Goal: Task Accomplishment & Management: Manage account settings

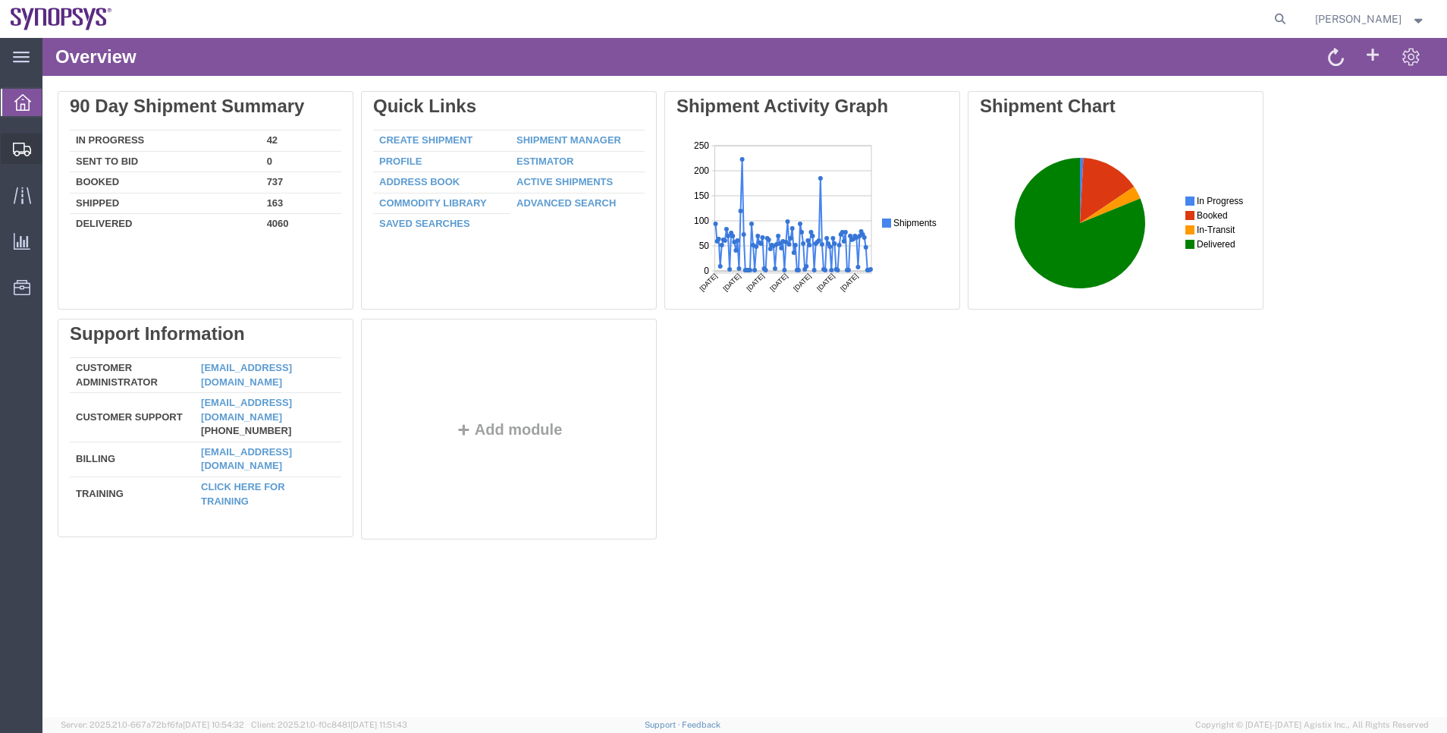
click at [0, 0] on span "Shipment Manager" at bounding box center [0, 0] width 0 height 0
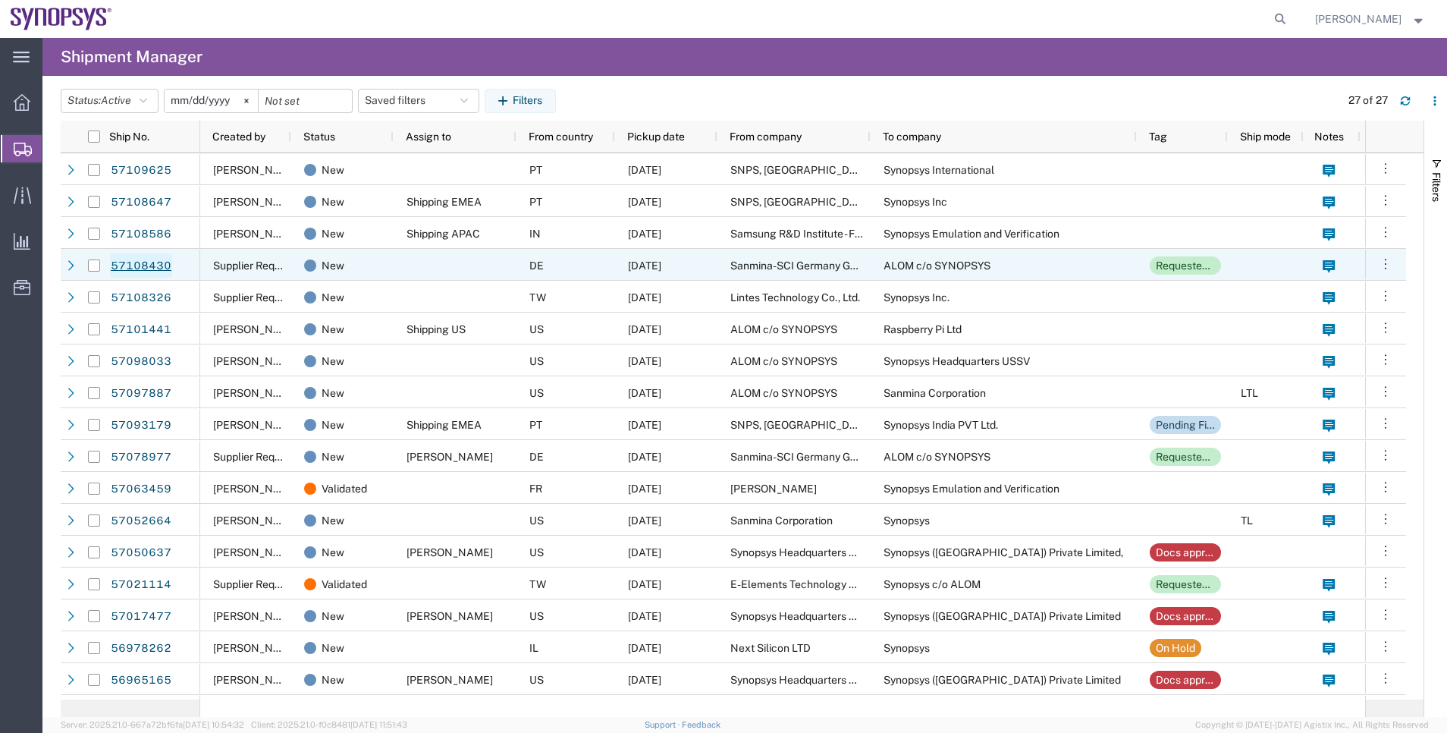
click at [157, 274] on link "57108430" at bounding box center [141, 265] width 62 height 24
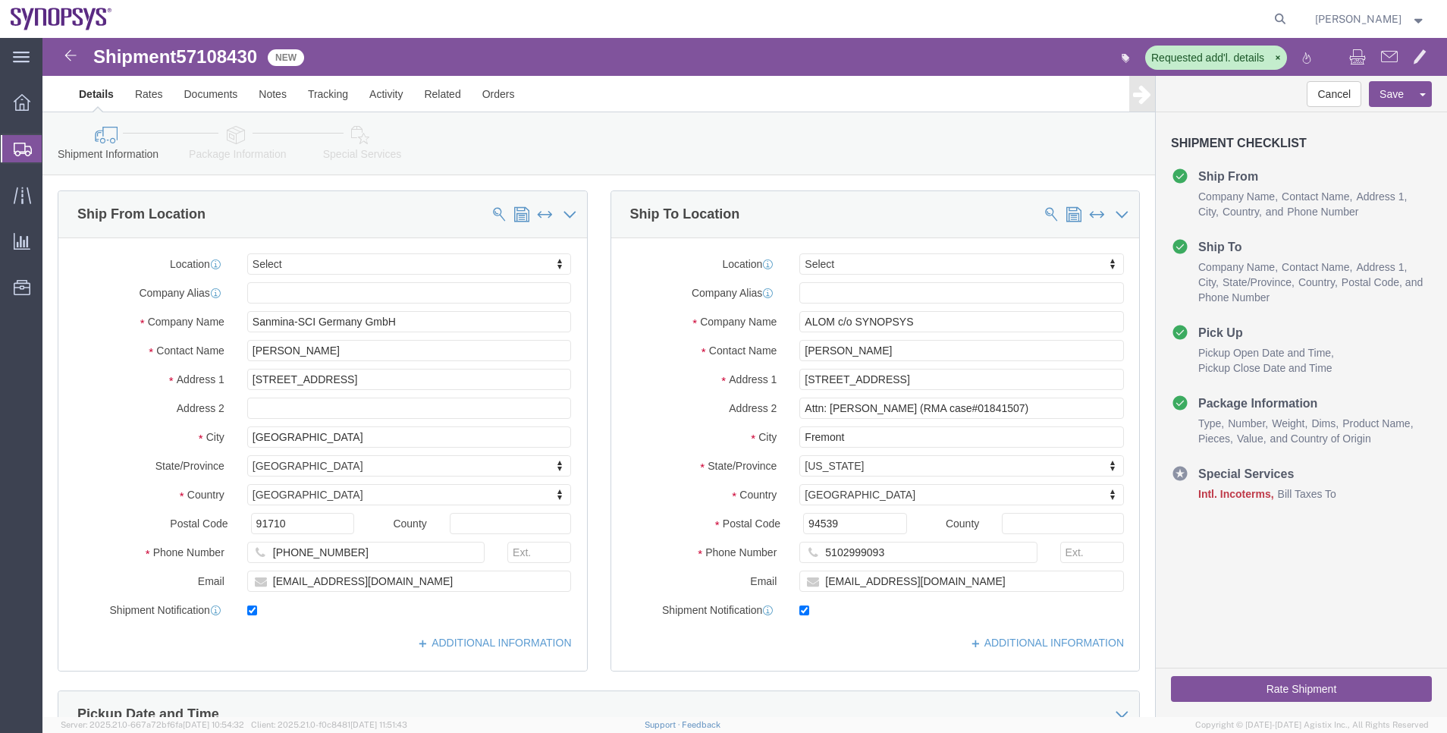
select select
click icon
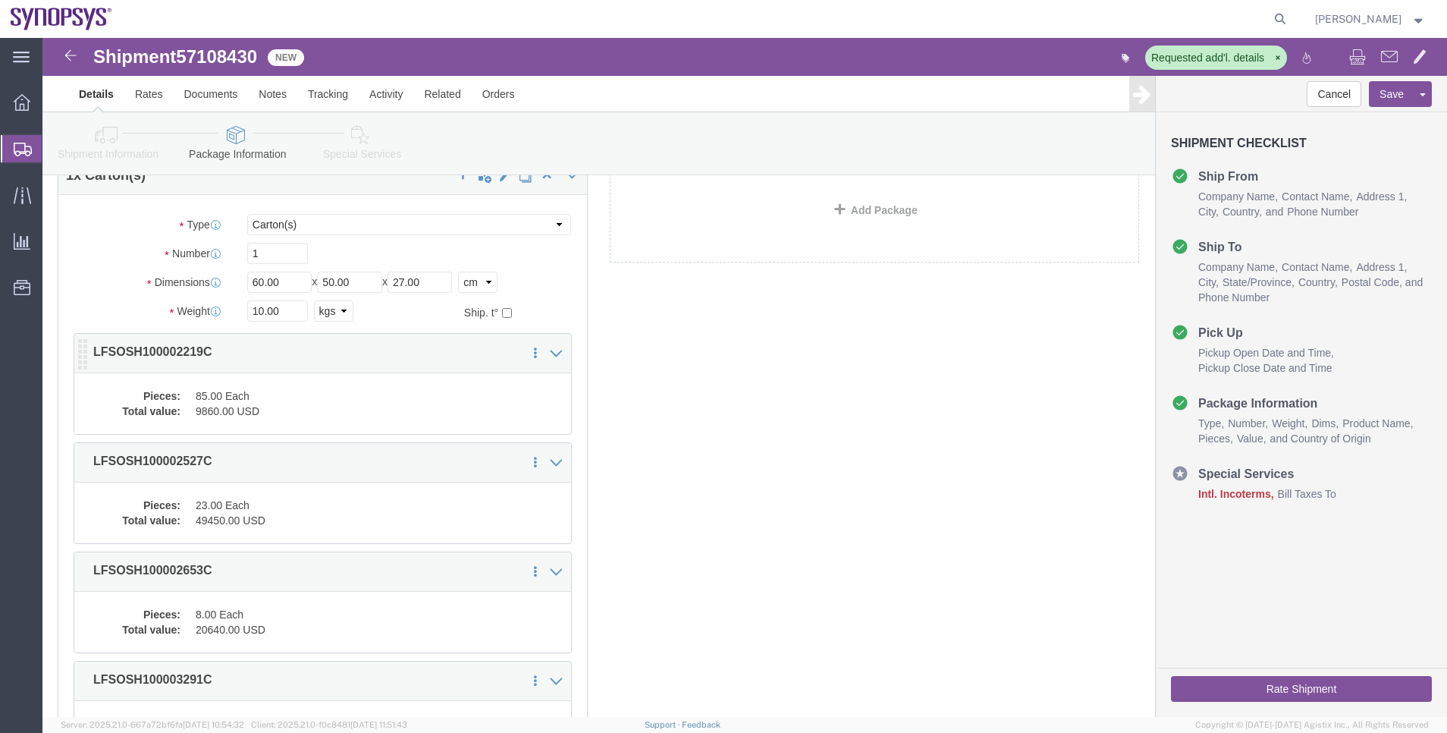
scroll to position [114, 0]
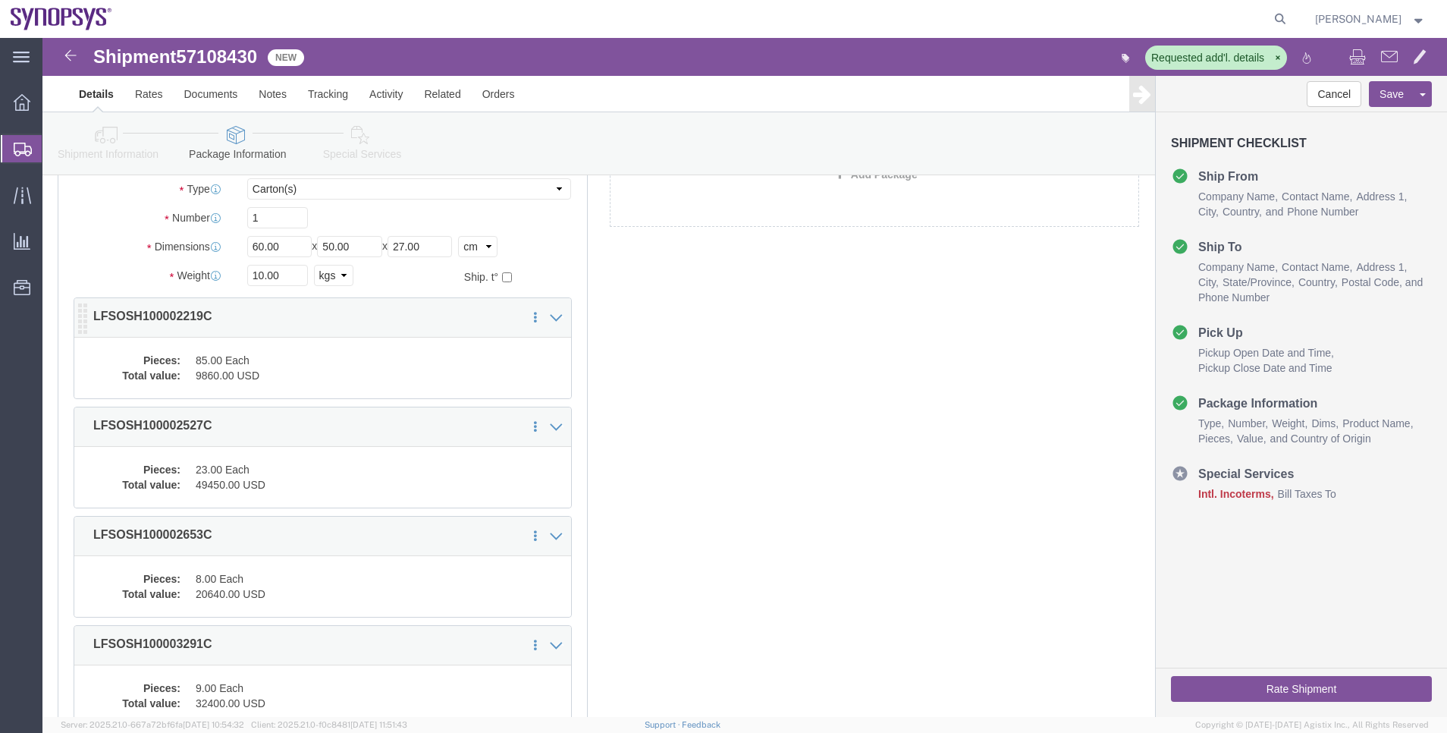
click dd "85.00 Each"
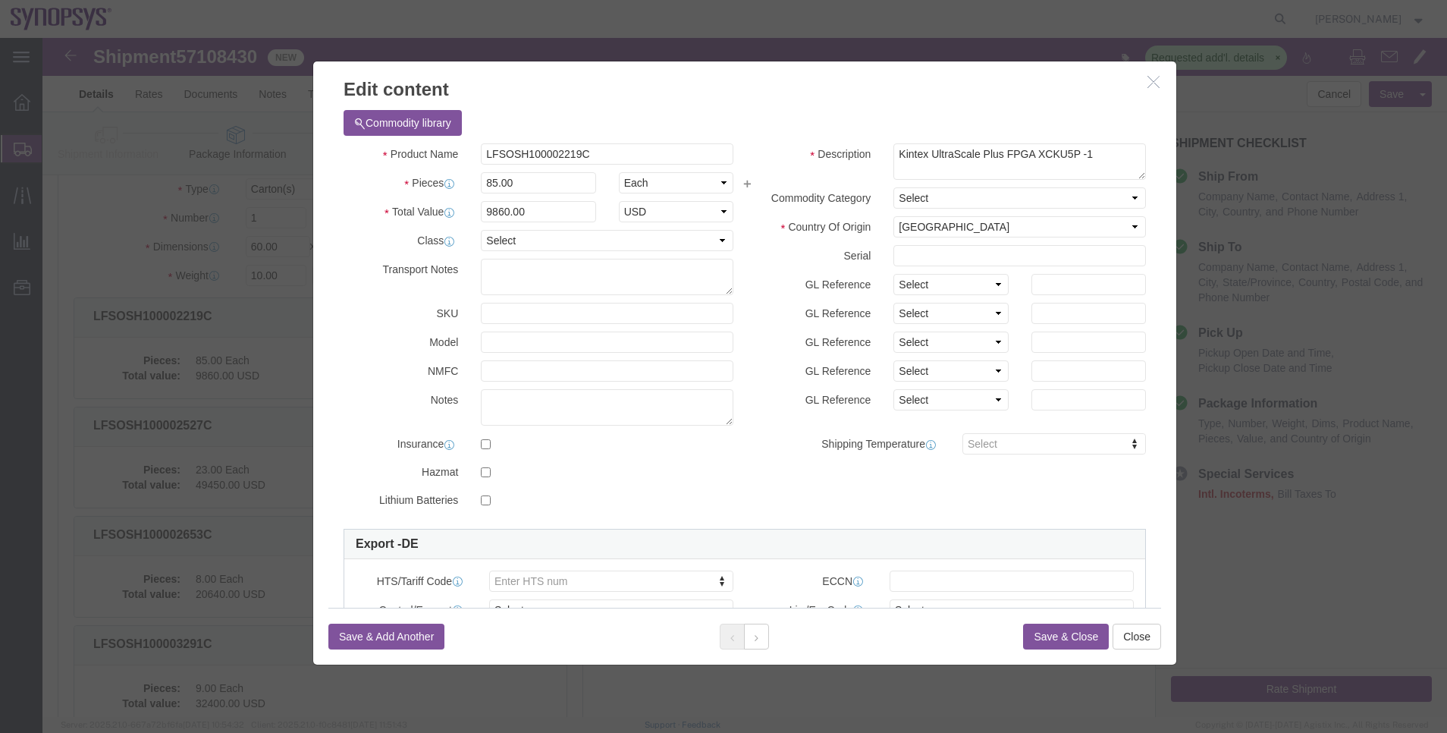
scroll to position [220, 0]
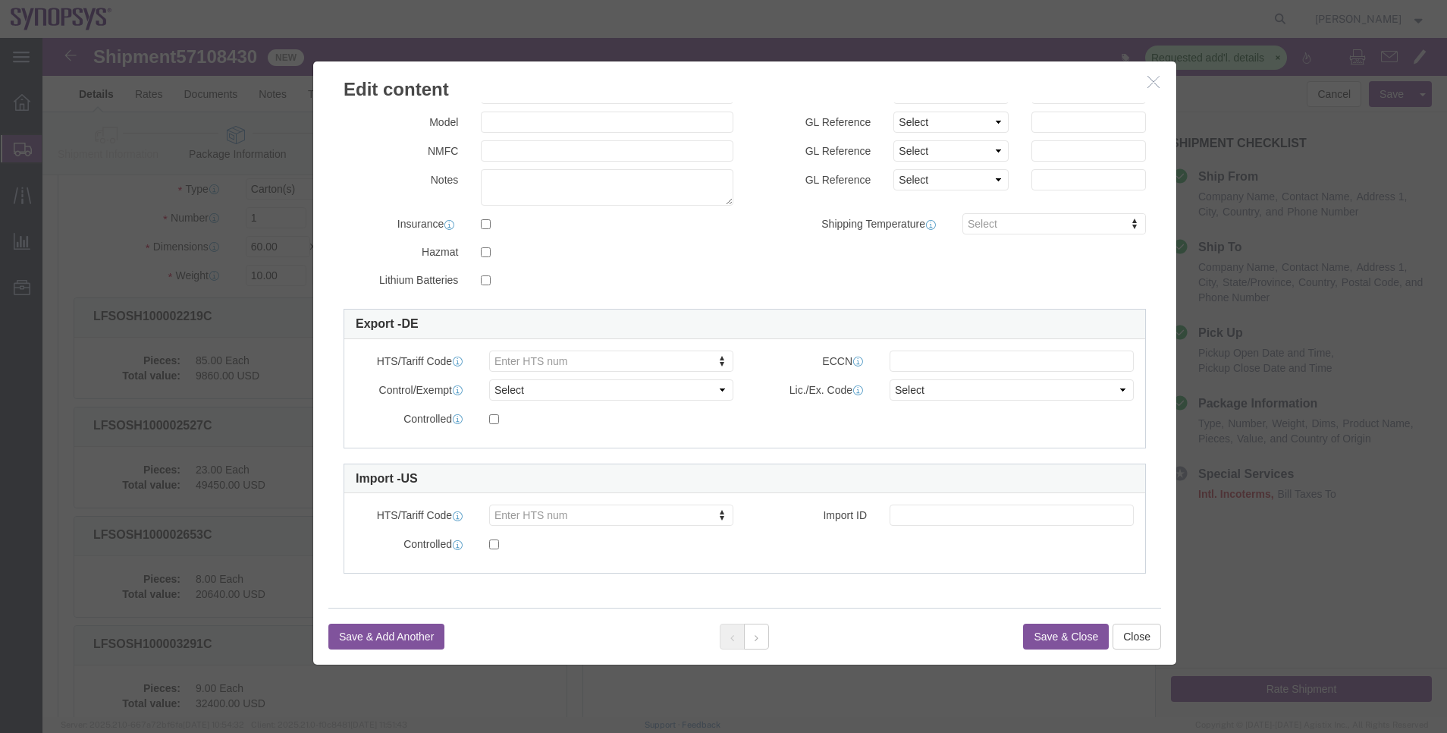
click div "HTS/Tariff Code Enter HTS num ECCN Control/Exempt Select ATF BIS DEA EPA FDA FT…"
type input "8542.39.0060"
click div "ECCN"
click input "text"
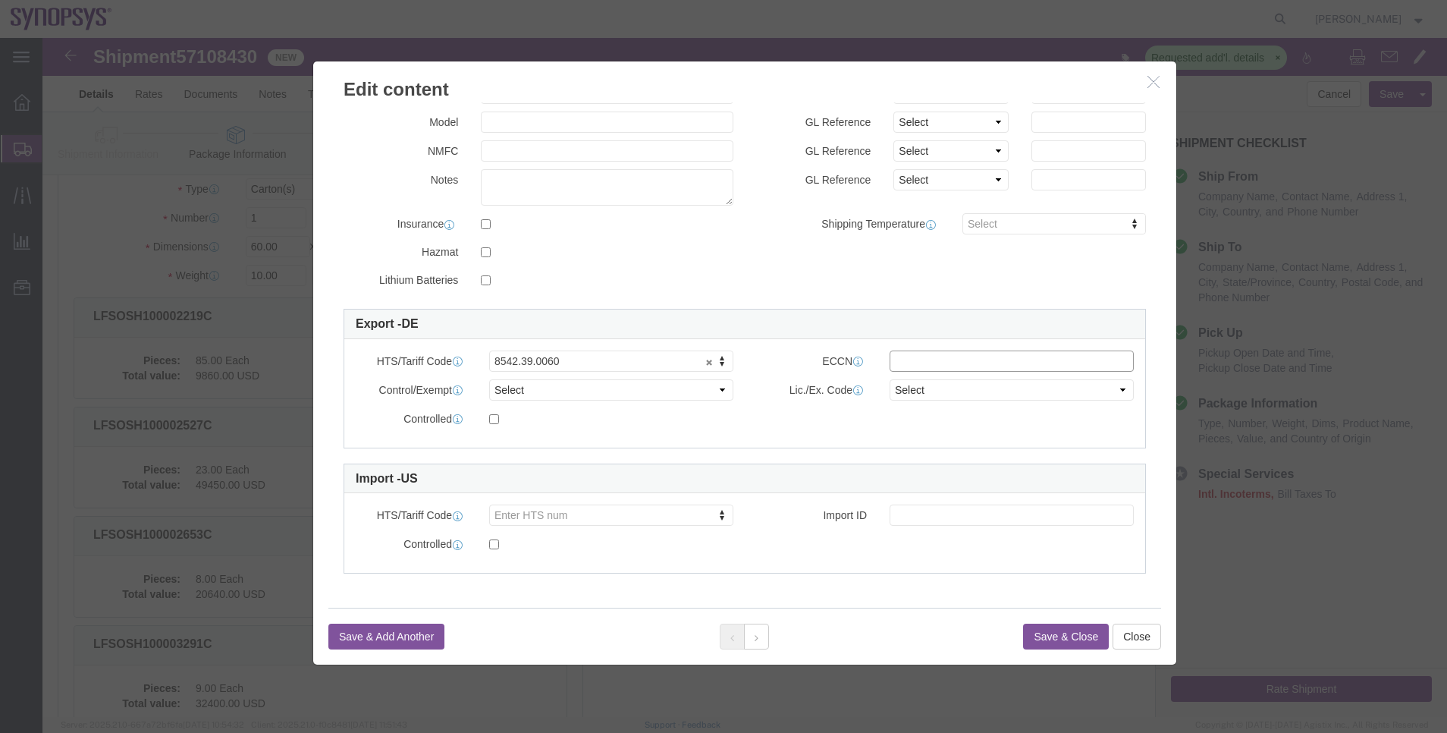
paste input "3A991.A"
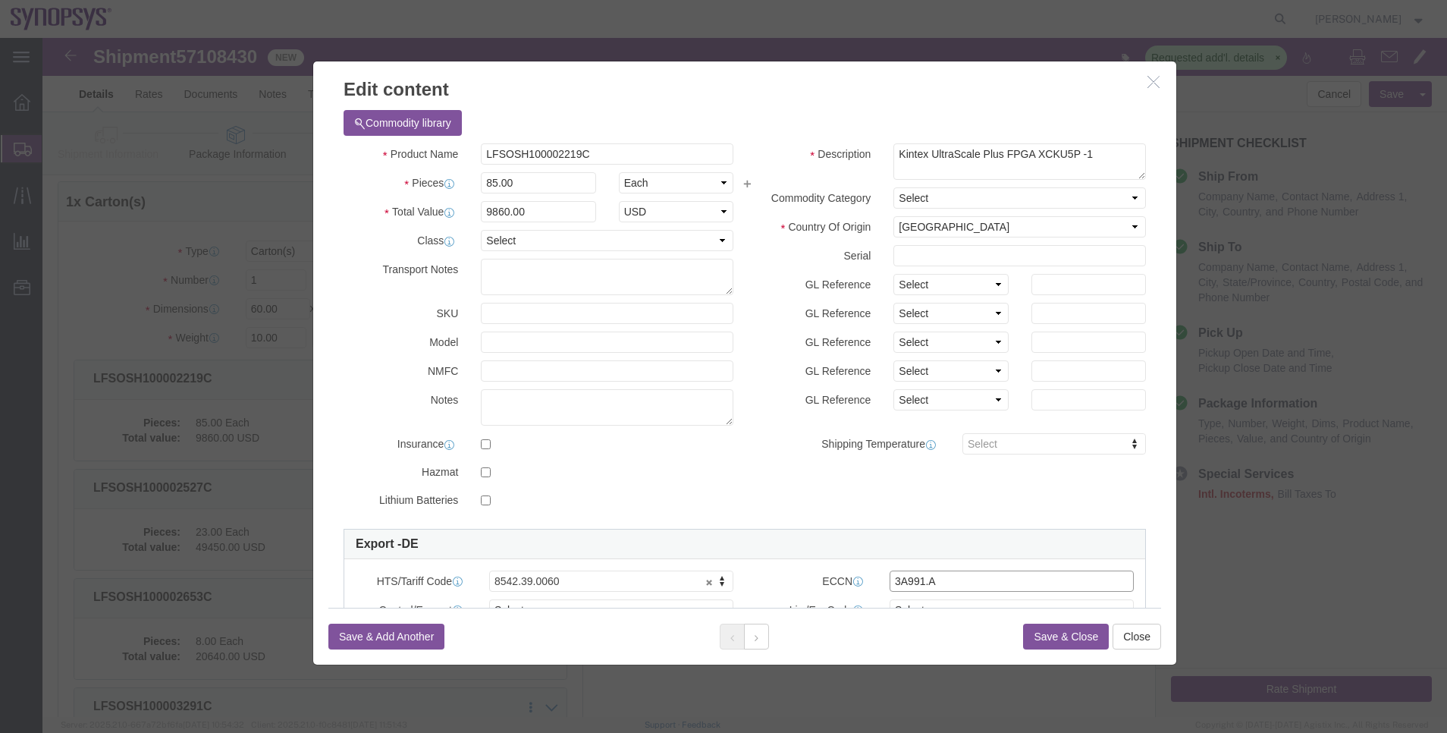
scroll to position [0, 0]
type input "3A991.A"
click button "Save & Close"
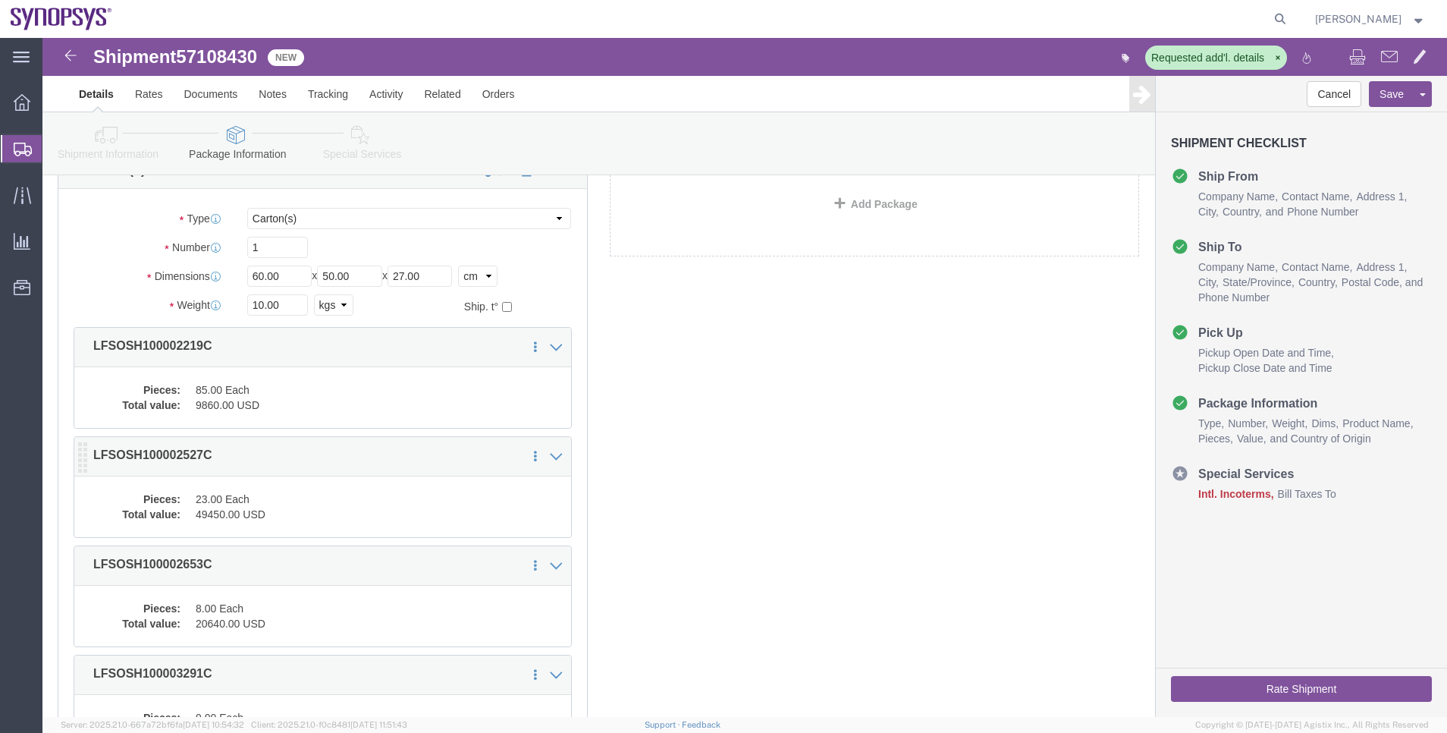
scroll to position [114, 0]
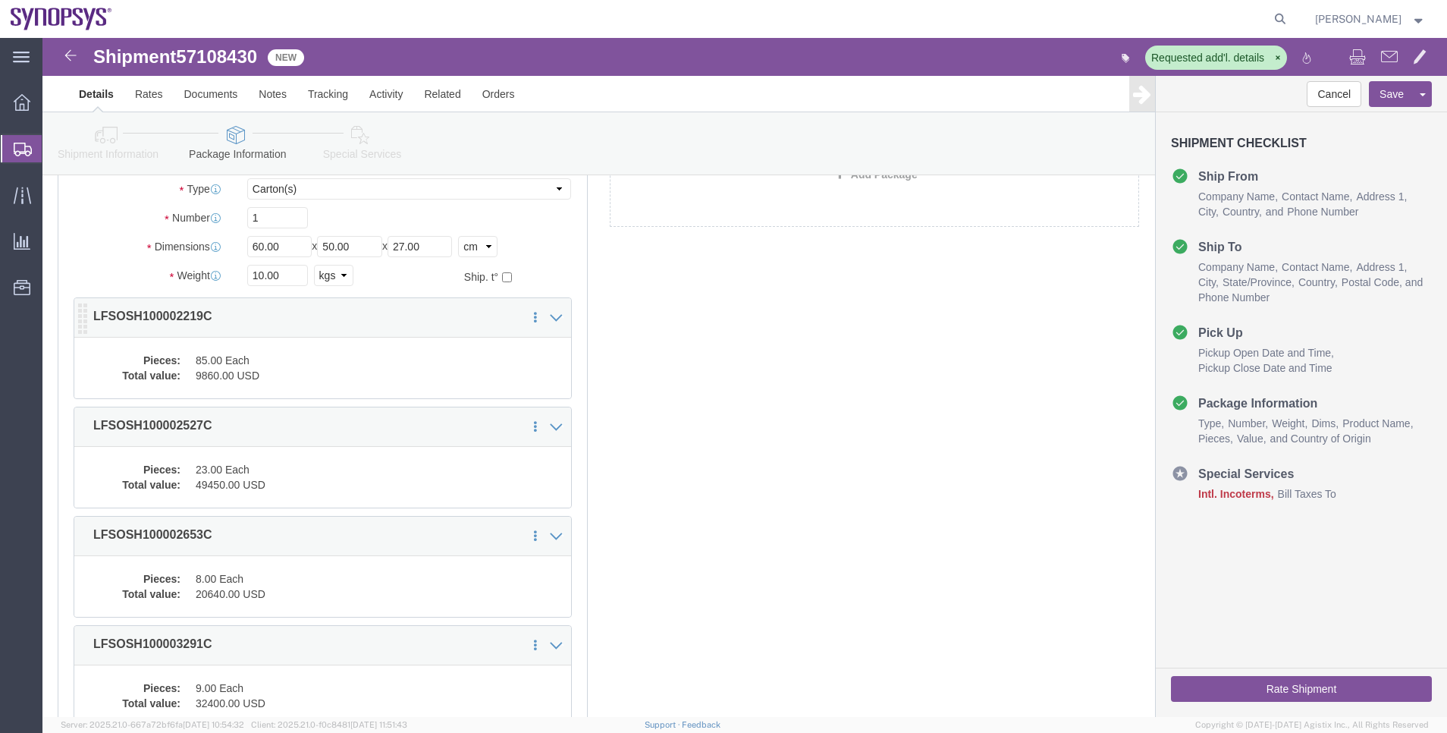
click dd "85.00 Each"
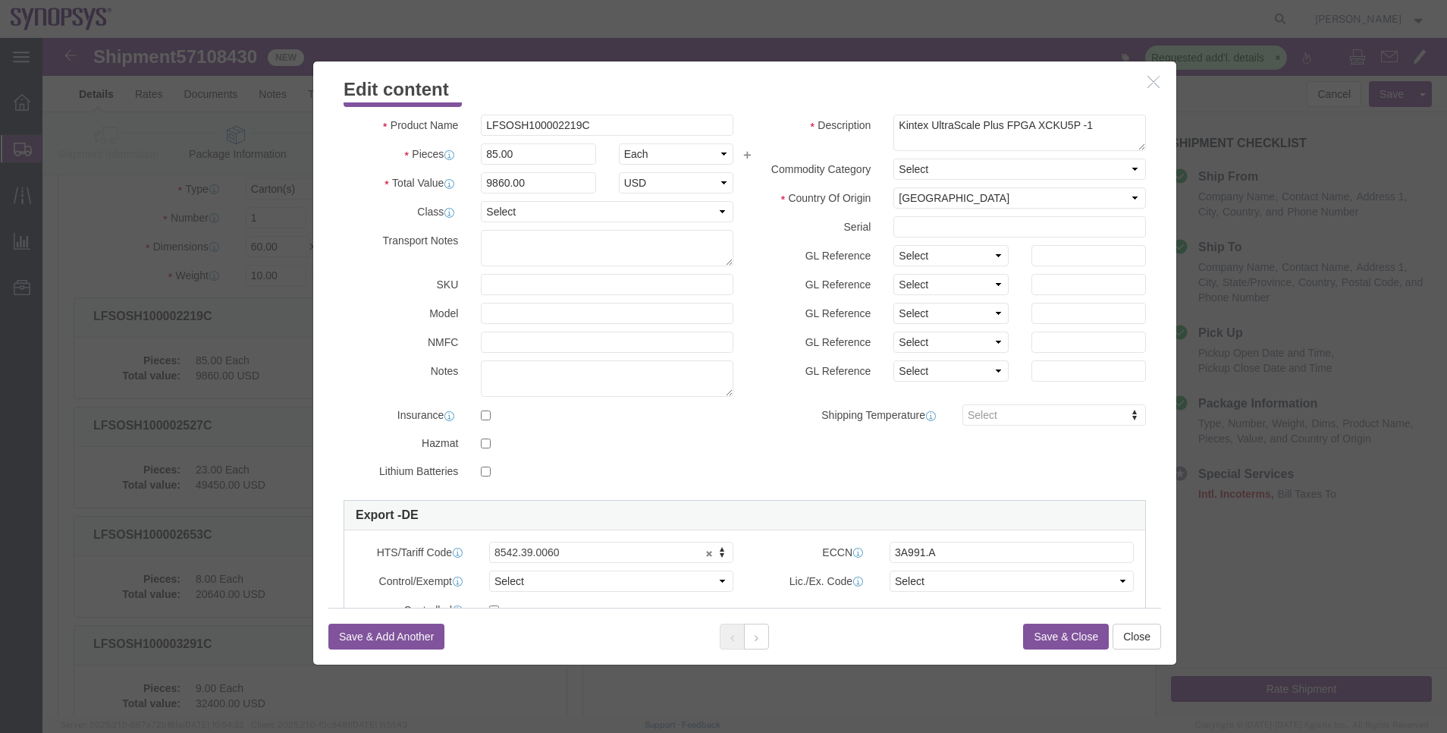
scroll to position [0, 0]
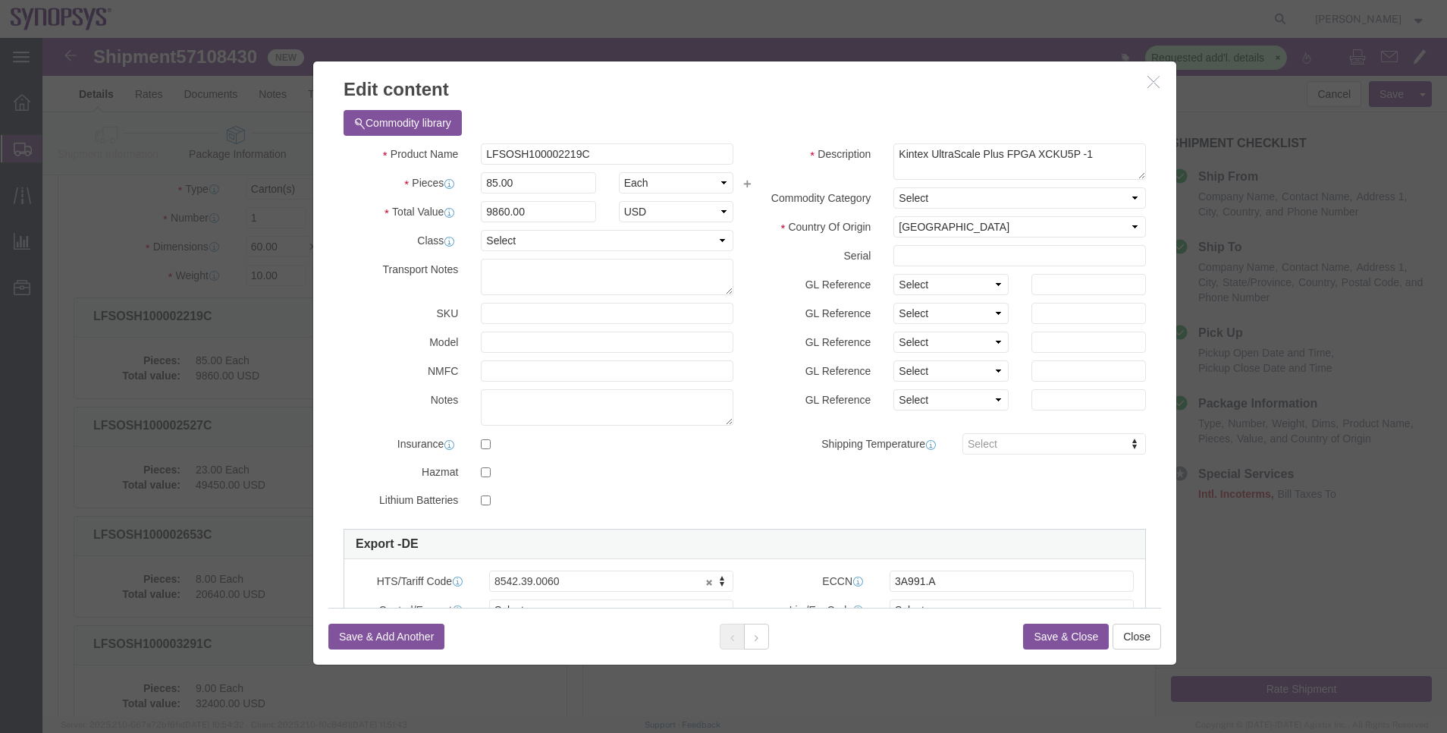
click icon "button"
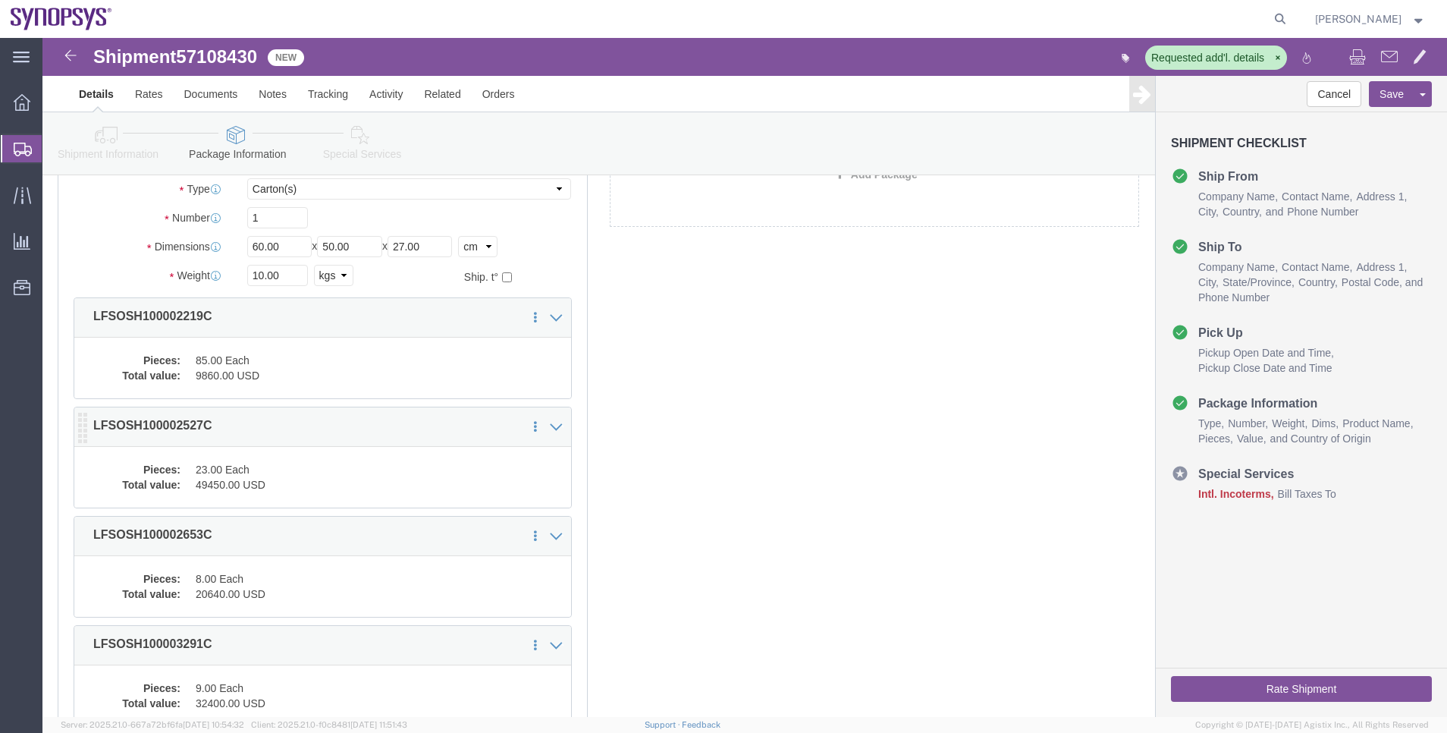
click div "Pieces: 23.00 Each Total value: 49450.00 USD"
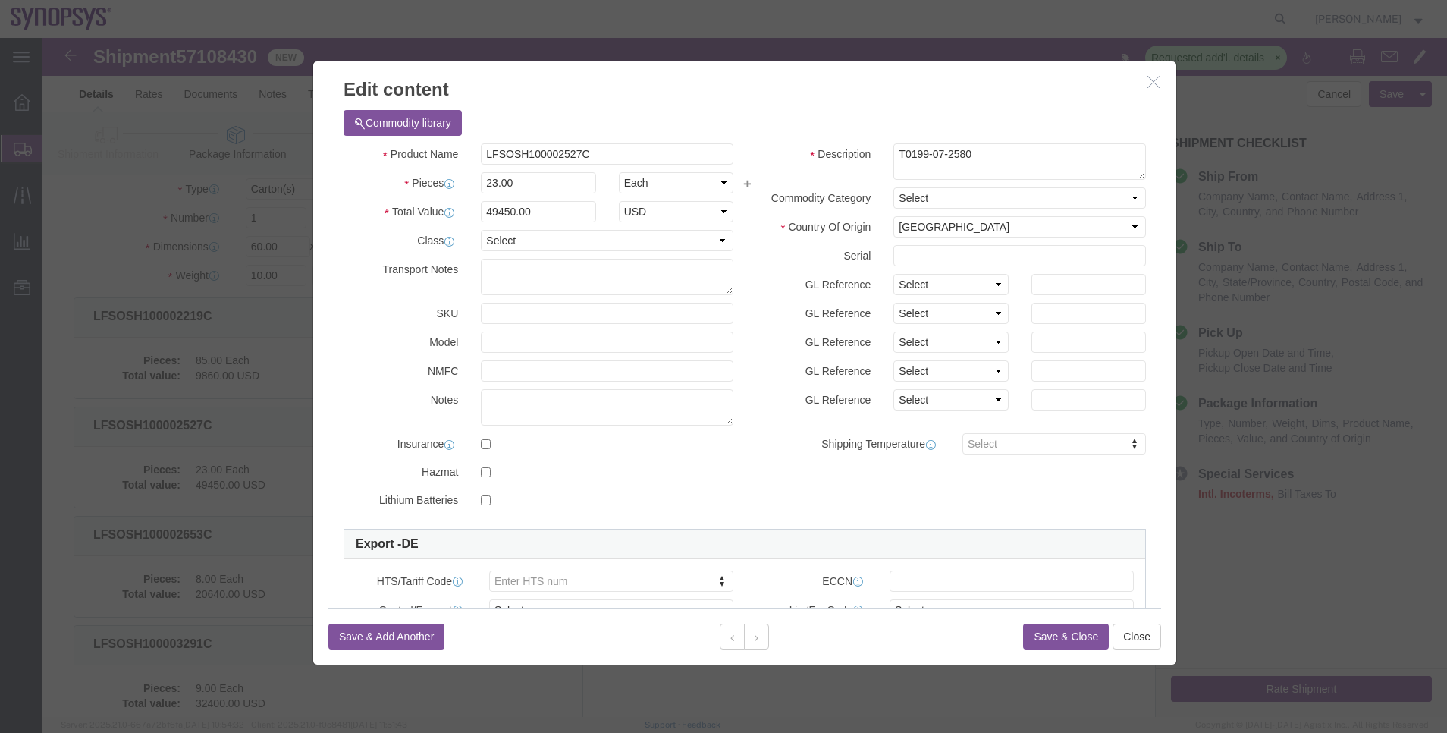
click icon "button"
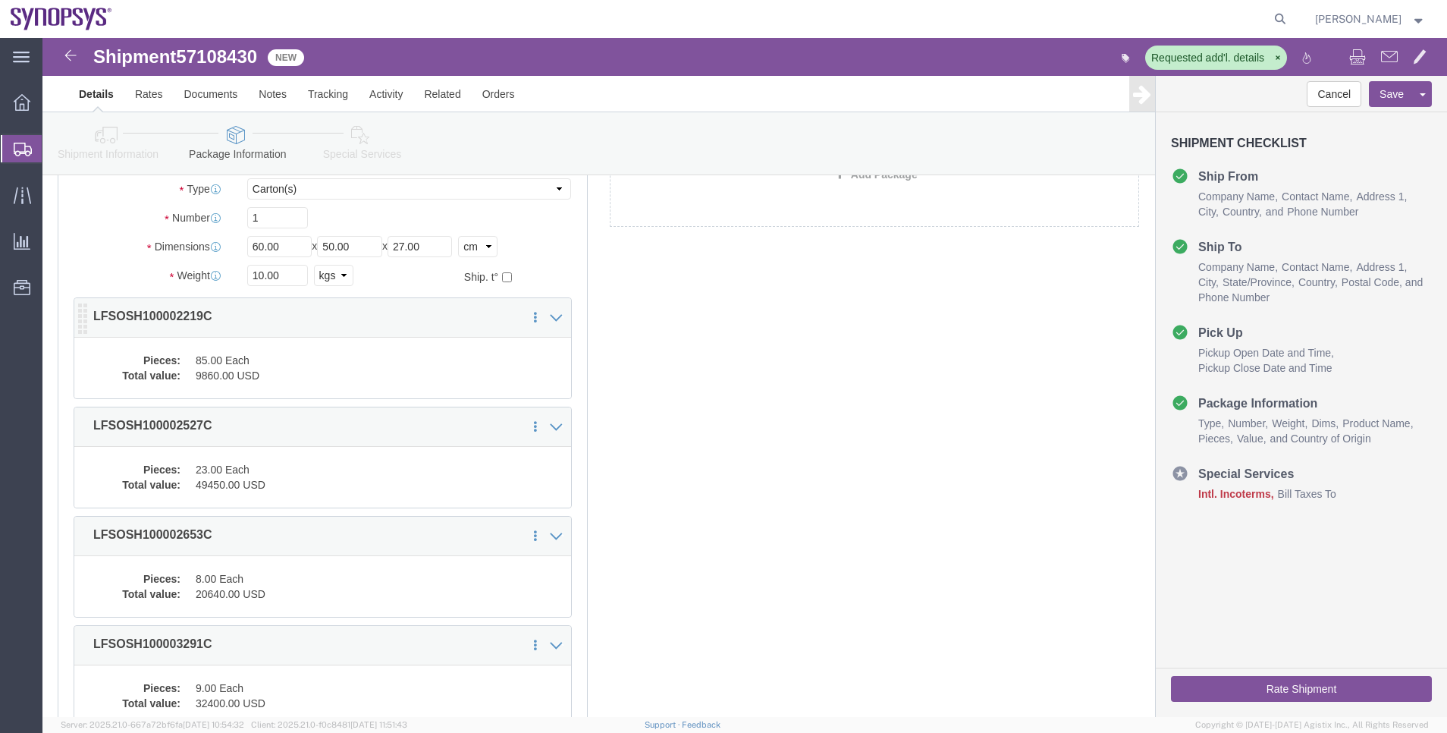
click dd "9860.00 USD"
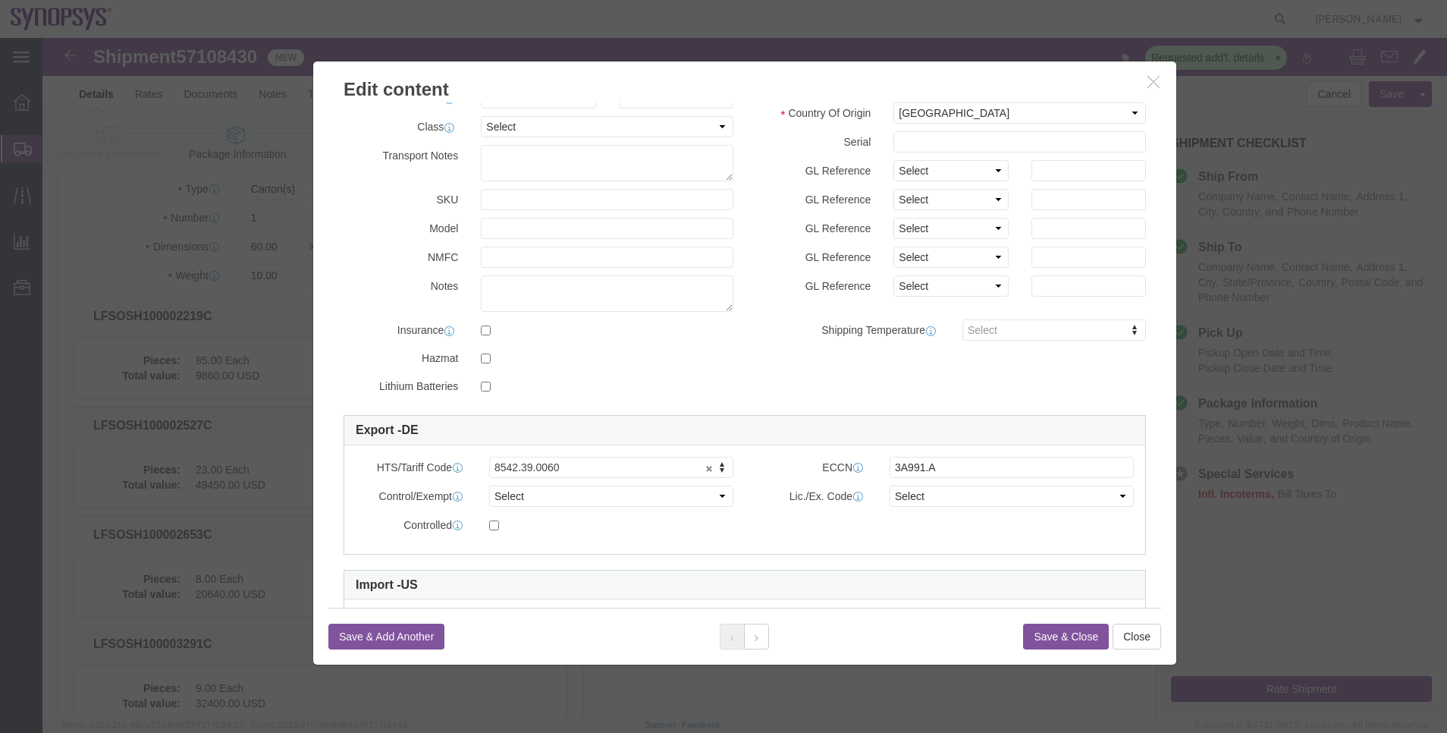
scroll to position [220, 0]
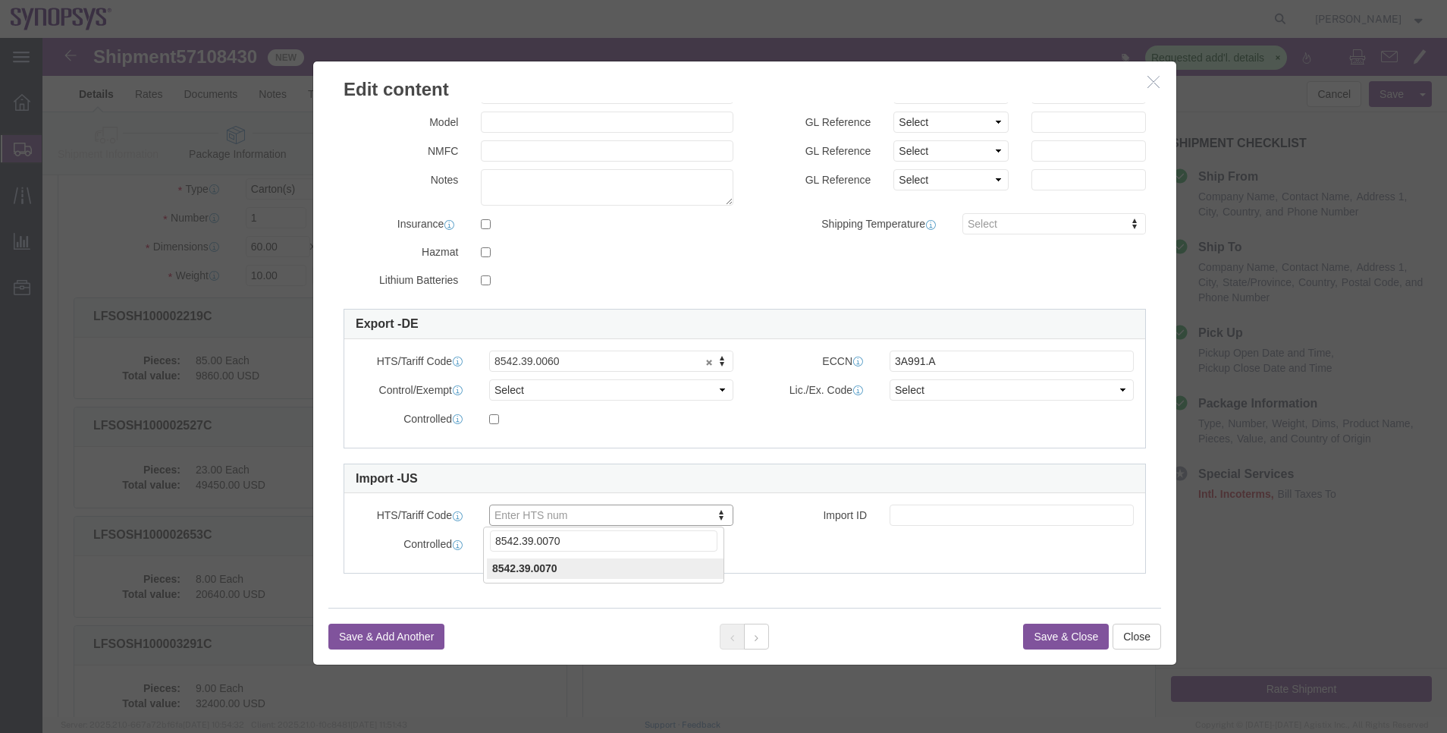
type input "8542.39.0070"
click button "Save & Close"
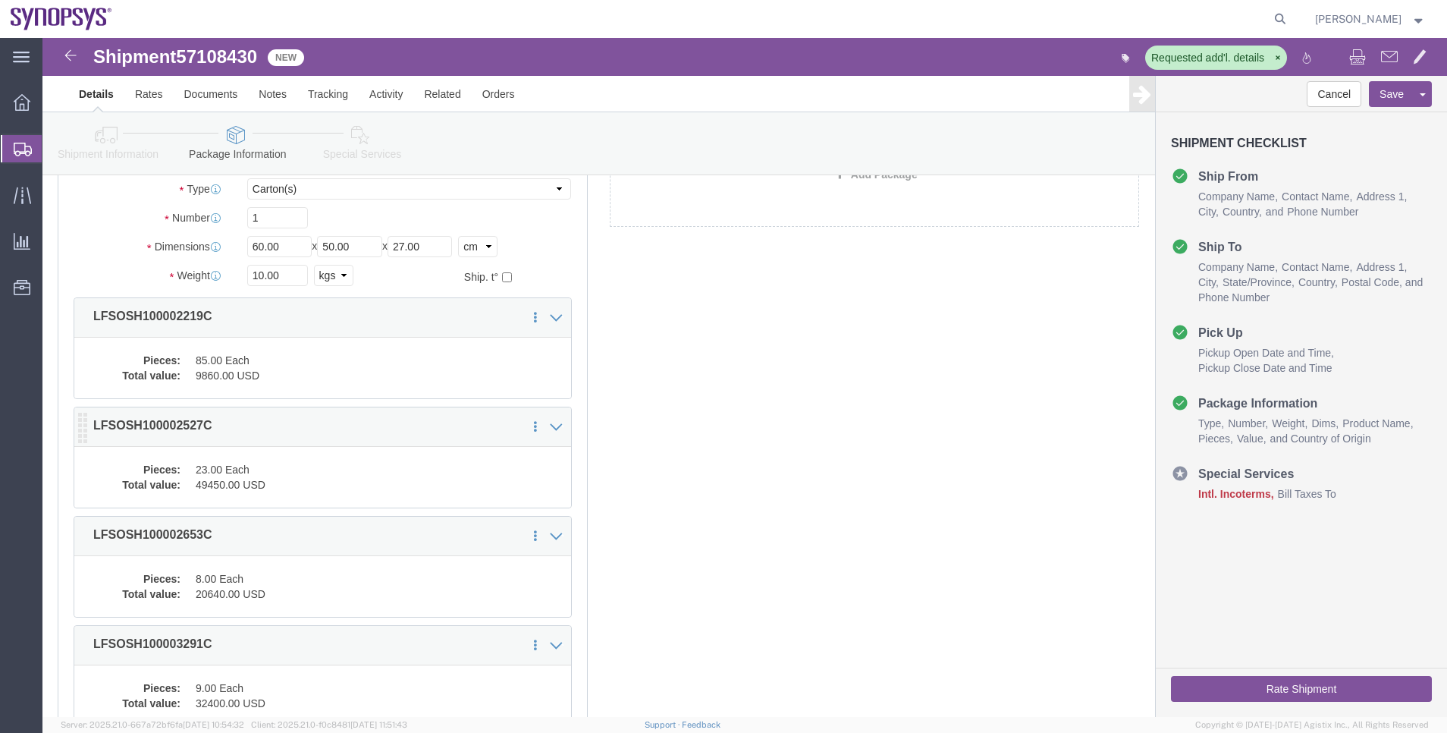
click dd "23.00 Each"
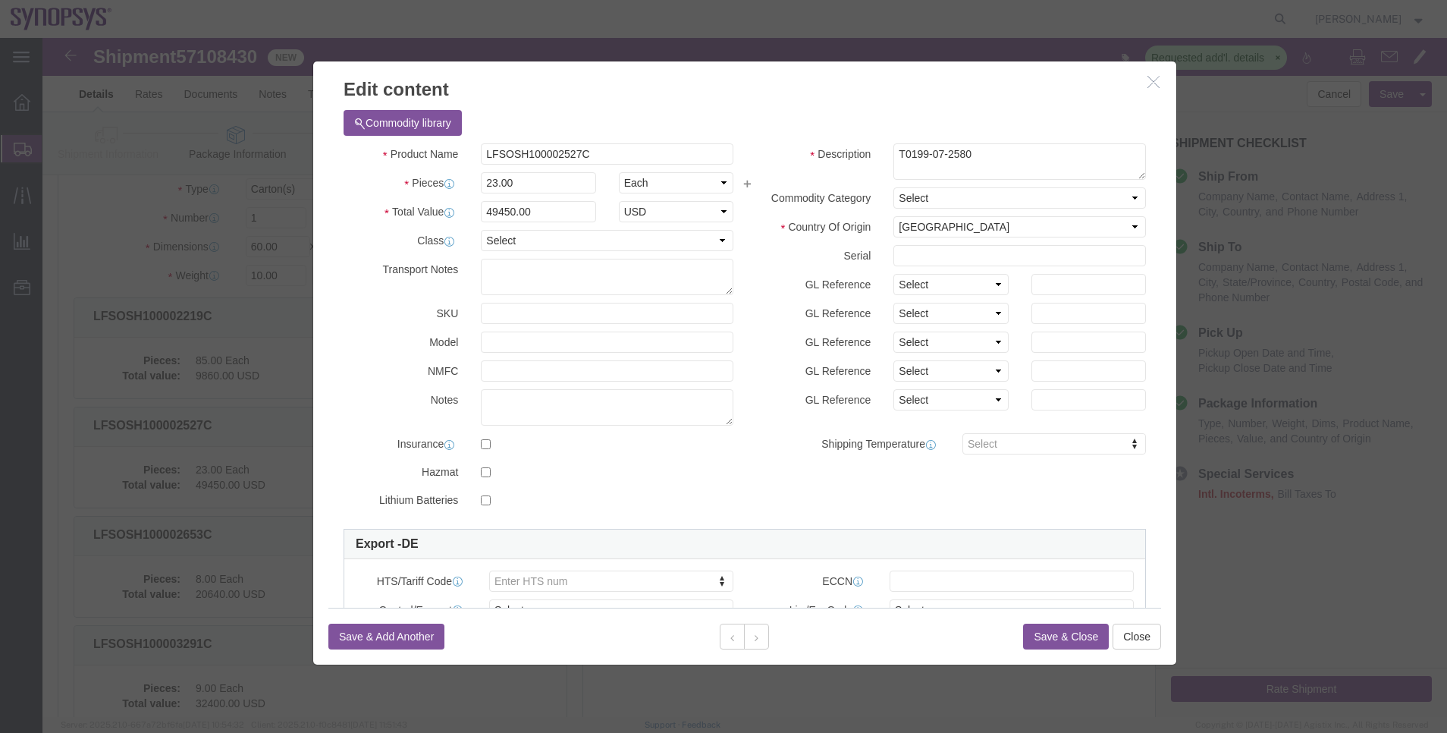
scroll to position [114, 0]
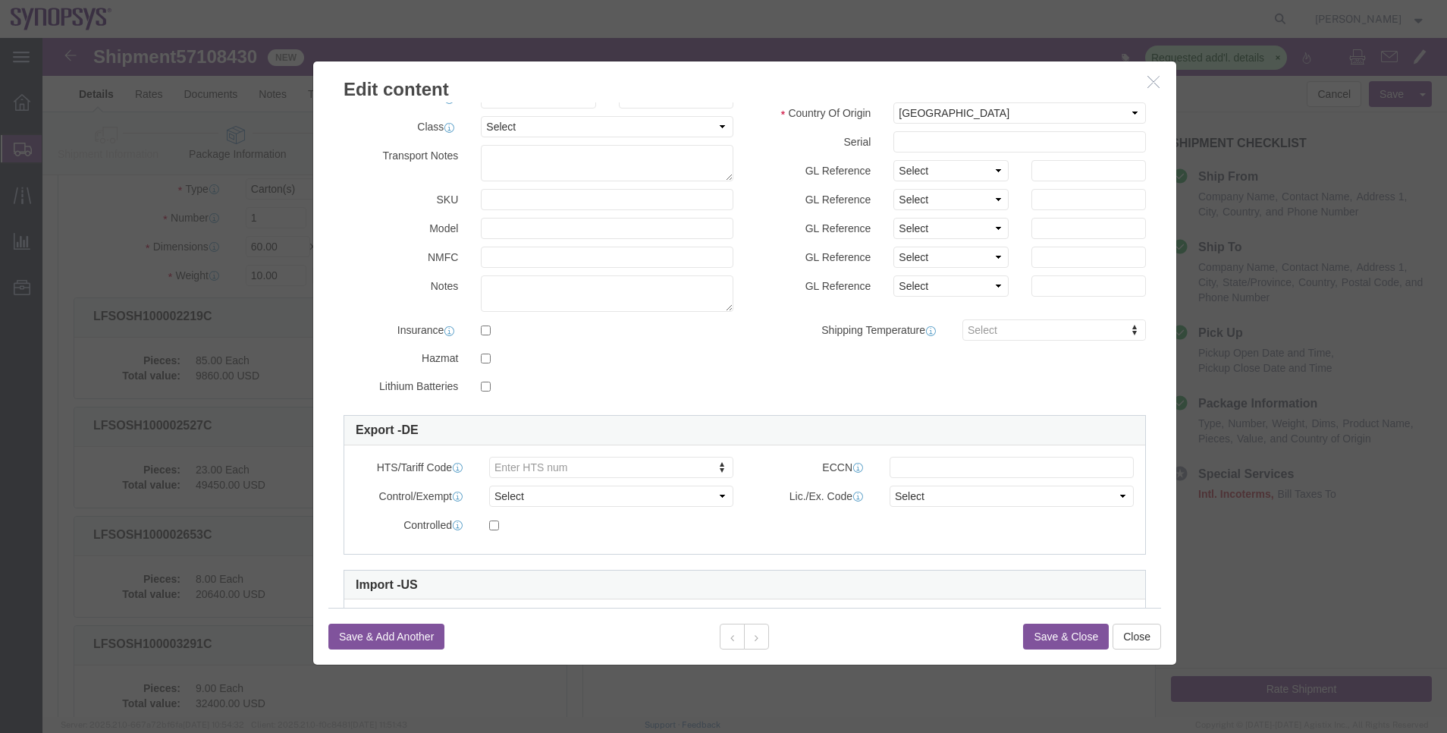
paste input "8542.39.0001"
type input "8542.39.0001"
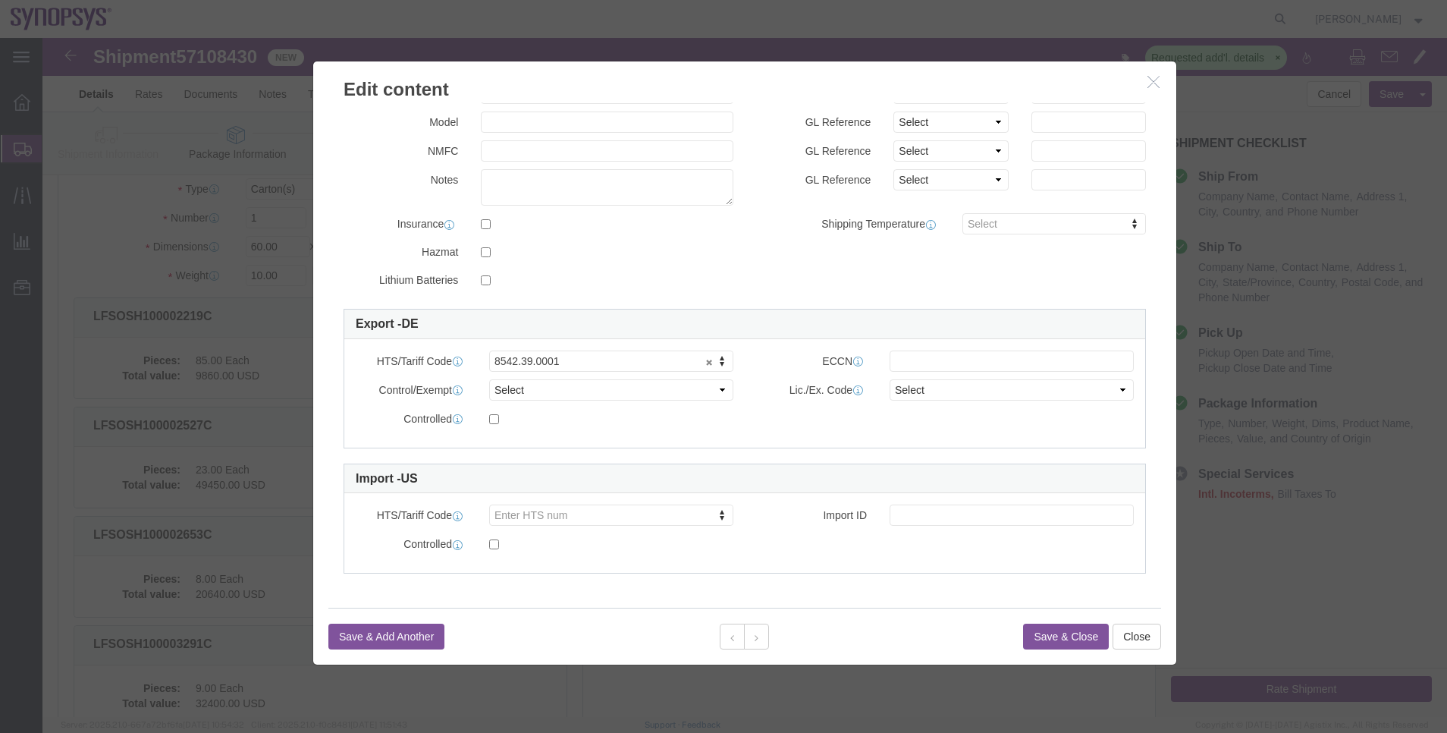
click div "HTS/Tariff Code Enter HTS num Import ID Control/Exempt Select ATF BIS DEA EPA F…"
type input "8542.39.0070"
click input "text"
paste input "3A001.a.7.b"
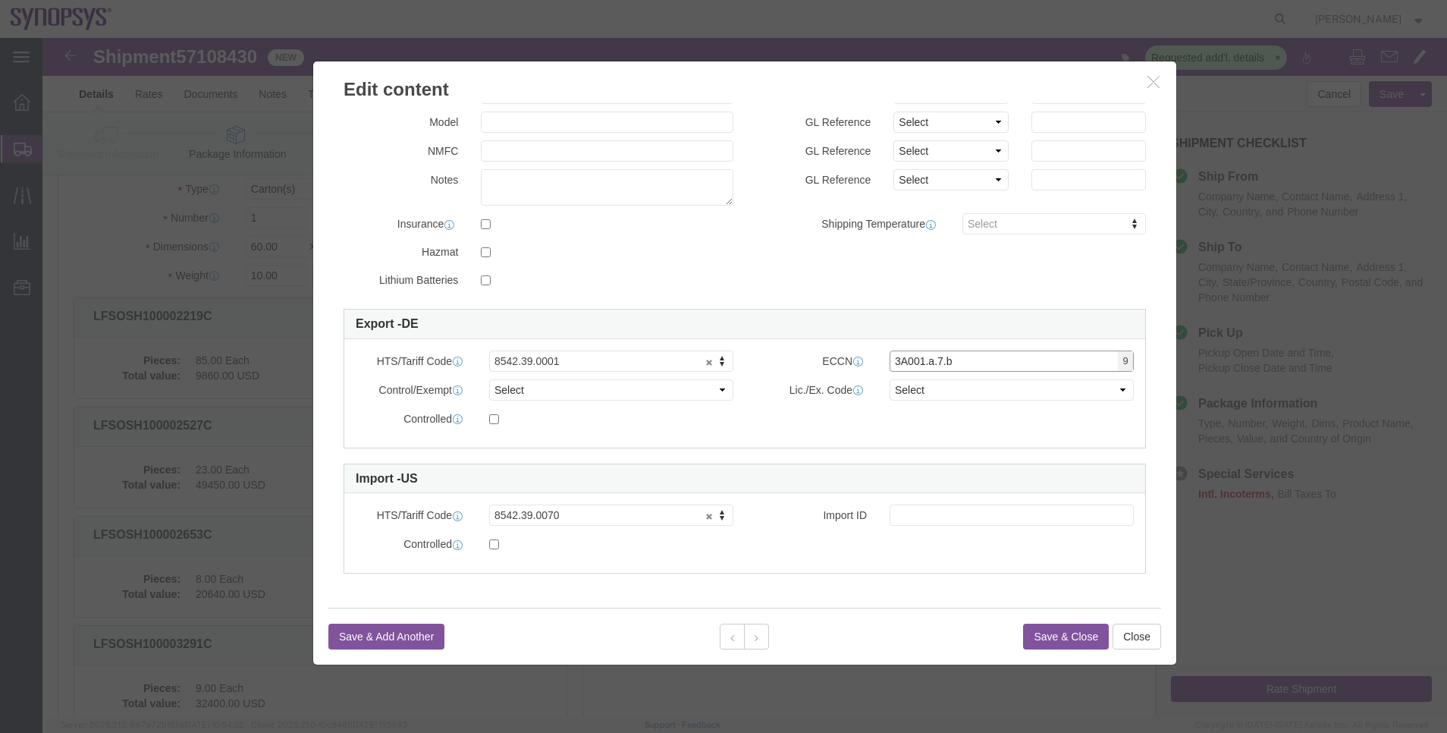
type input "3A001.a.7.b"
click button "Save & Close"
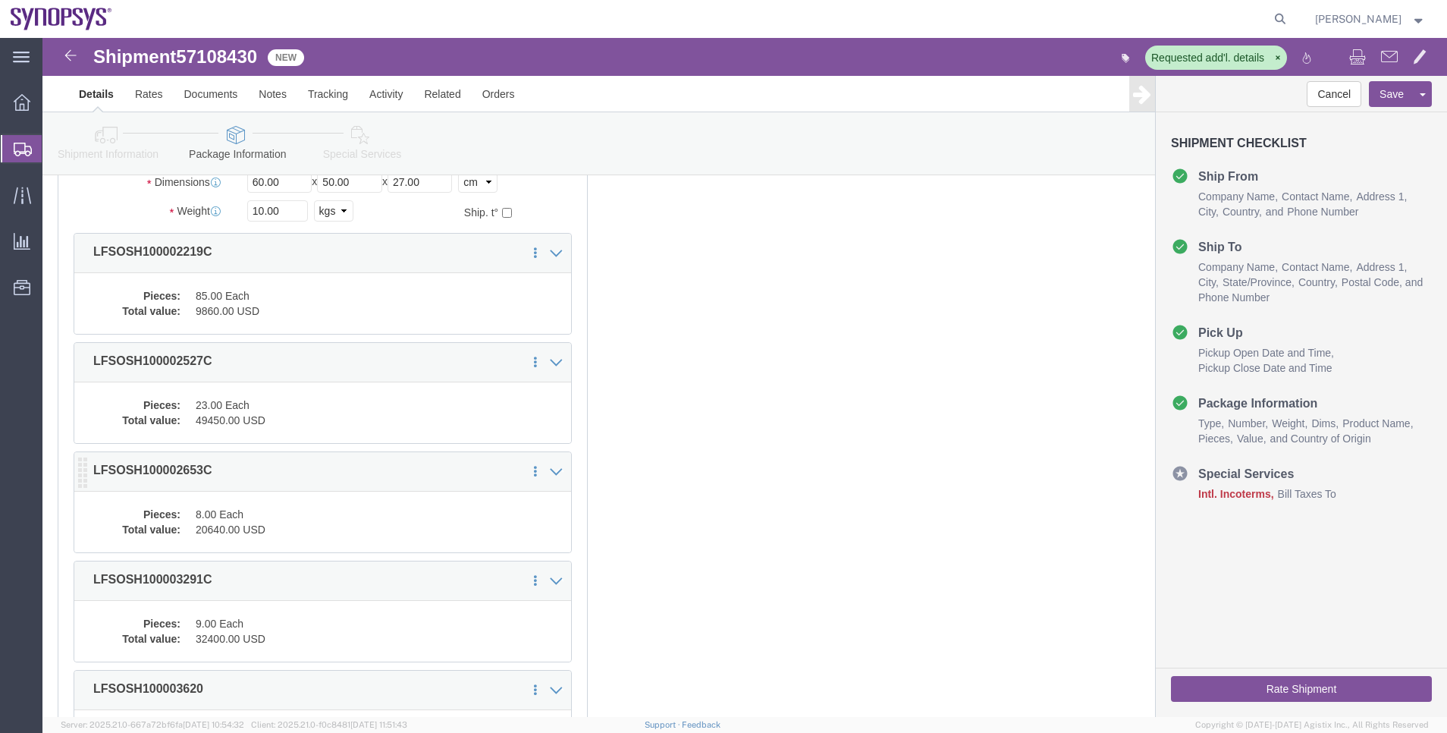
scroll to position [227, 0]
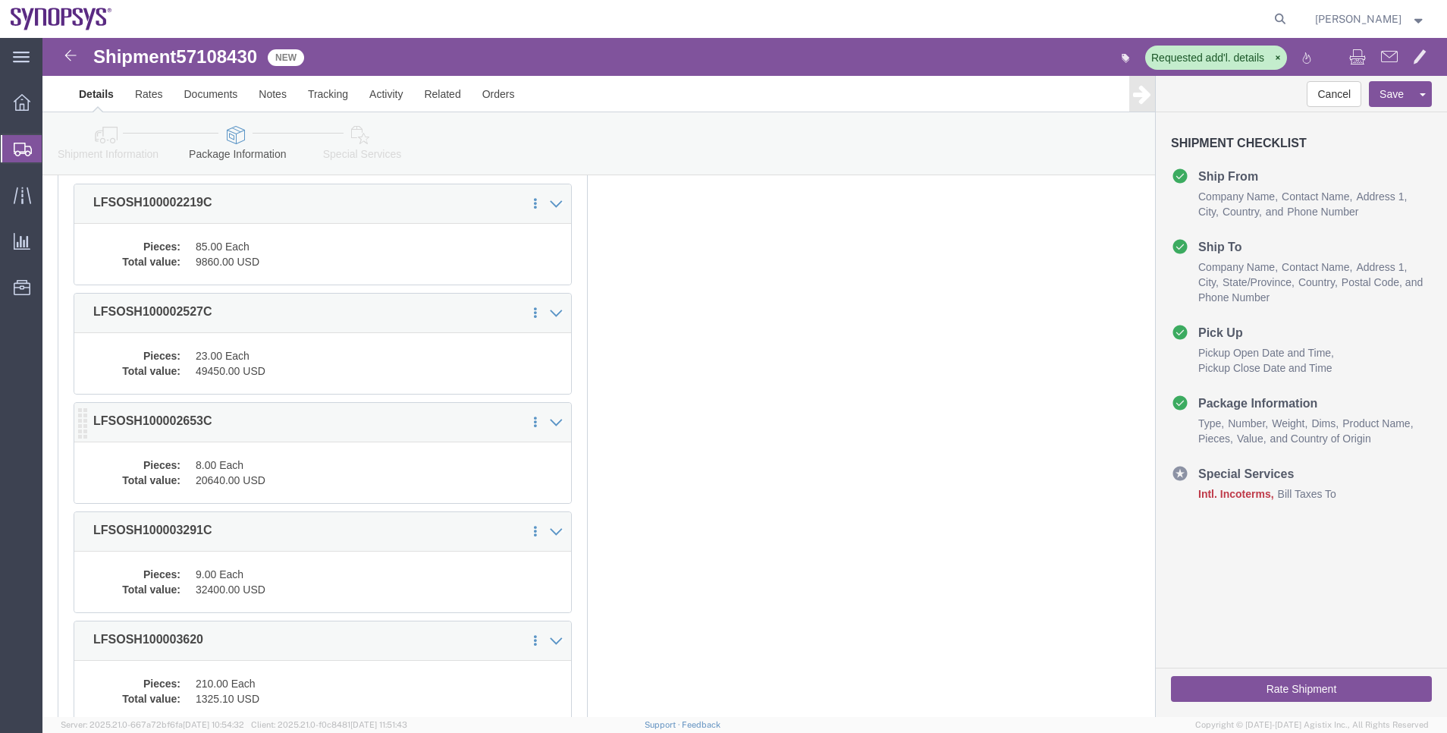
click dd "20640.00 USD"
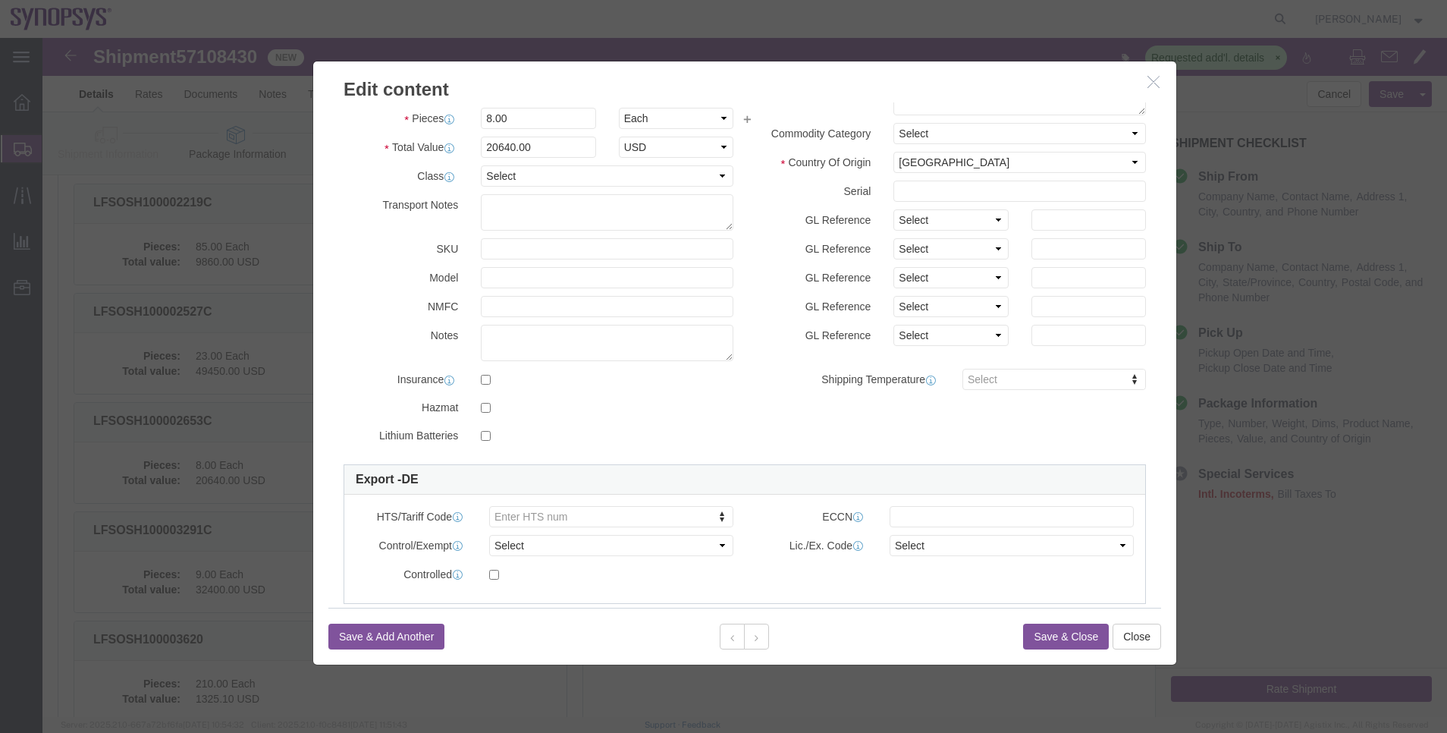
scroll to position [114, 0]
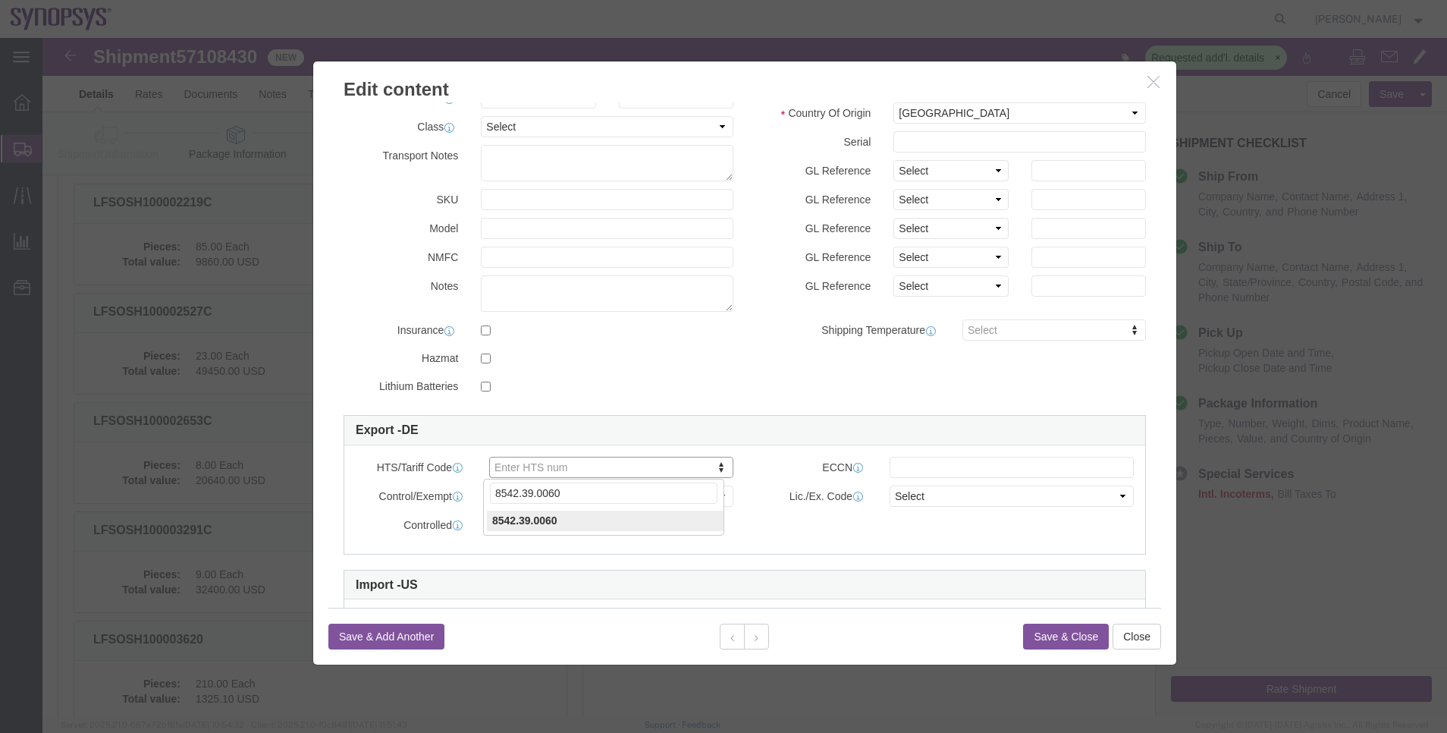
type input "8542.39.0060"
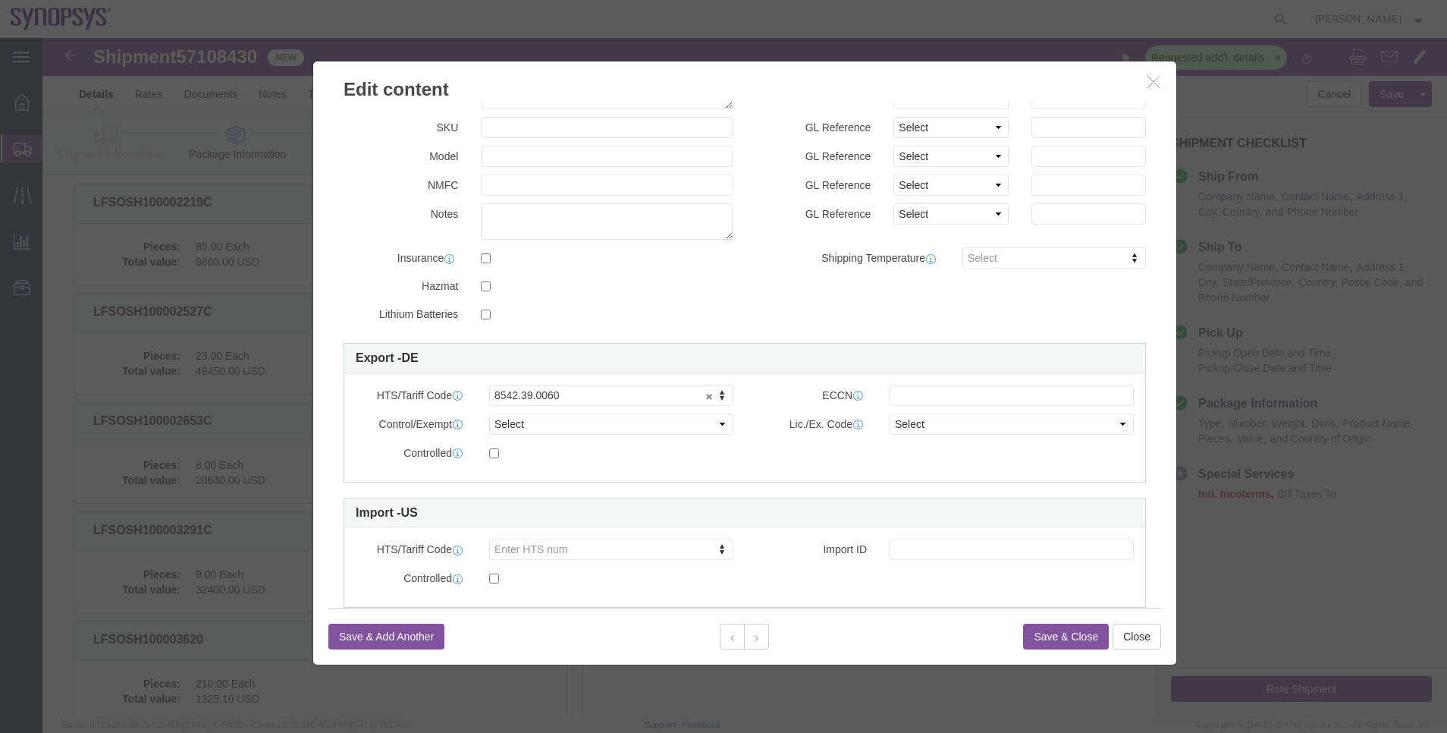
scroll to position [220, 0]
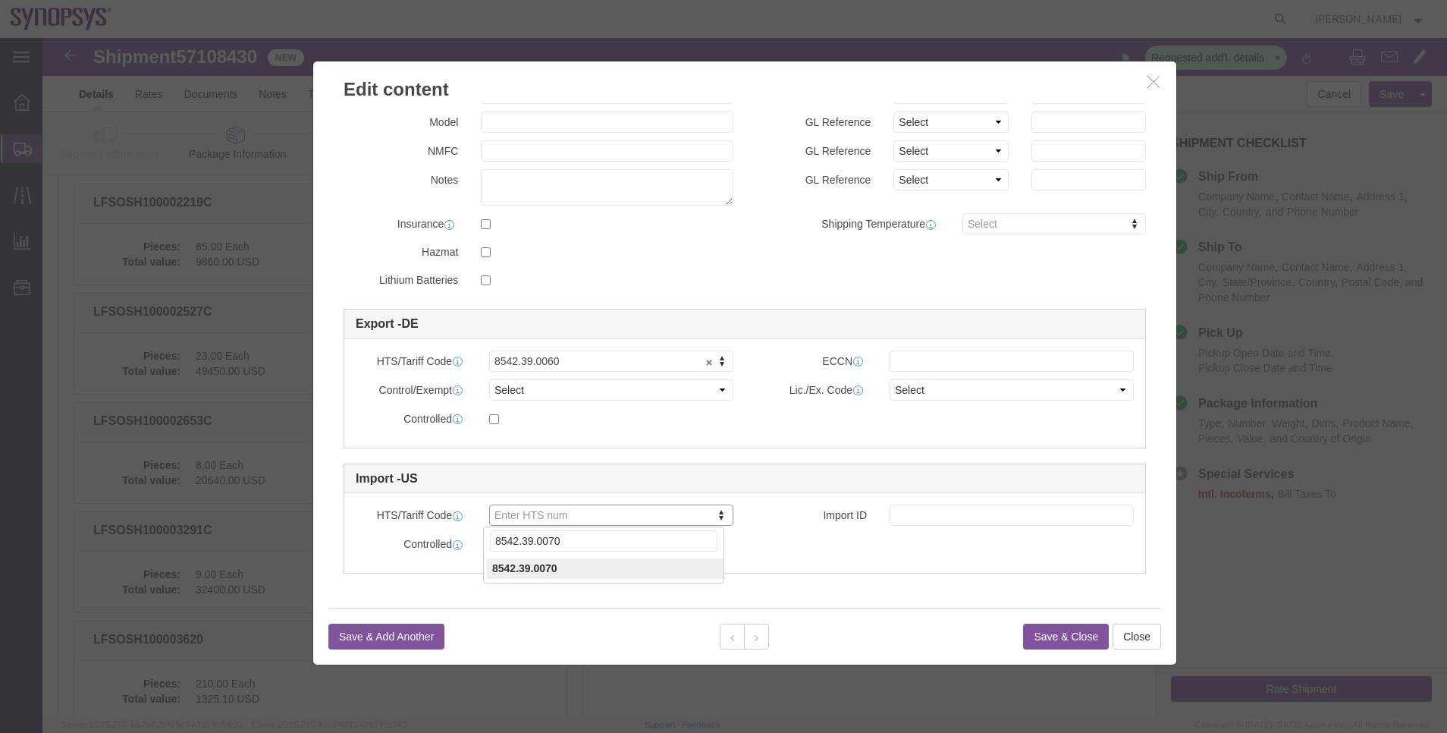
type input "8542.39.0070"
click input "text"
paste input "3A001.a.7.b"
type input "3A001.a.7.b"
paste input "8542.39.0070"
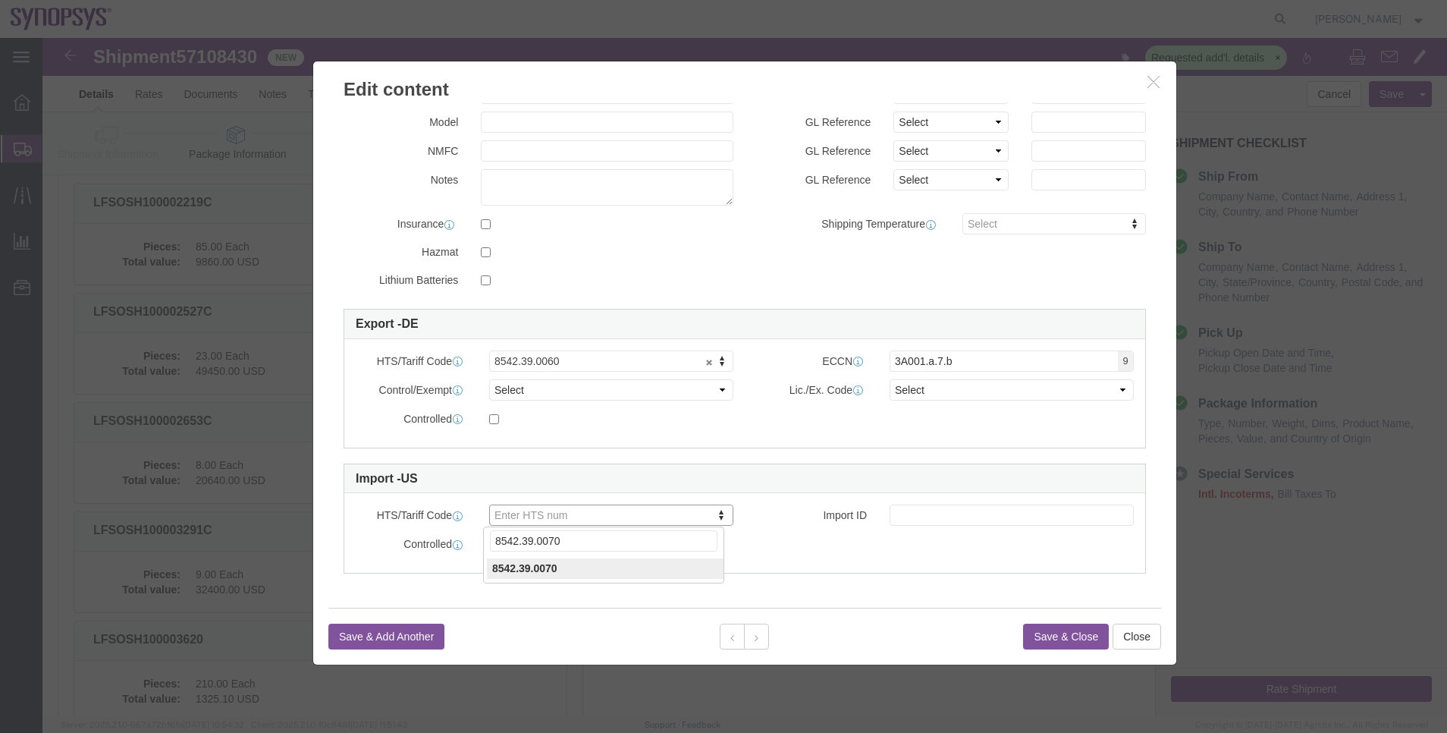
type input "8542.39.0070"
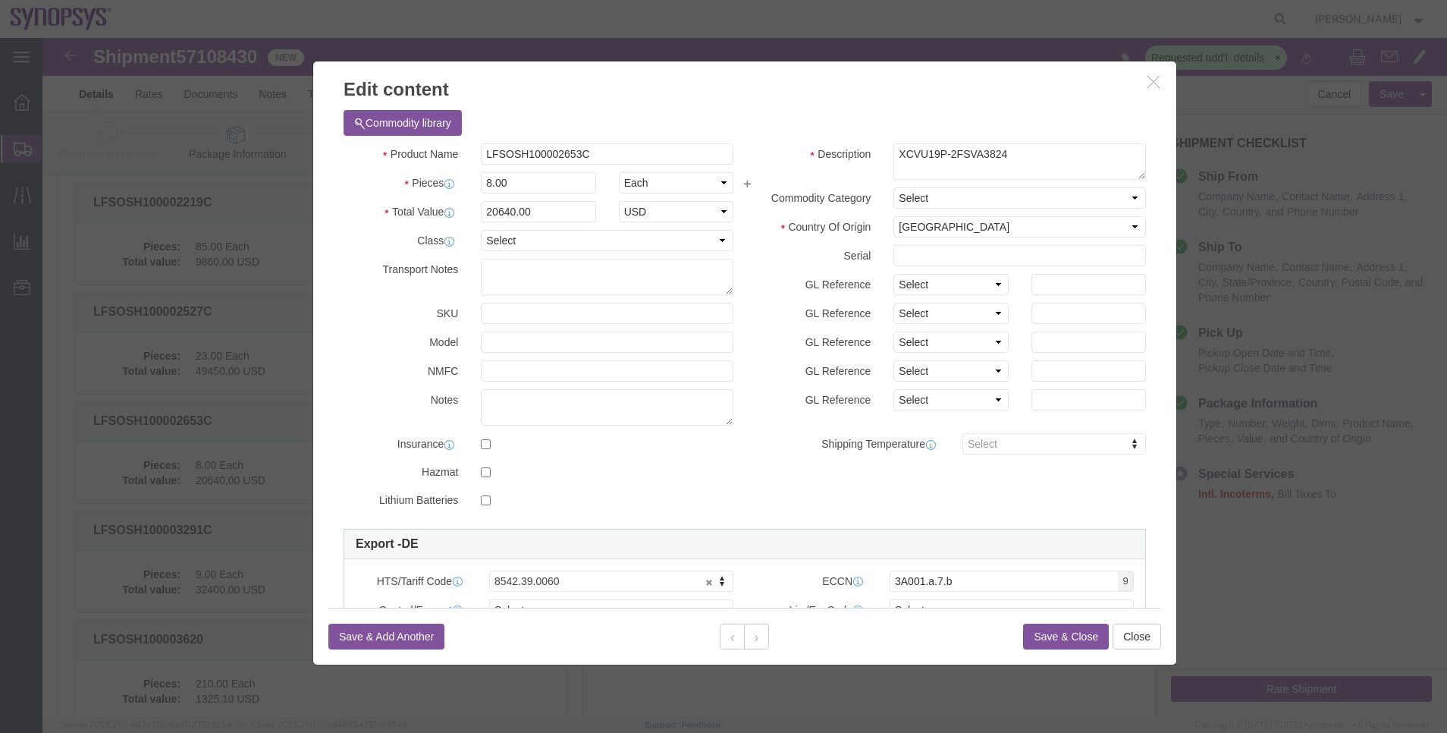
scroll to position [114, 0]
click button "Save & Close"
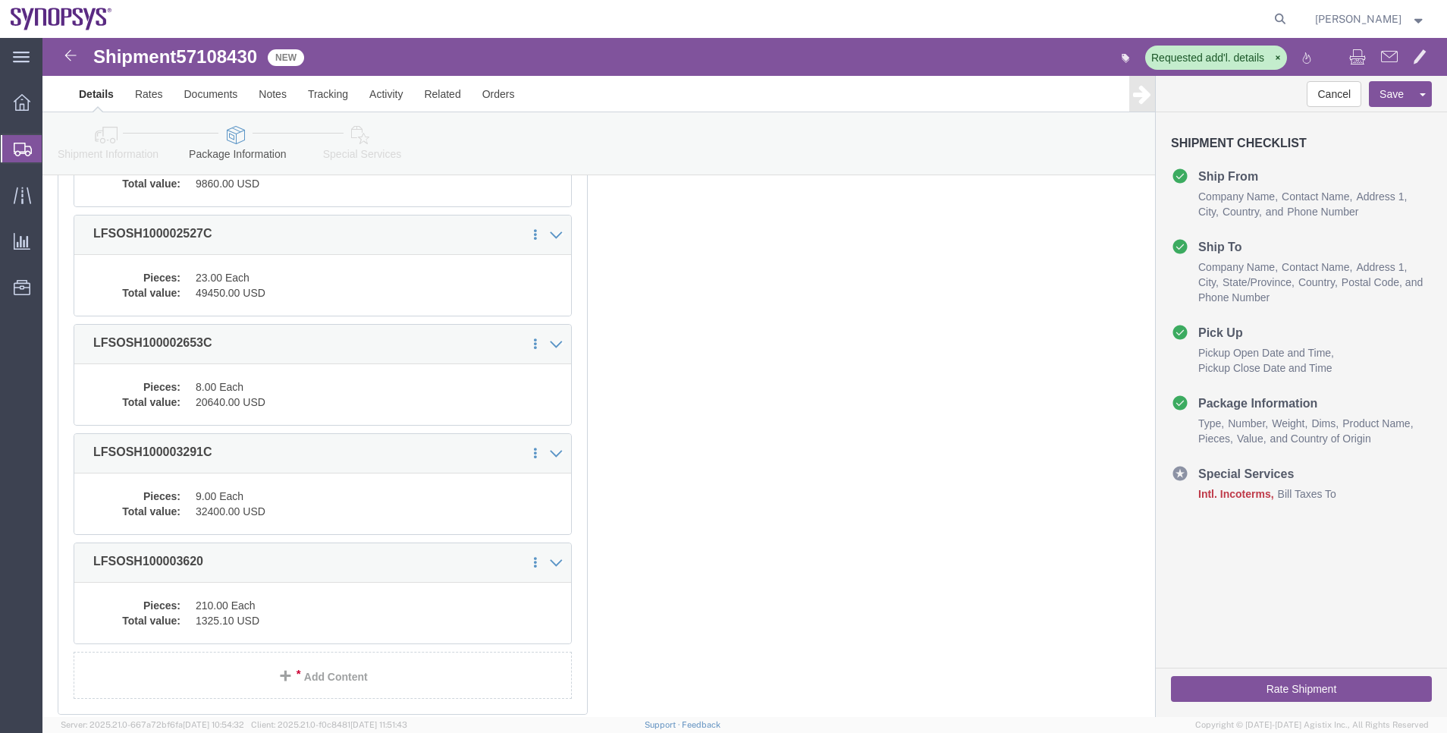
scroll to position [341, 0]
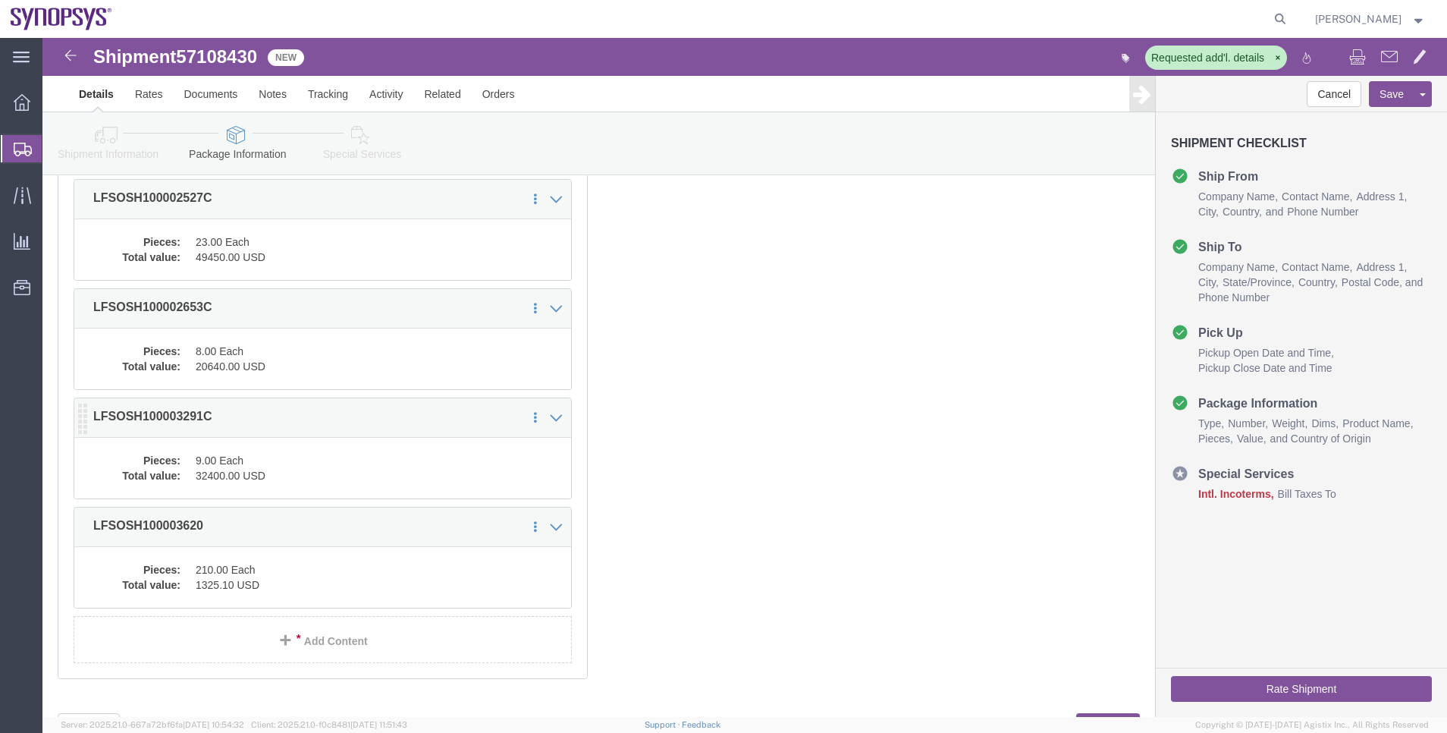
click dd "9.00 Each"
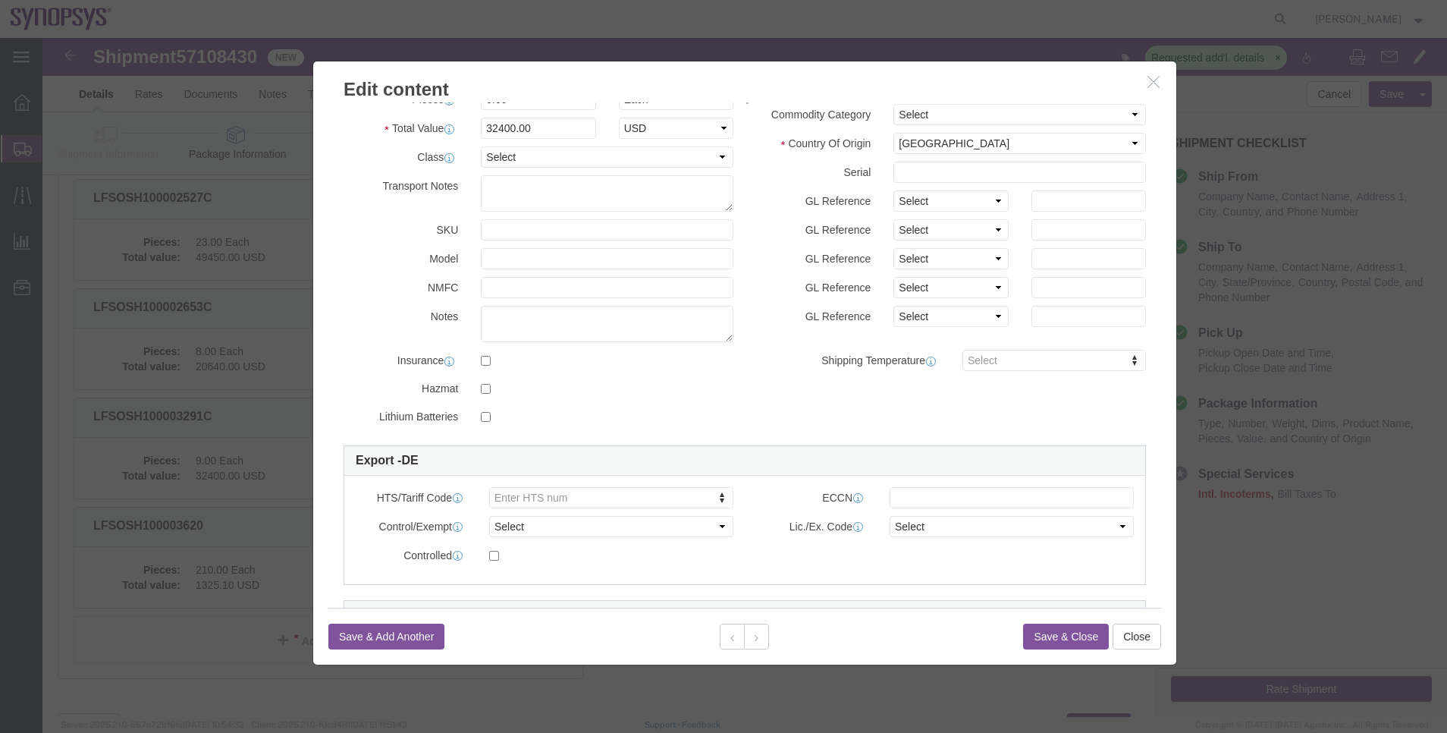
scroll to position [114, 0]
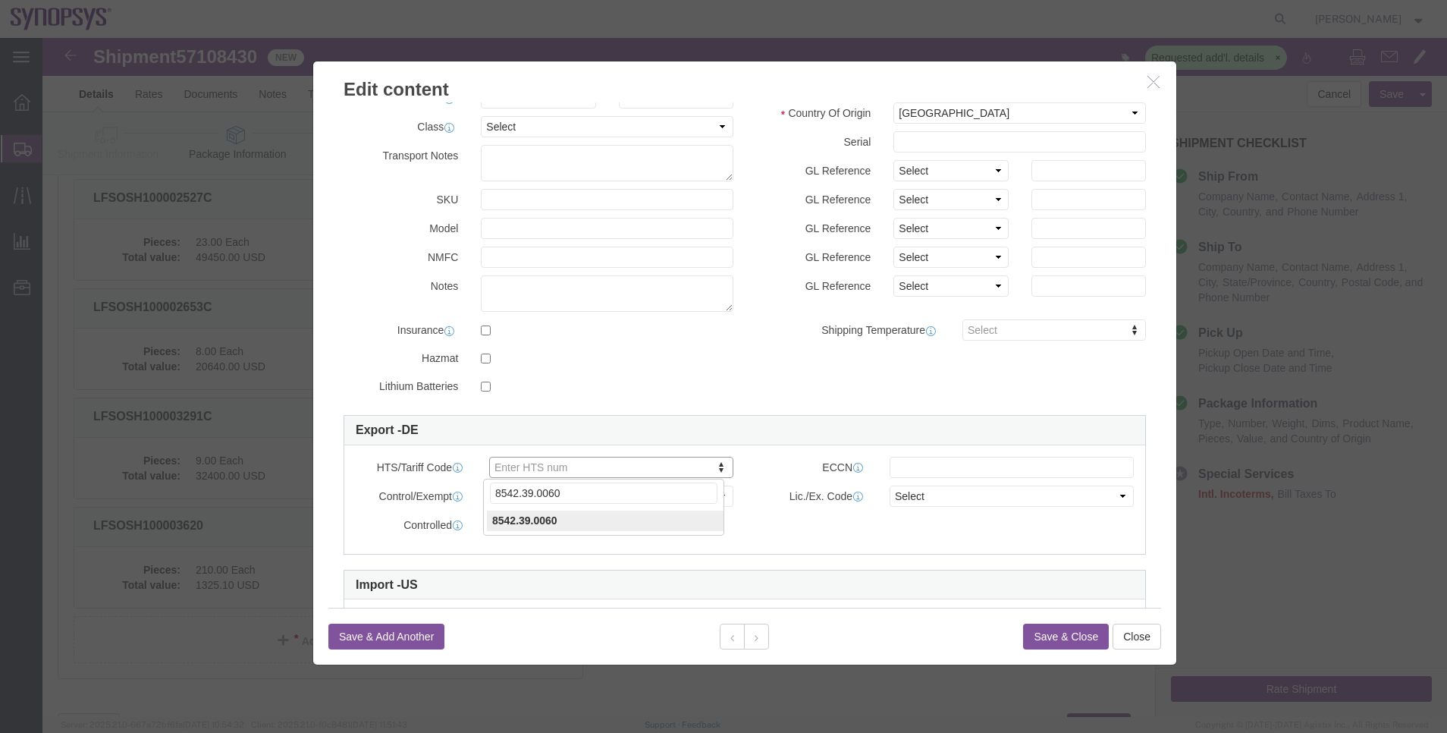
type input "8542.39.0060"
click input "text"
paste input "3A001.a.7.b"
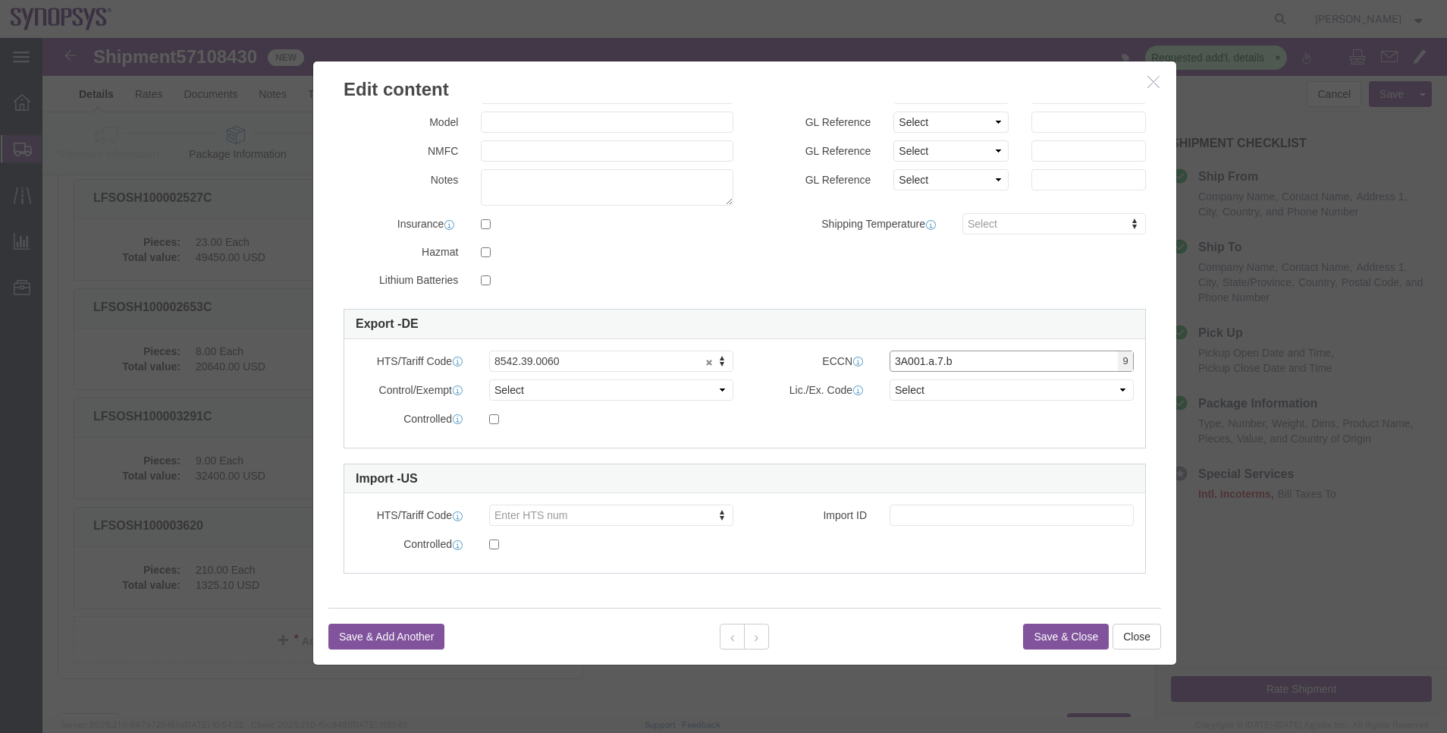
type input "3A001.a.7.b"
type input "8542.39.0070"
click button "Save & Close"
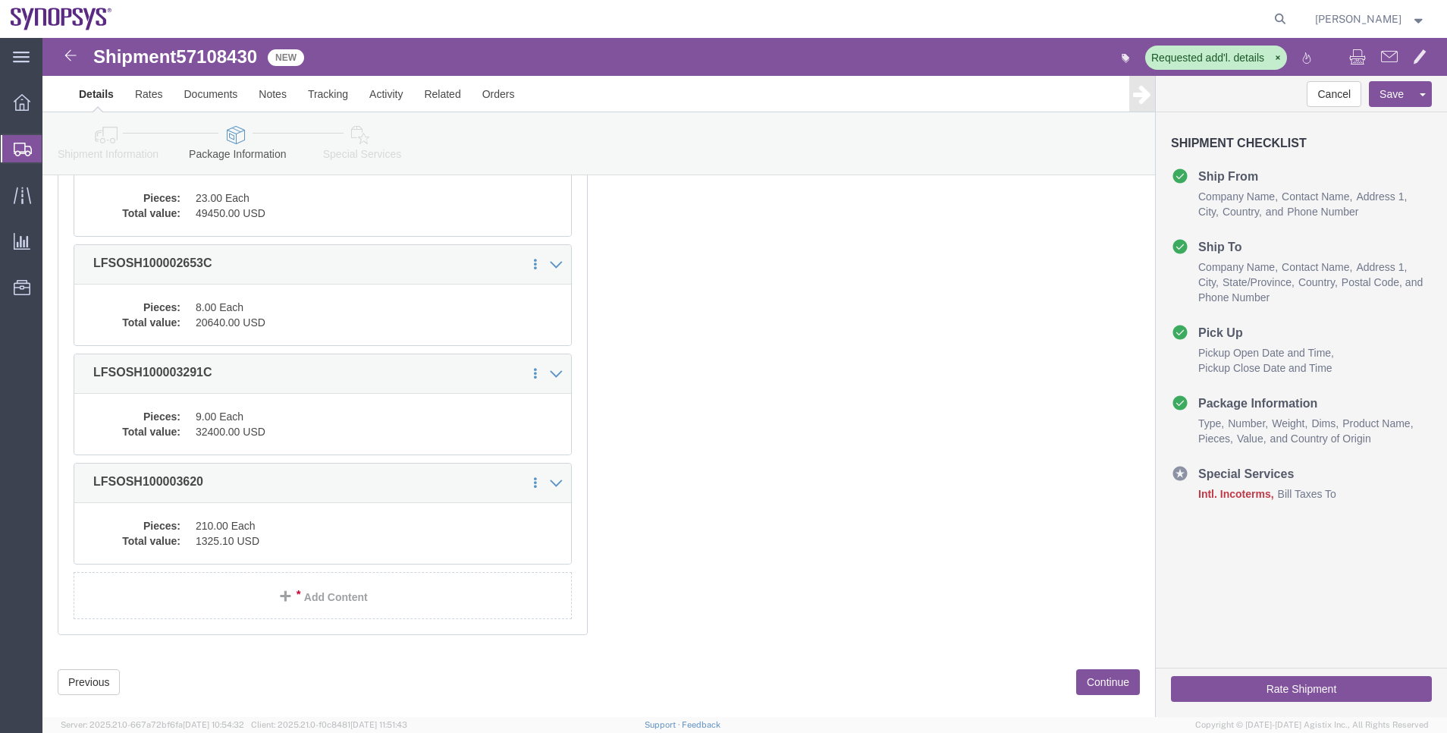
scroll to position [409, 0]
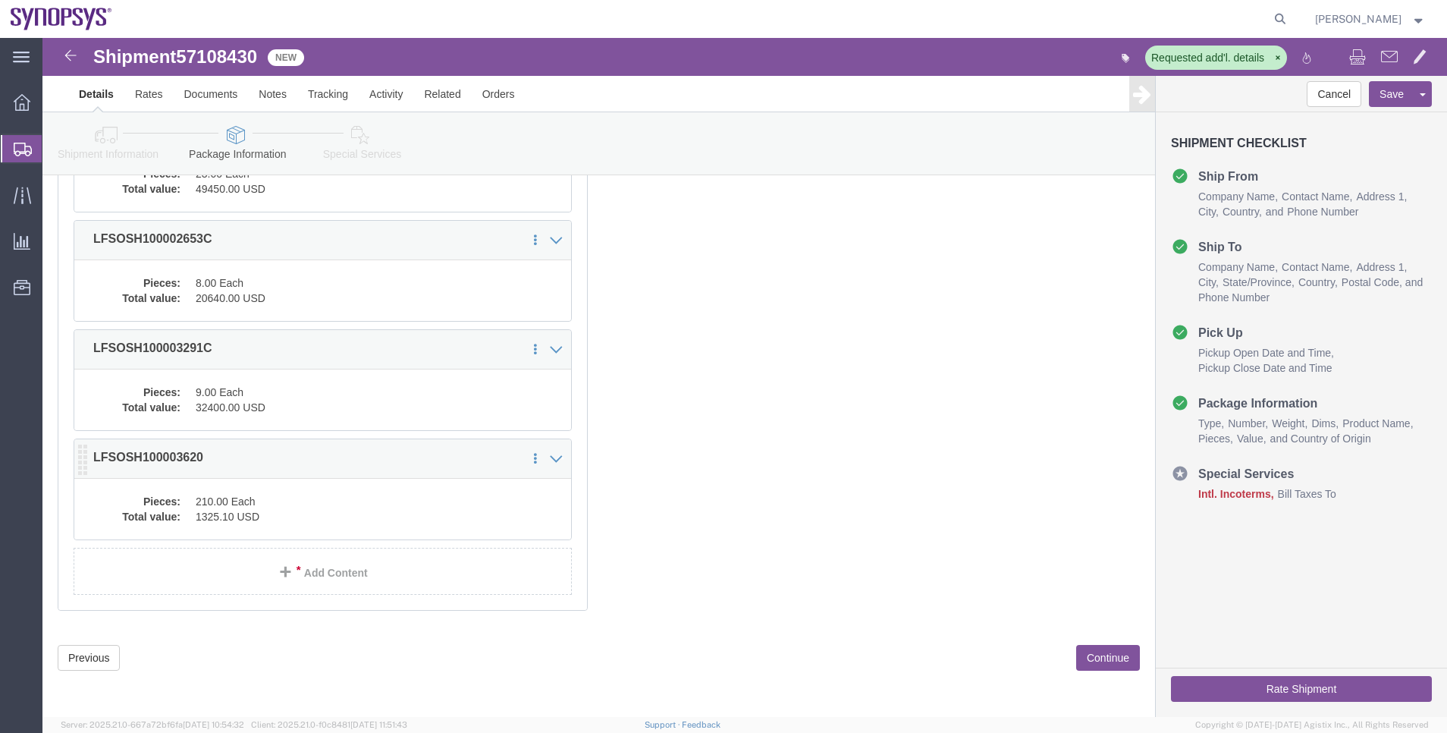
click dd "210.00 Each"
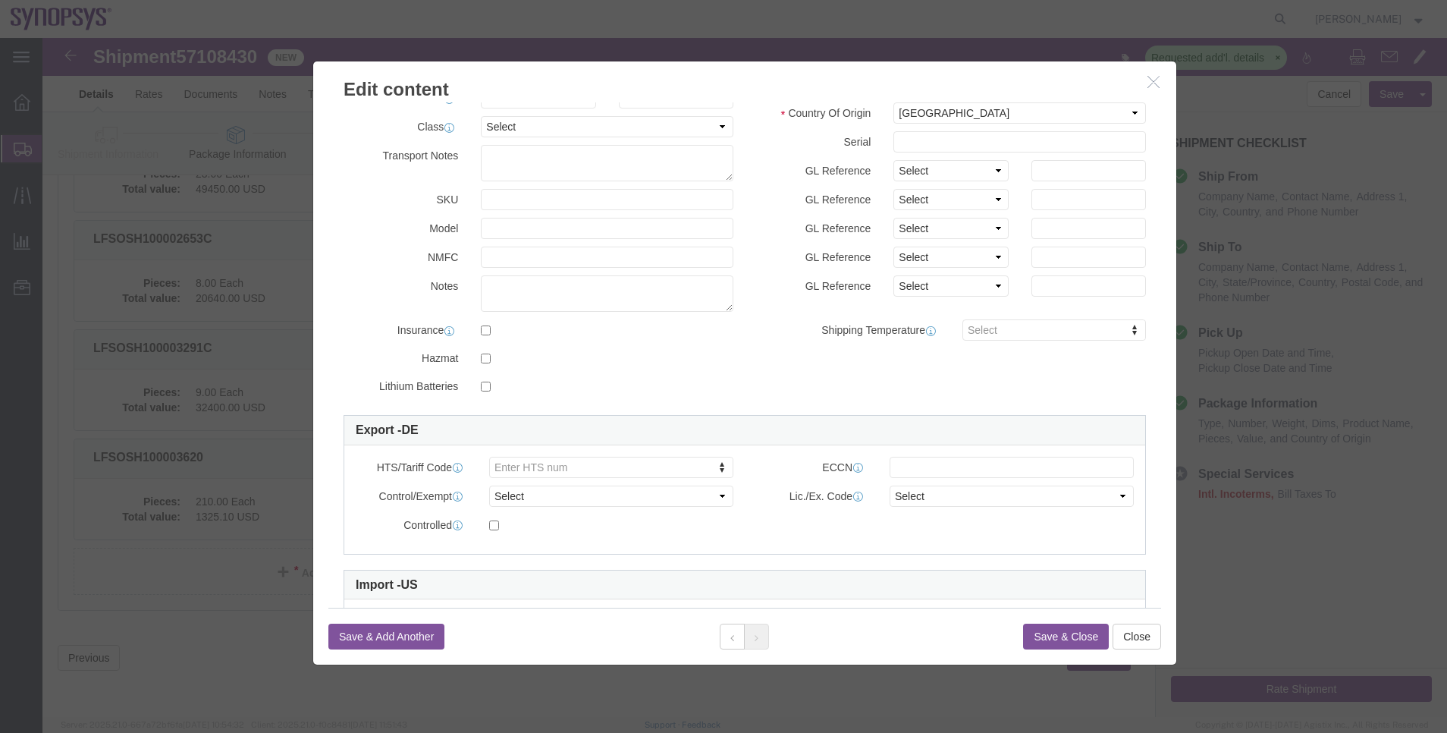
scroll to position [220, 0]
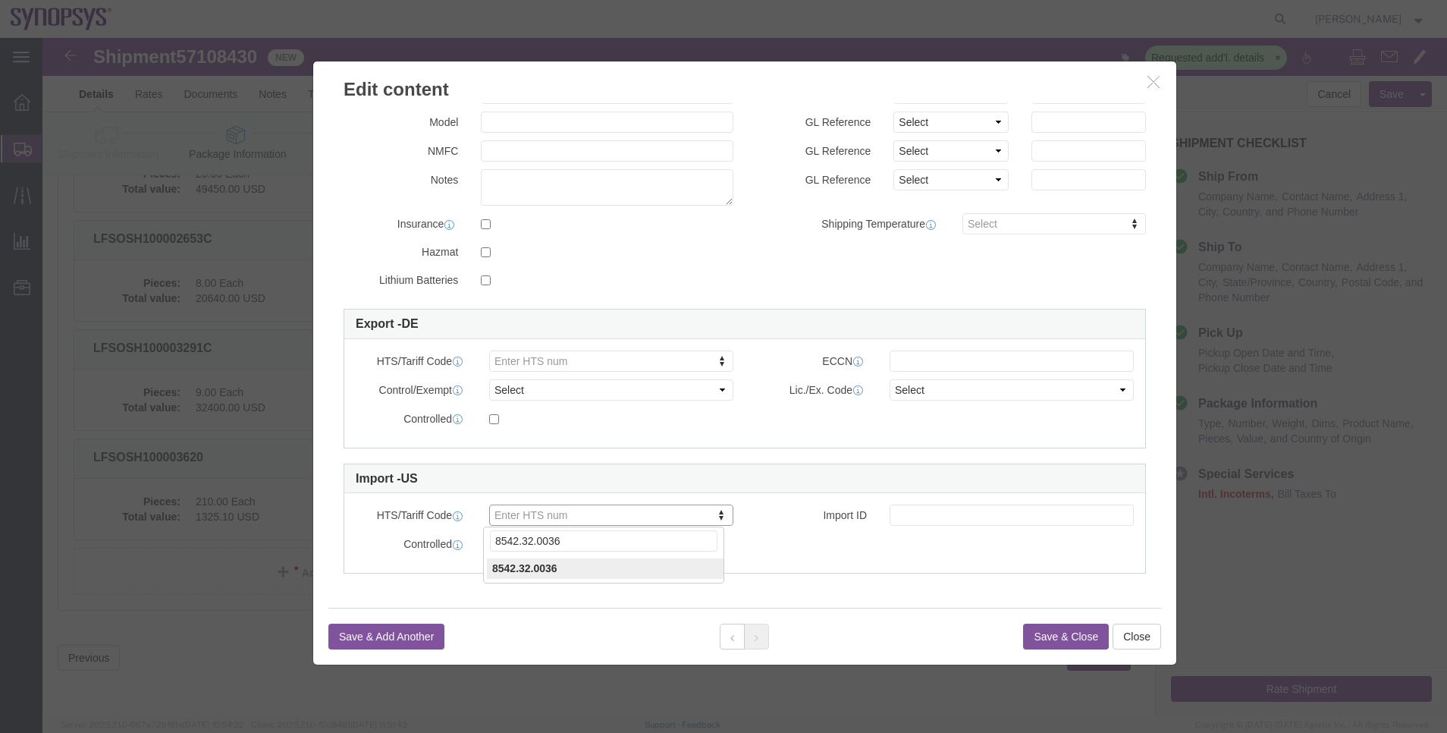
type input "8542.32.0036"
click input "text"
paste input "3A090.c"
type input "3A090.c"
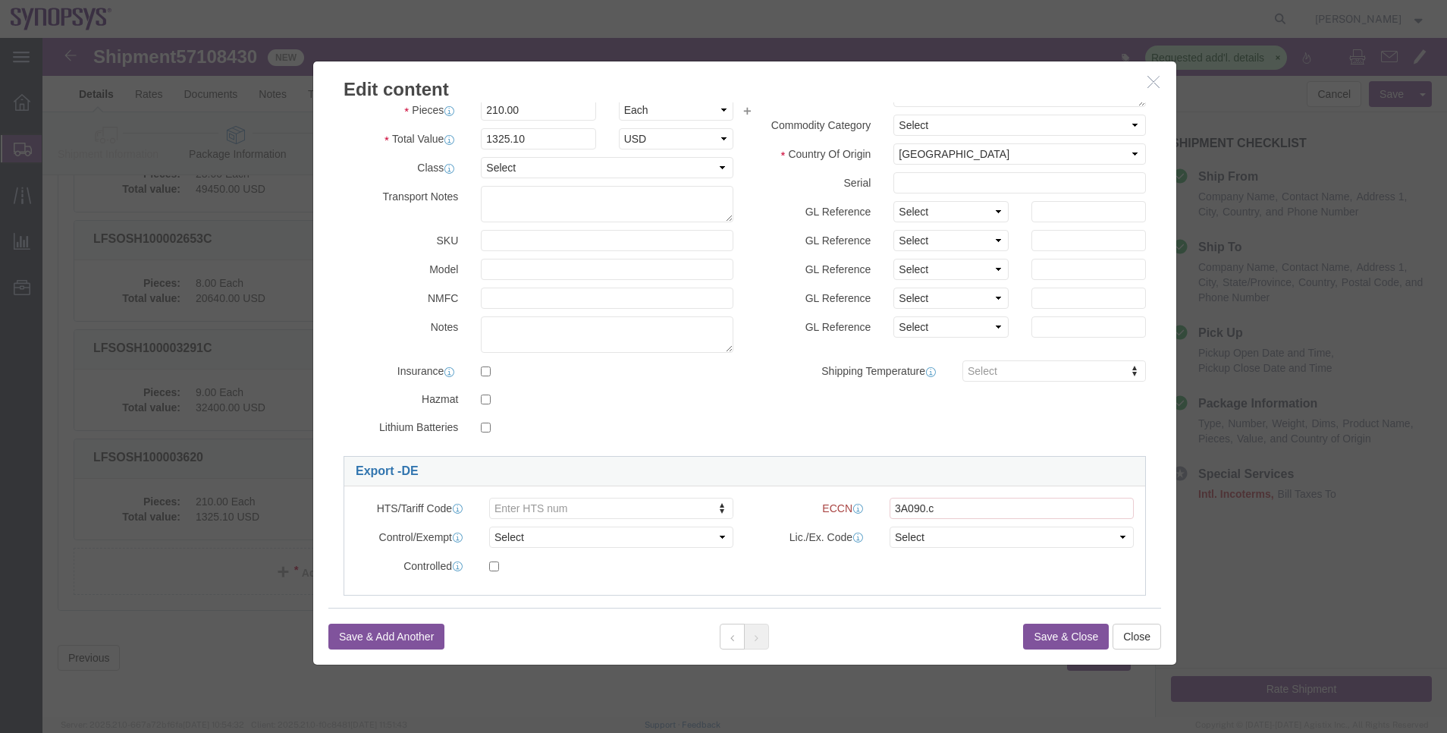
scroll to position [227, 0]
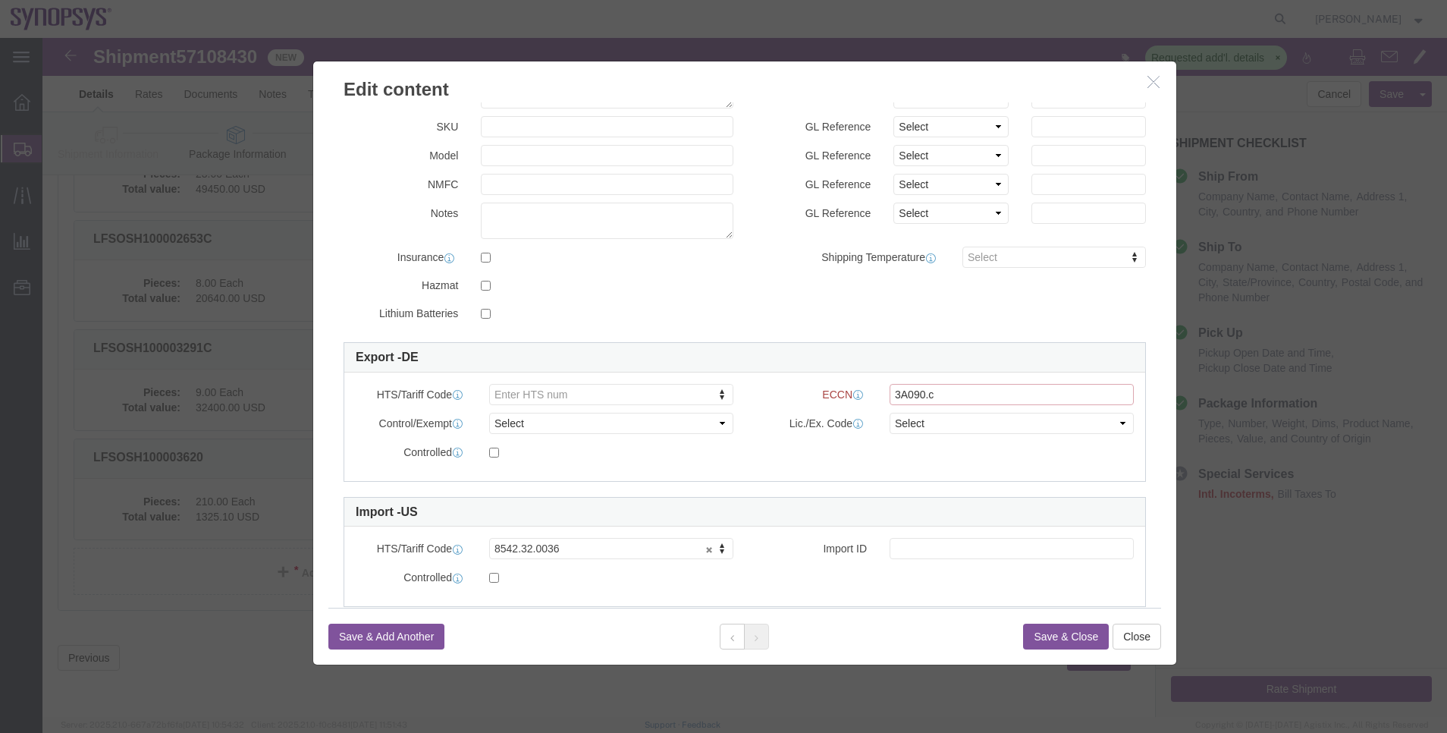
click input "3A090.c"
click button "Save & Close"
click div
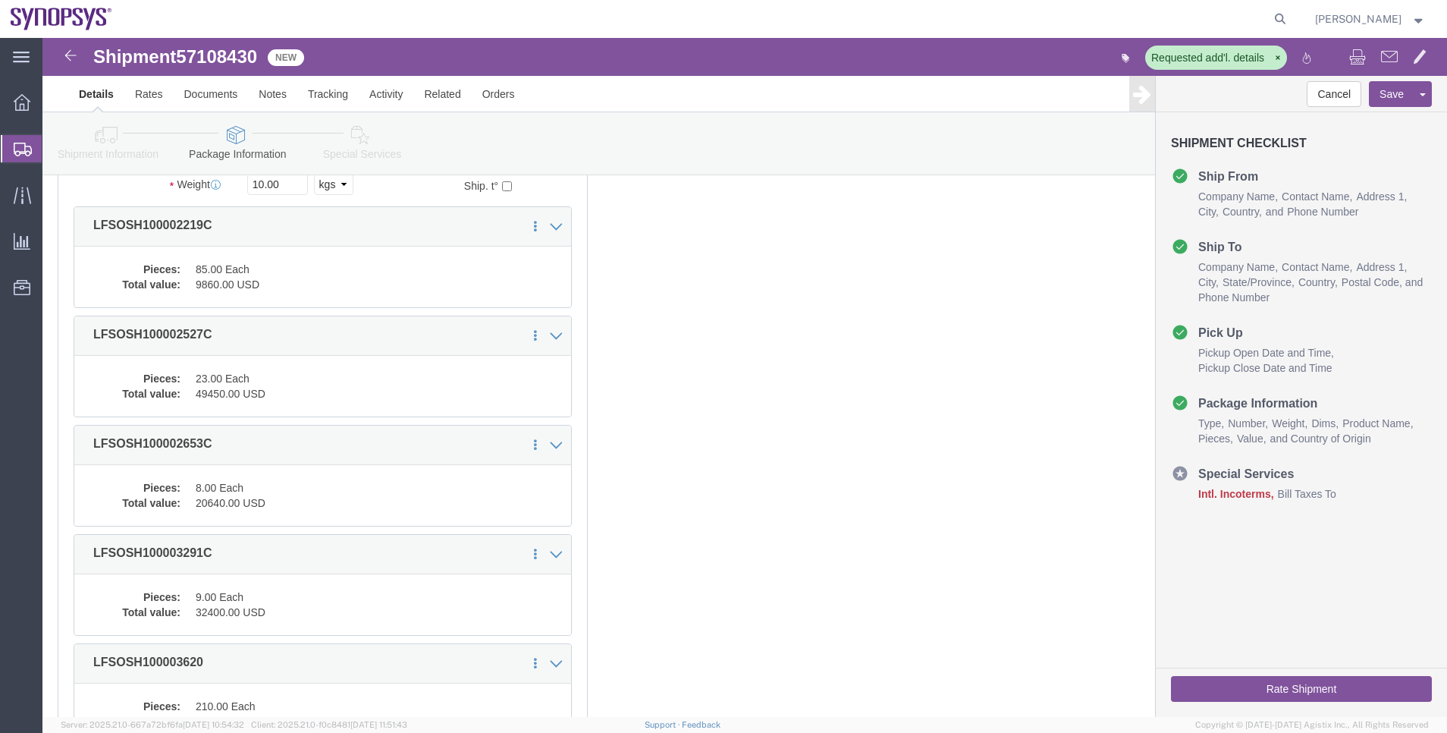
scroll to position [68, 0]
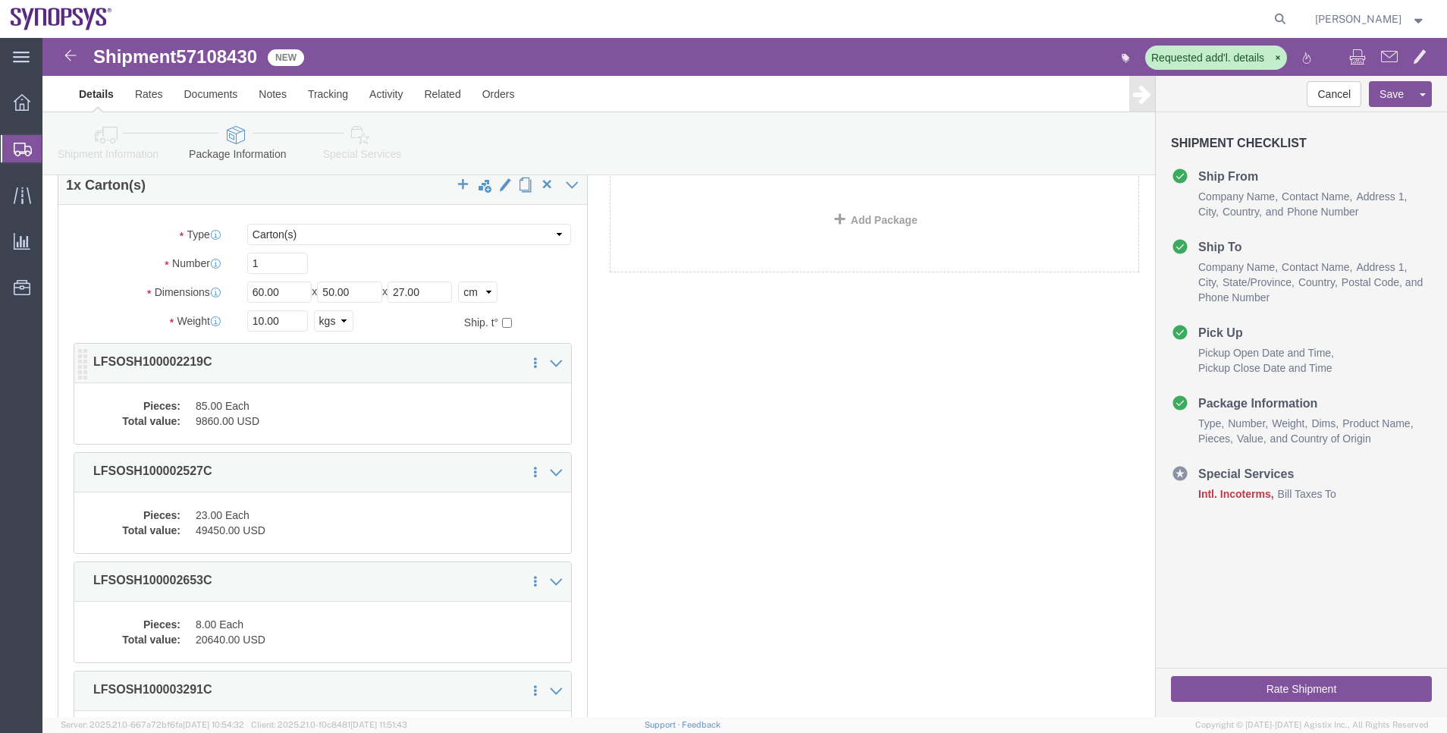
click dd "9860.00 USD"
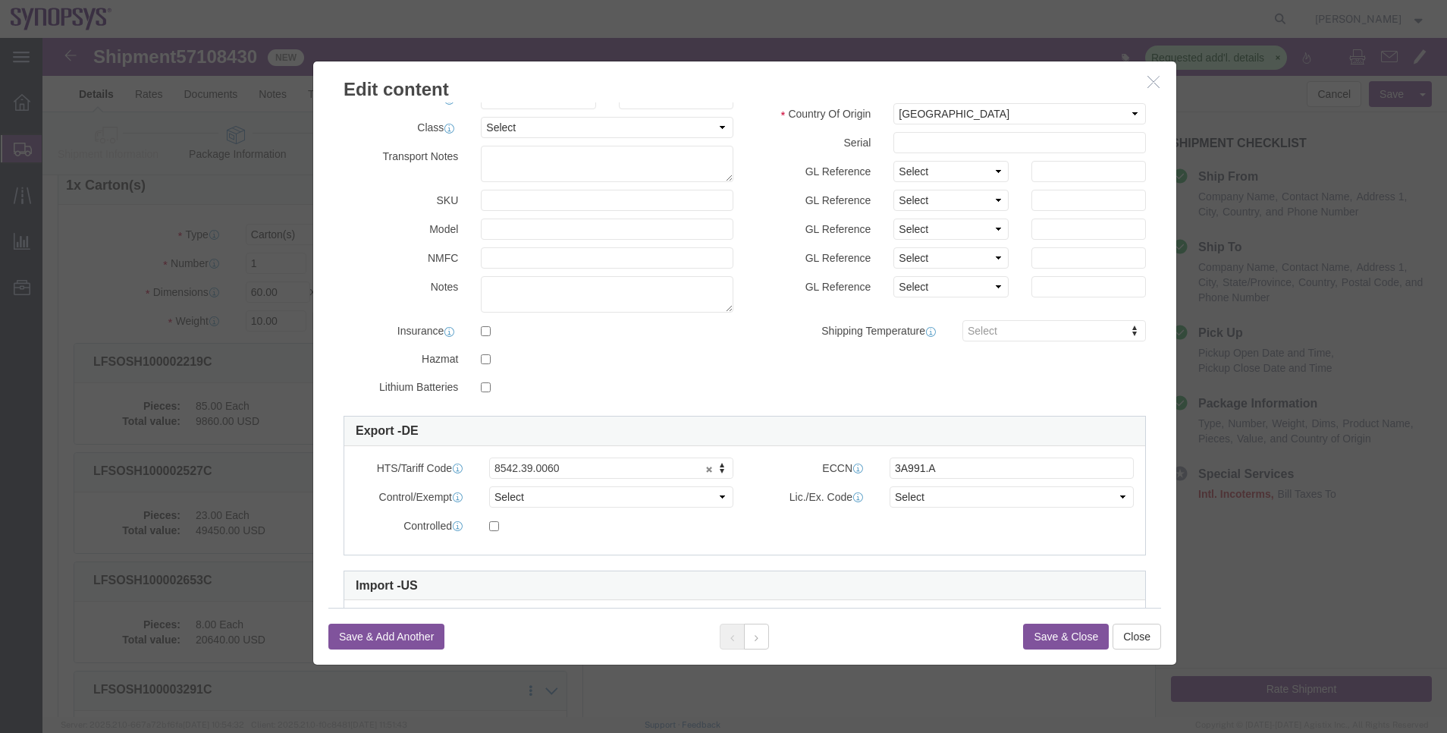
scroll to position [220, 0]
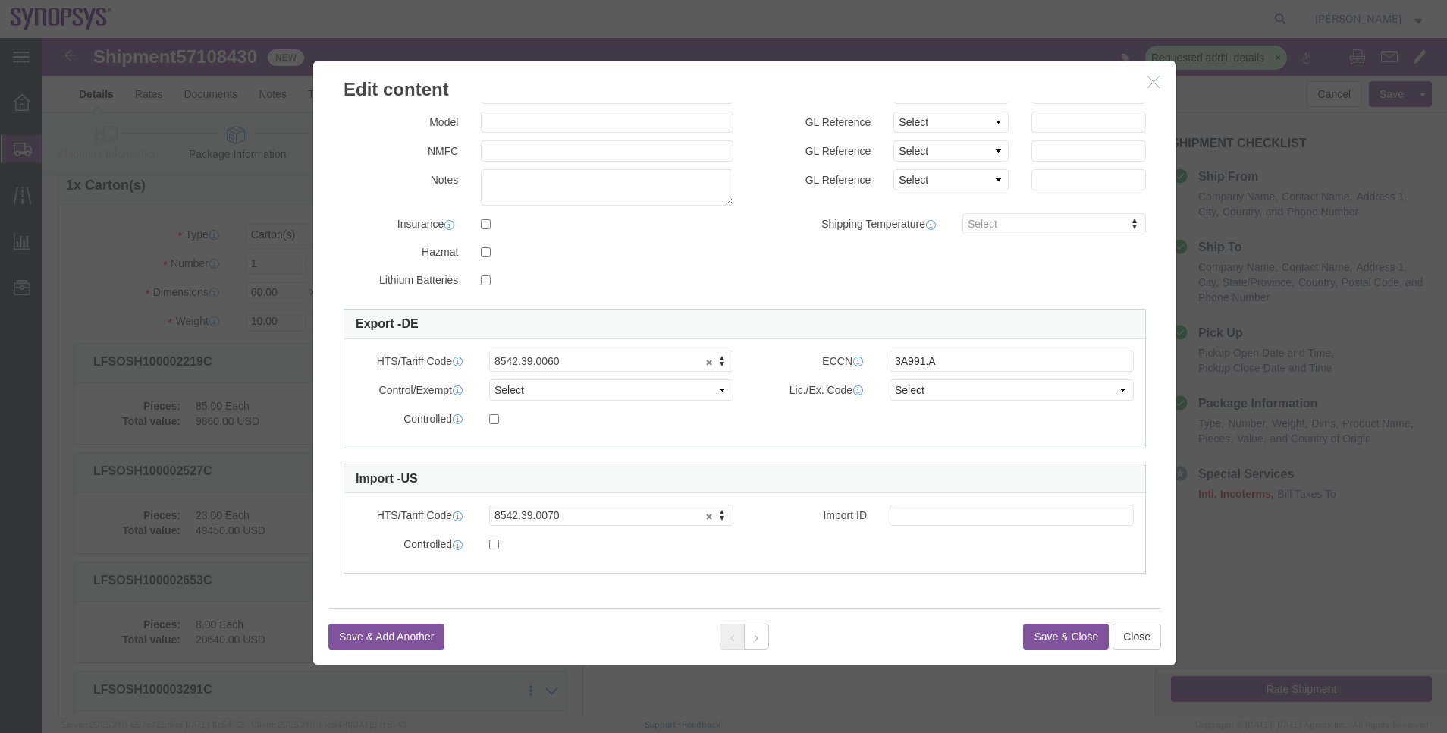
click button "button"
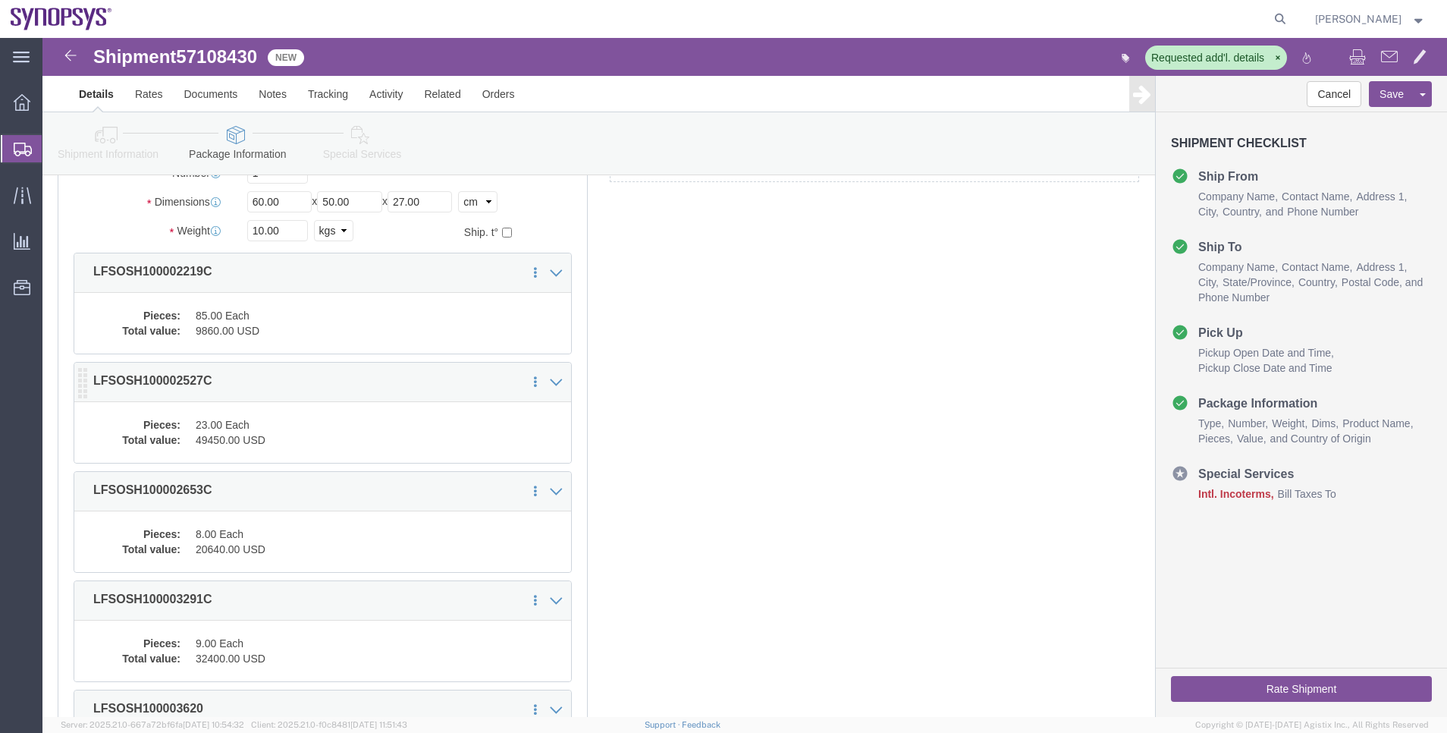
scroll to position [182, 0]
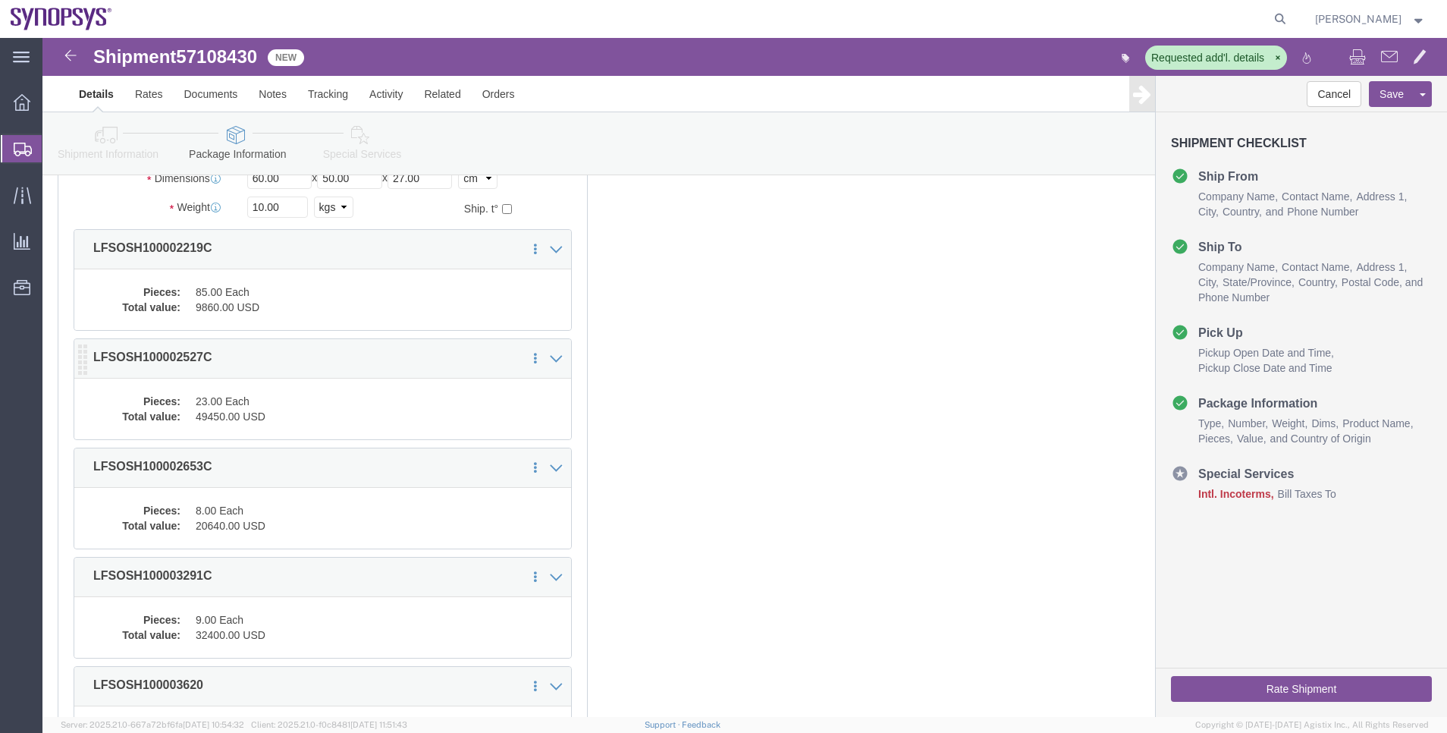
click dd "49450.00 USD"
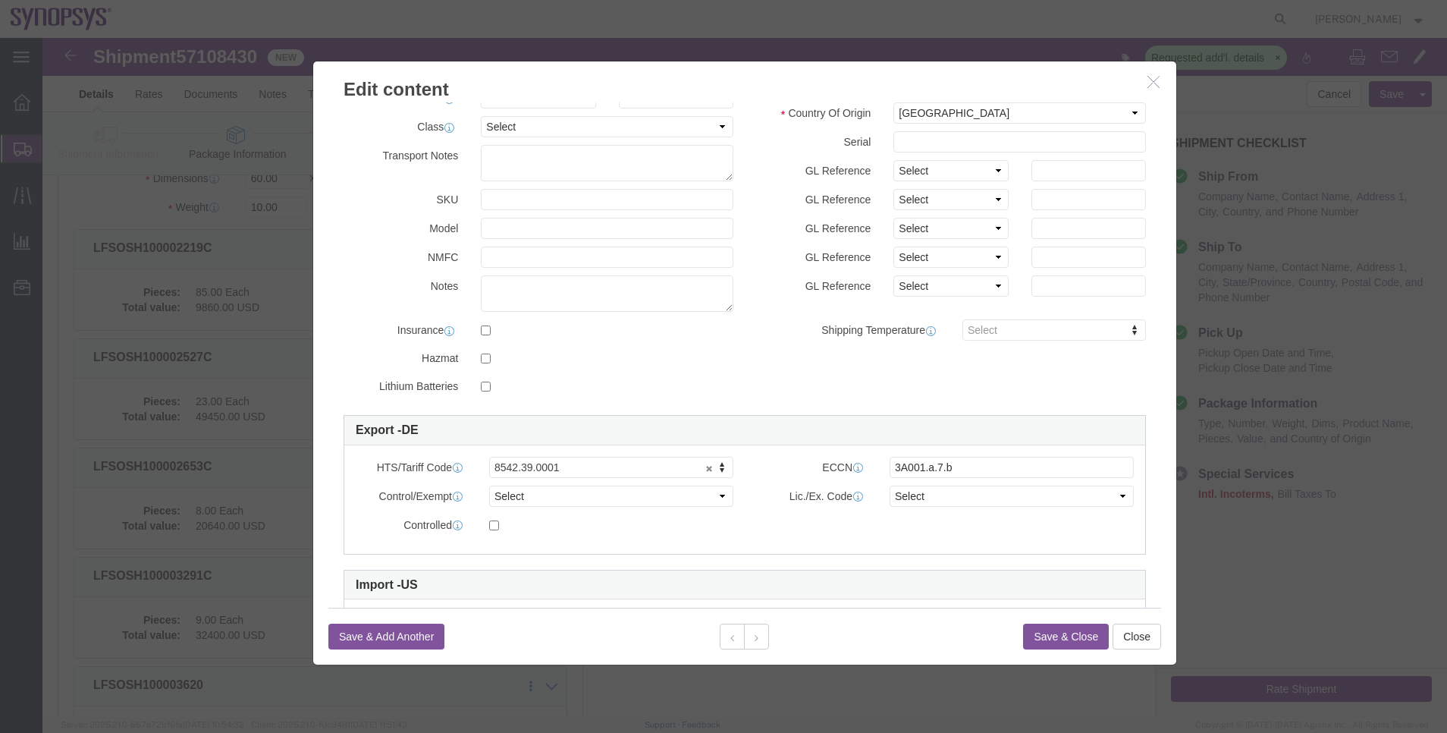
scroll to position [0, 0]
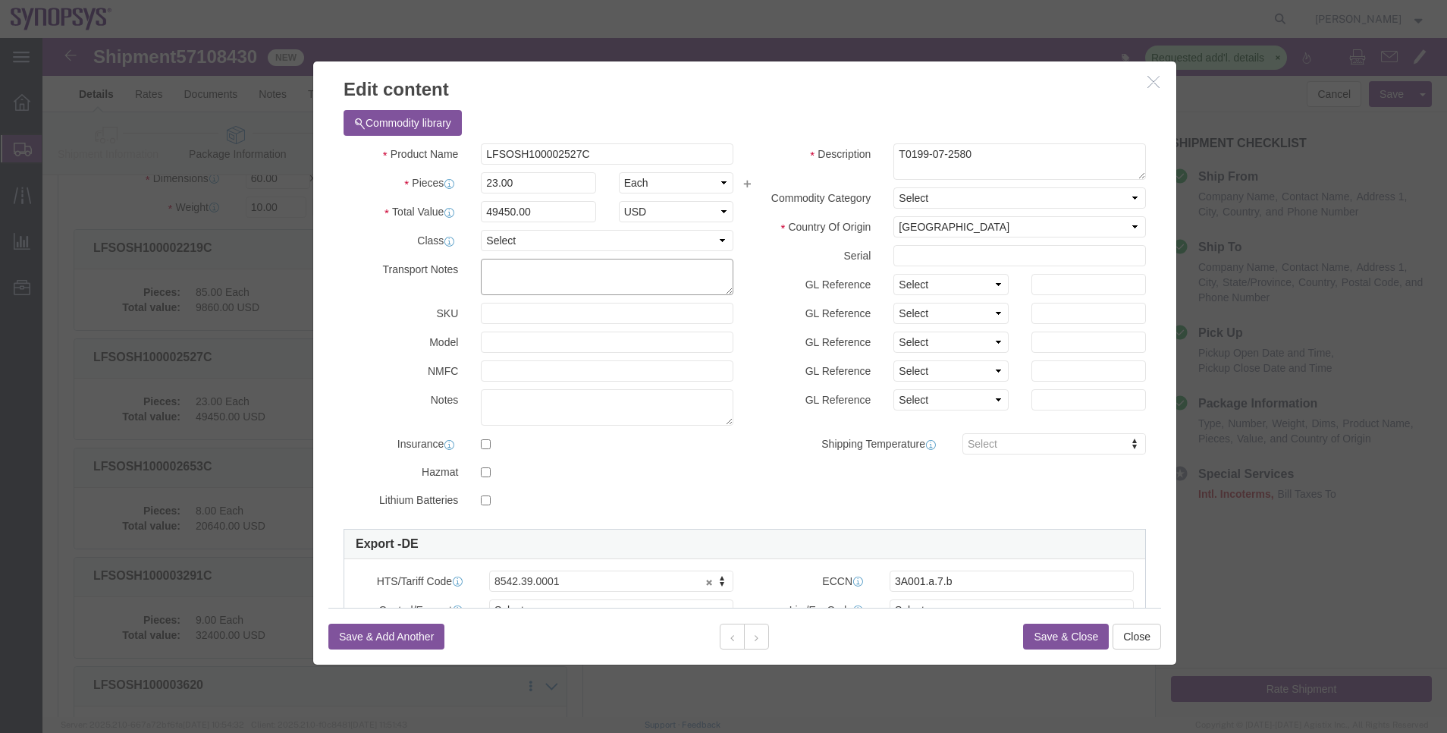
click textarea
paste textarea "EU dual-use items – exported under Union General Export Authorization EU001 (Re…"
type textarea "EU dual-use items – exported under Union General Export Authorization EU001 (Re…"
click button "Save & Close"
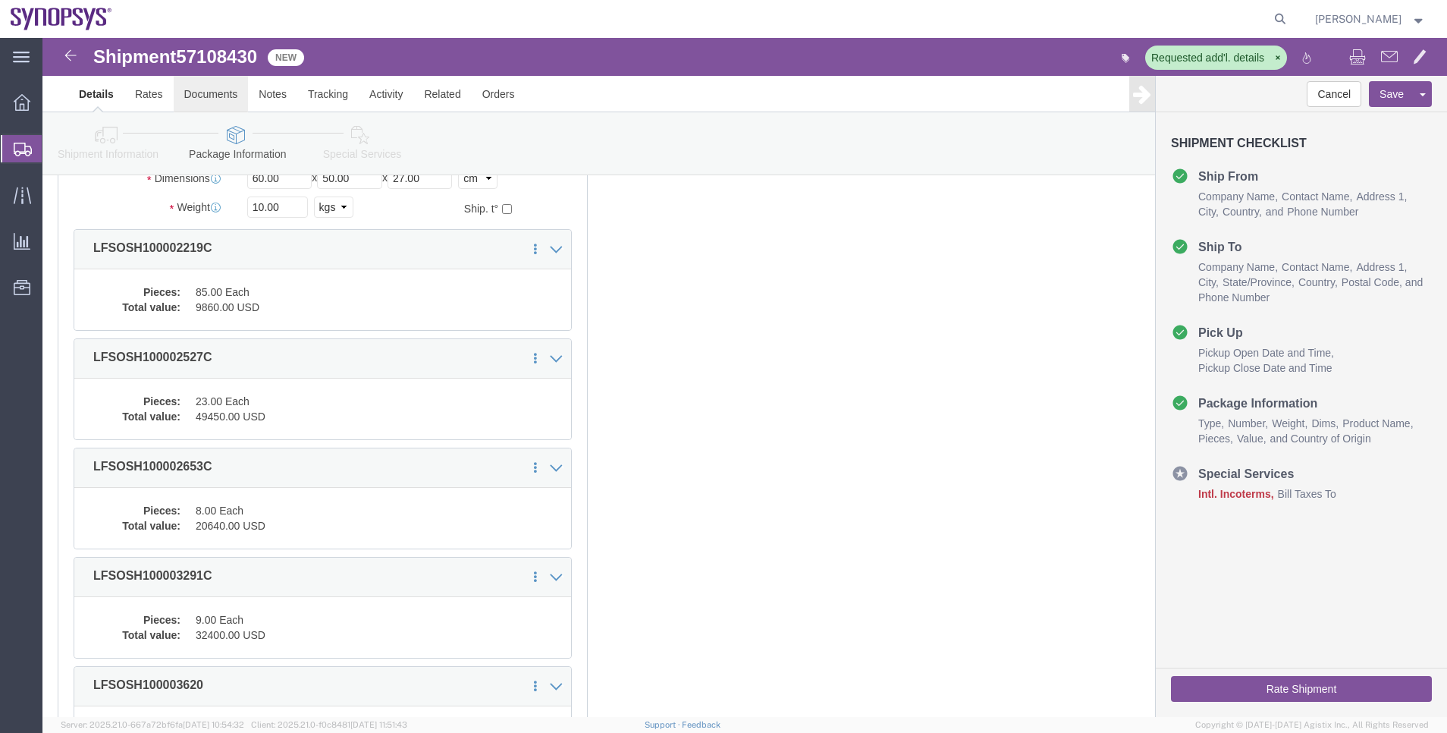
click link "Documents"
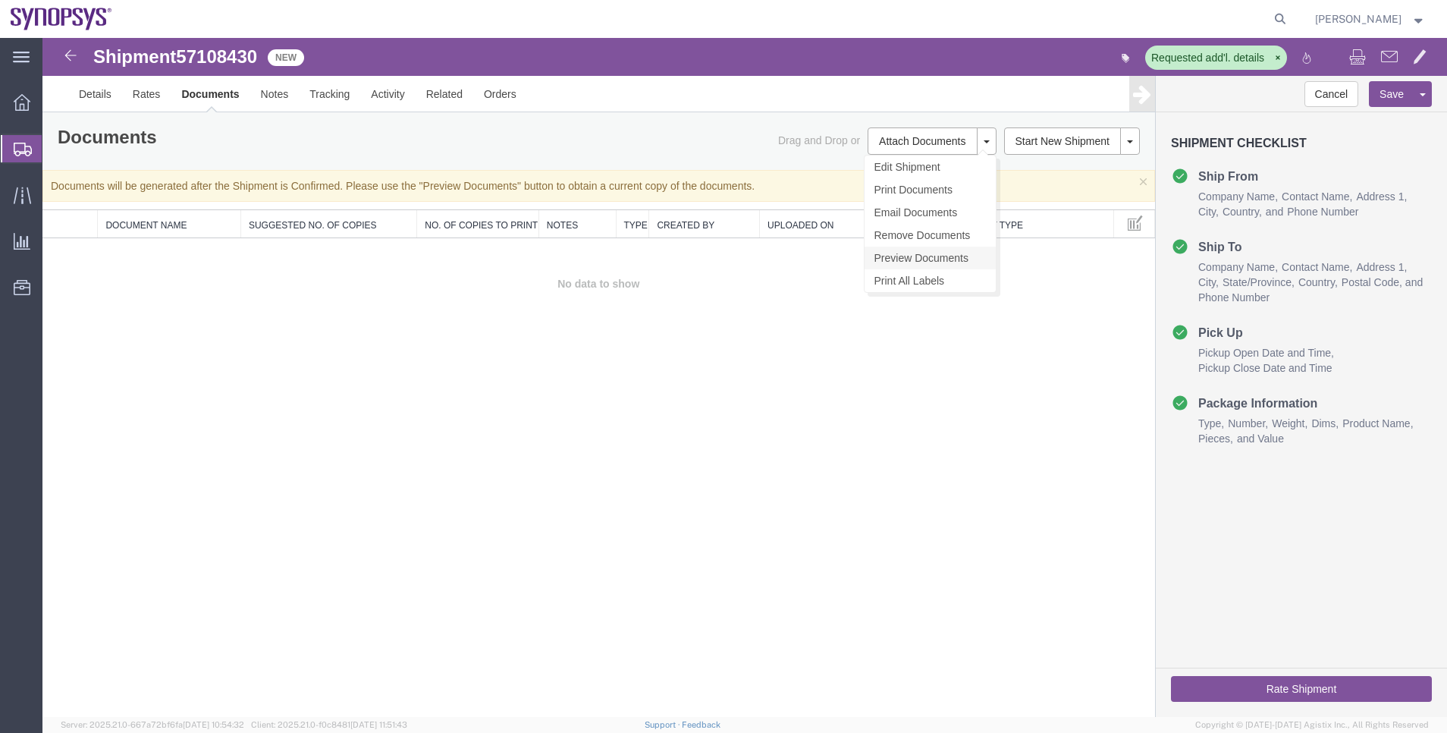
click at [915, 250] on link "Preview Documents" at bounding box center [929, 257] width 131 height 23
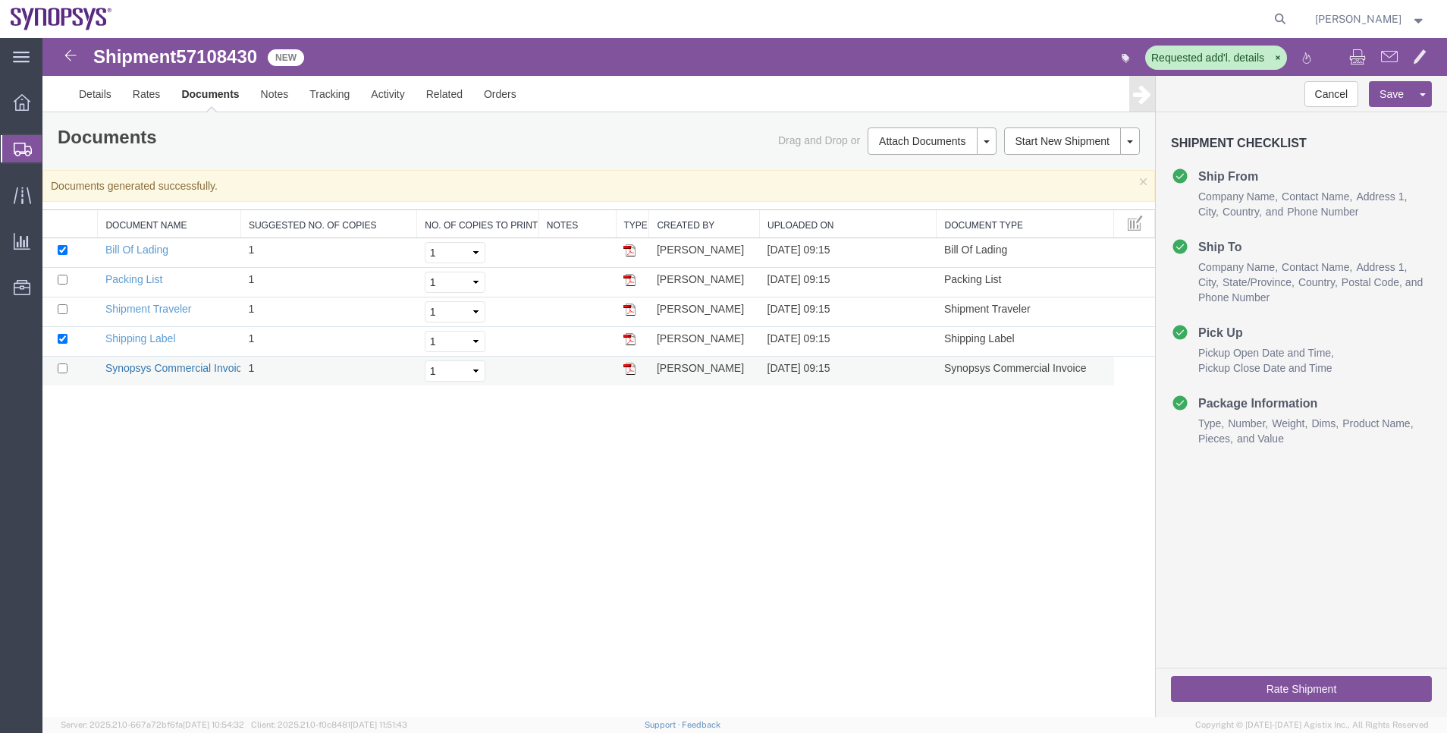
click at [165, 364] on link "Synopsys Commercial Invoice" at bounding box center [176, 368] width 143 height 12
click at [93, 89] on link "Details" at bounding box center [95, 94] width 54 height 36
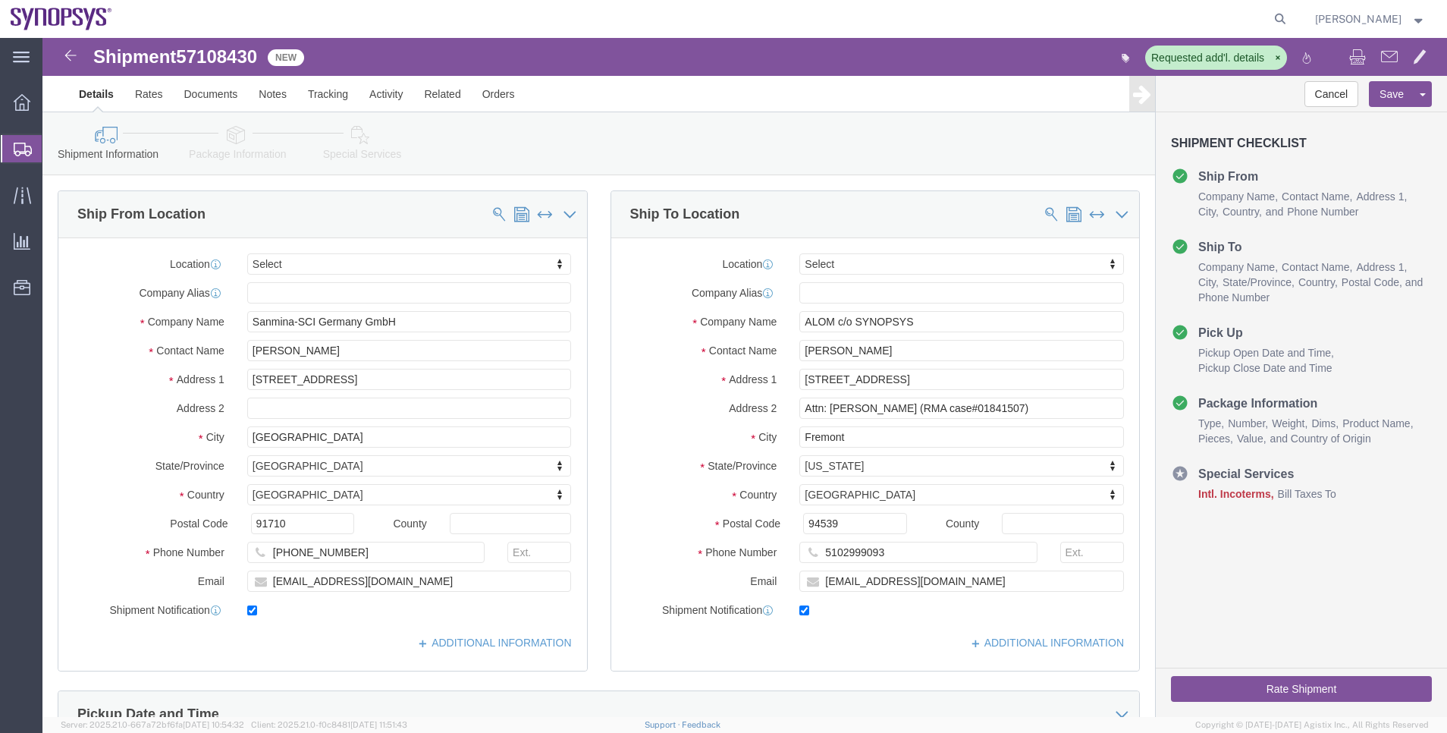
click link "Package Information"
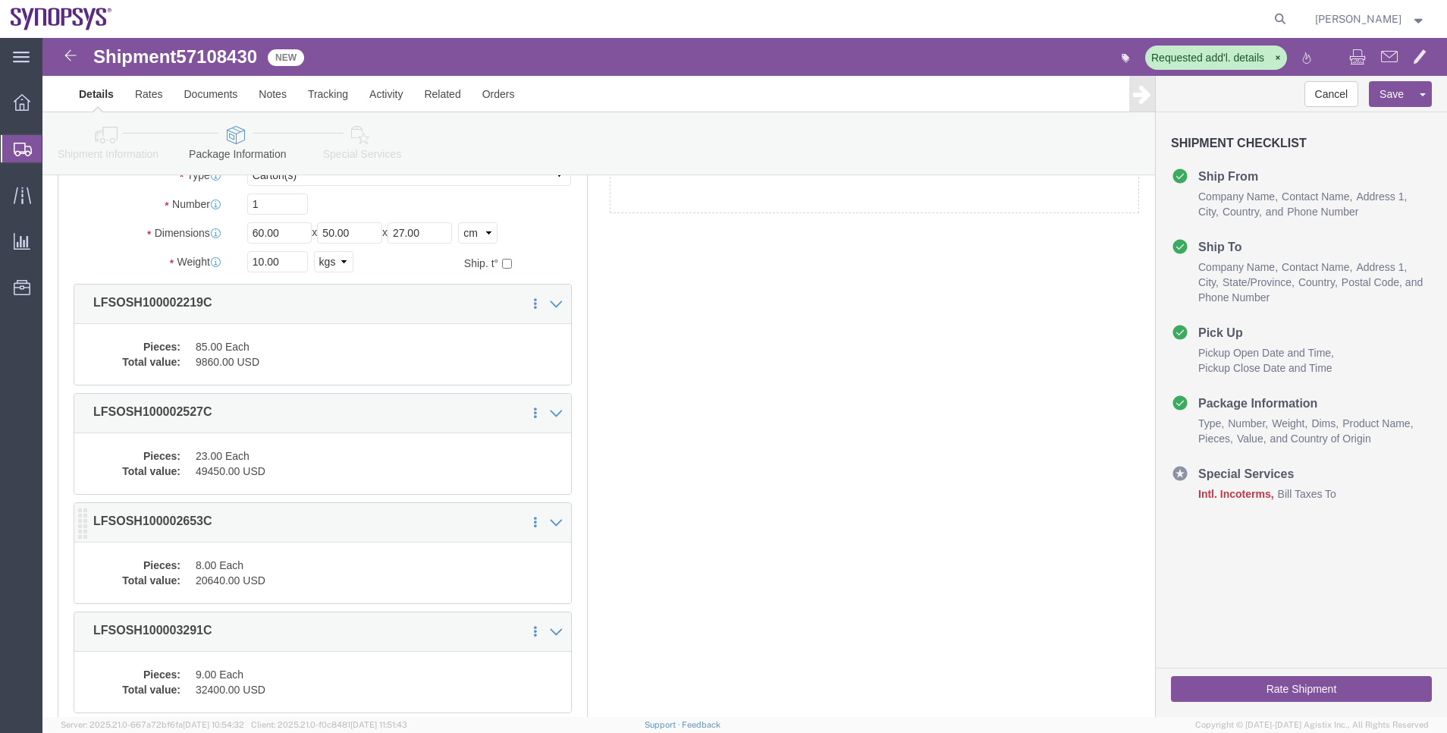
scroll to position [227, 0]
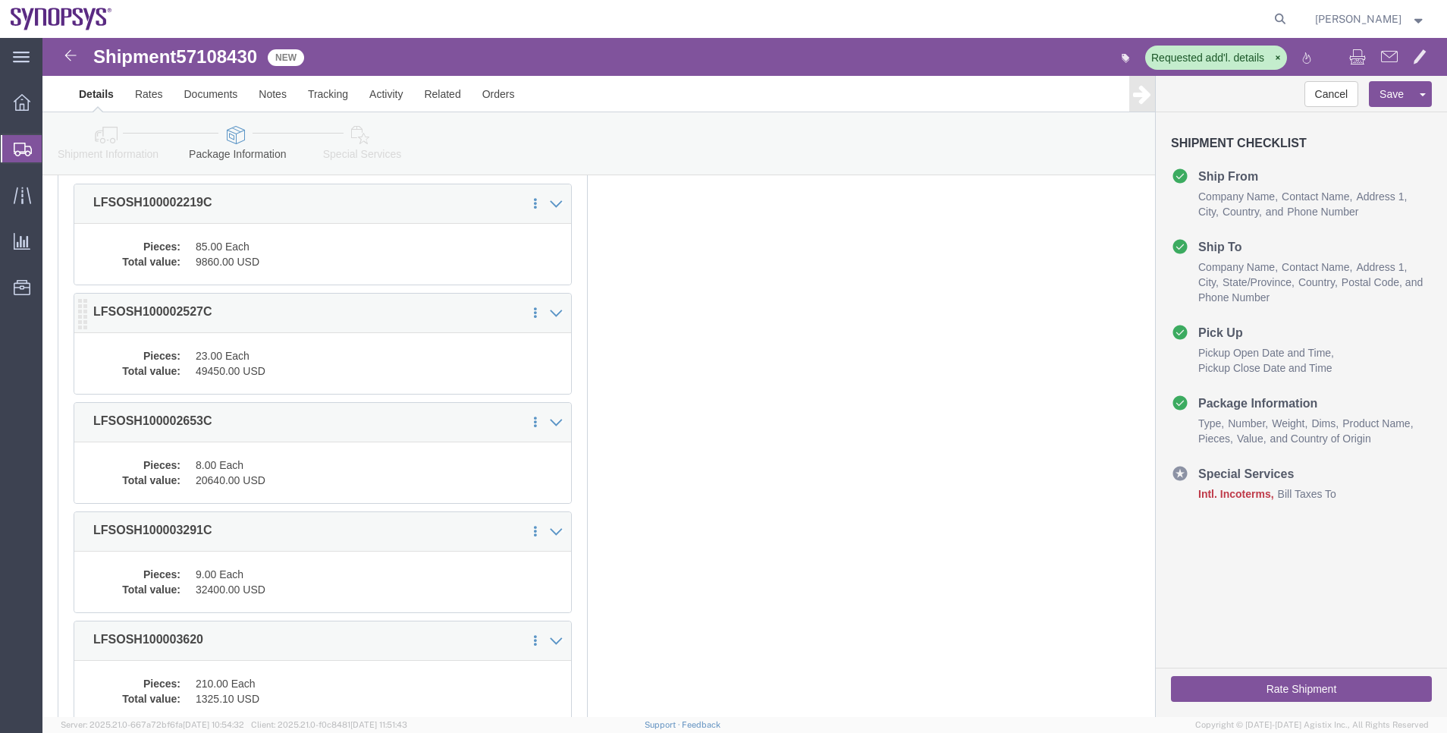
click dd "23.00 Each"
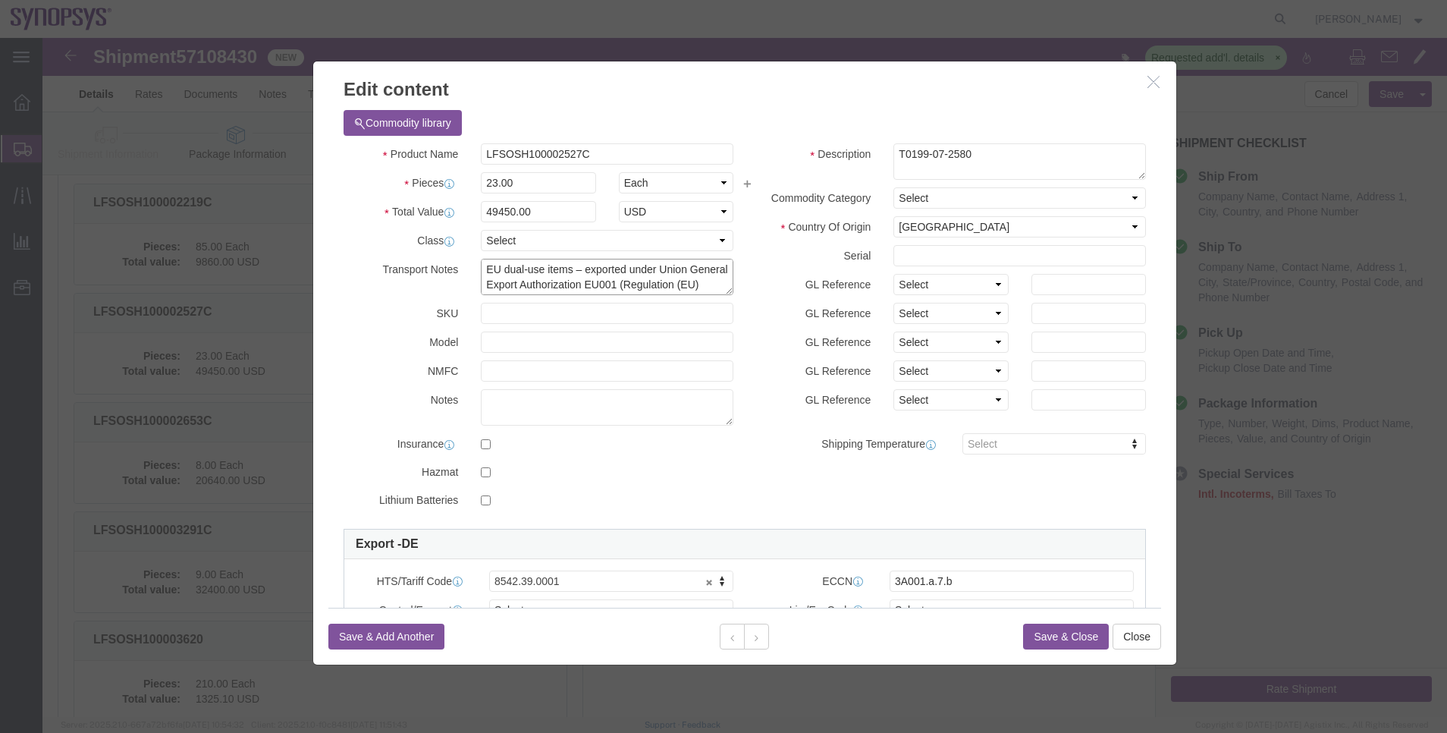
scroll to position [15, 0]
drag, startPoint x: 433, startPoint y: 231, endPoint x: 679, endPoint y: 274, distance: 249.3
click div "Product Name LFSOSH100002527C Pieces 23.00 Select Bag Barrels 100Board Feet Bot…"
click div "Commodity library"
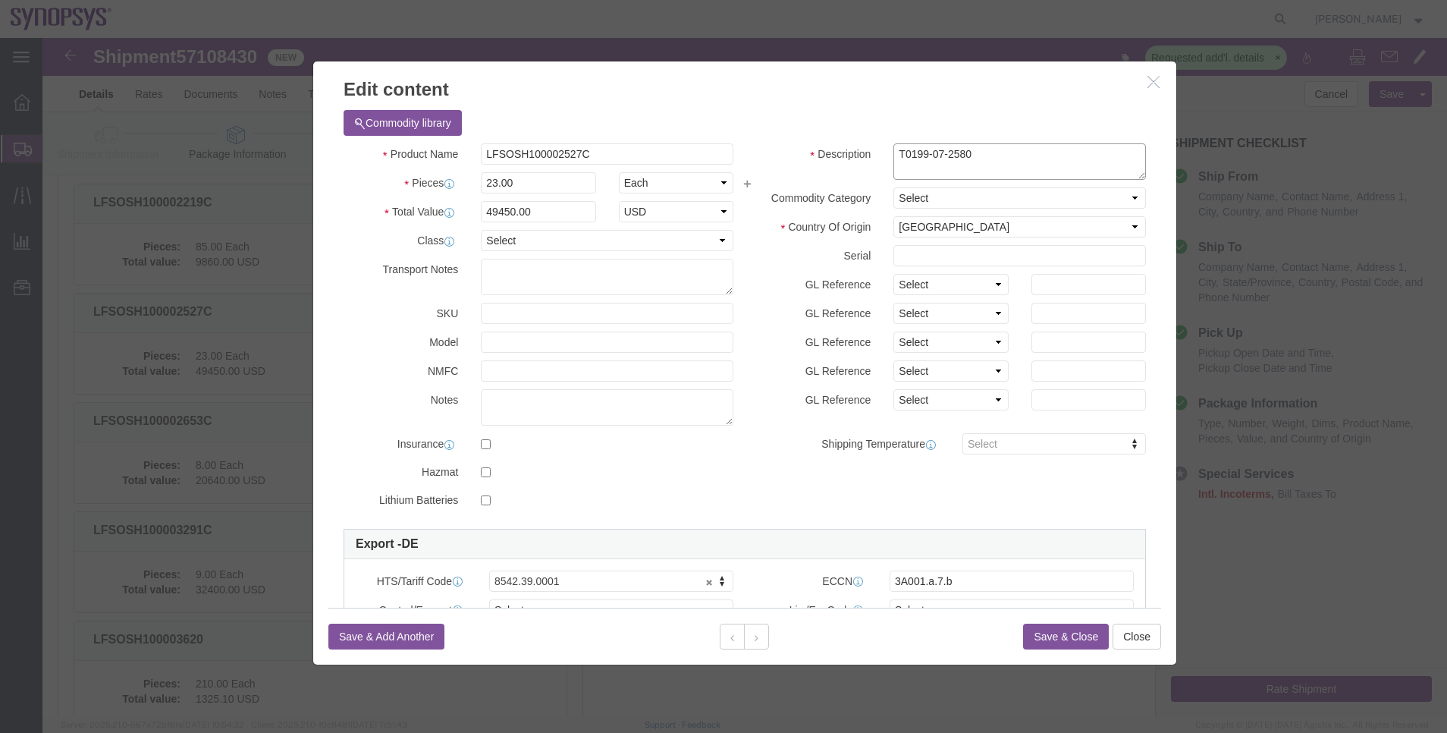
click textarea "T0199-07-2580"
paste textarea "EU dual-use items – exported under Union General Export Authorization EU001 (Re…"
type textarea "T0199-07-2580- EU dual-use items – exported under Union General Export Authoriz…"
click button "Save & Close"
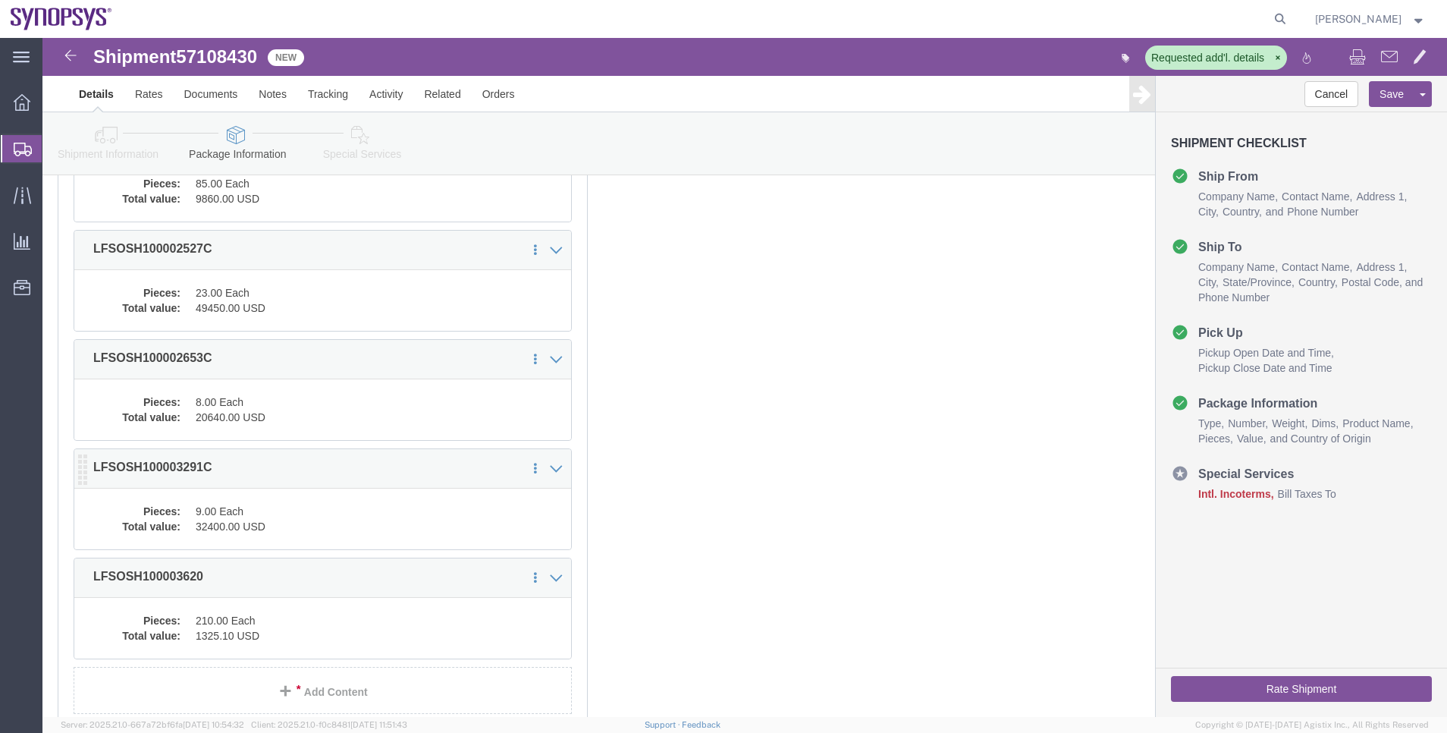
scroll to position [341, 0]
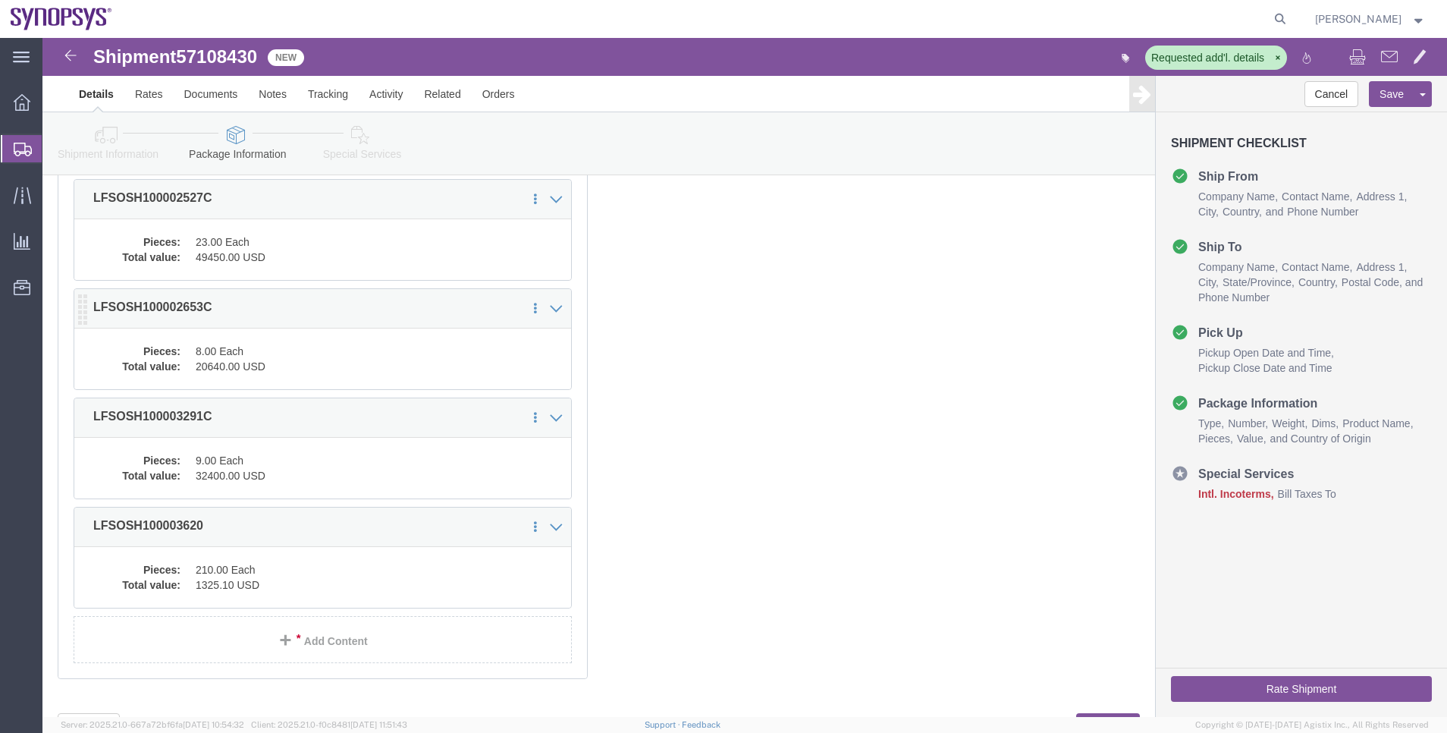
click dd "20640.00 USD"
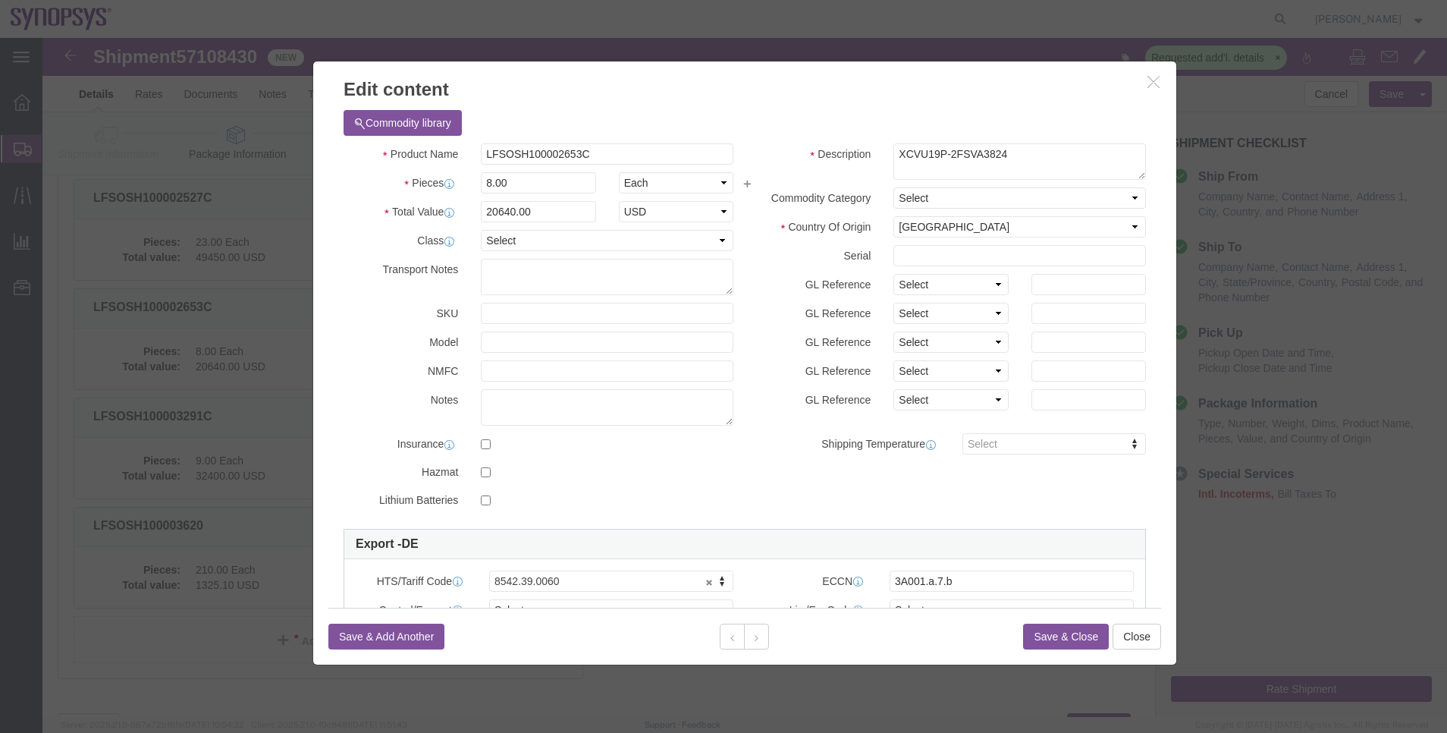
click div "Commodity library"
click textarea "XCVU19P-2FSVA3824"
paste textarea "EU dual-use items – exported under Union General Export Authorization EU001 (Re…"
type textarea "XCVU19P-2FSVA3824 -EU dual-use items – exported under Union General Export Auth…"
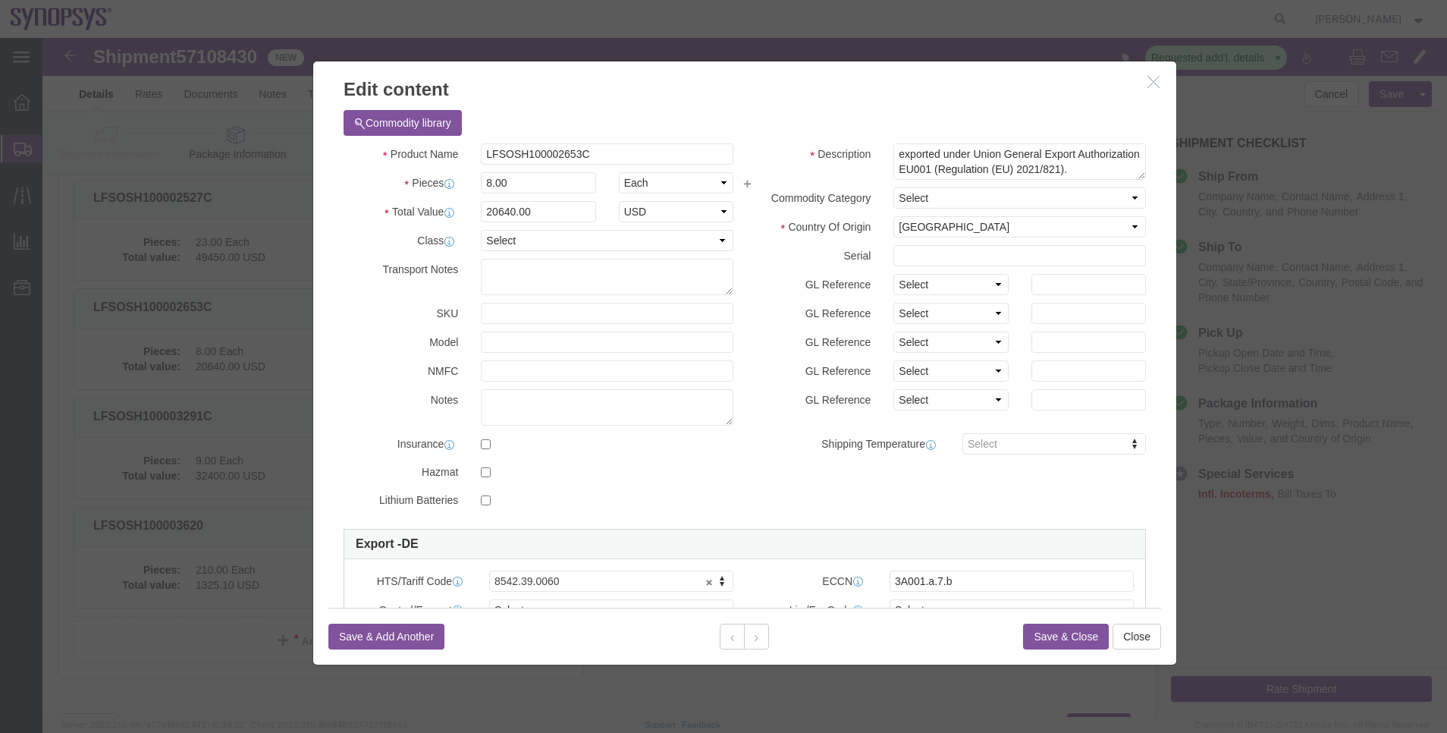
click button "Save & Close"
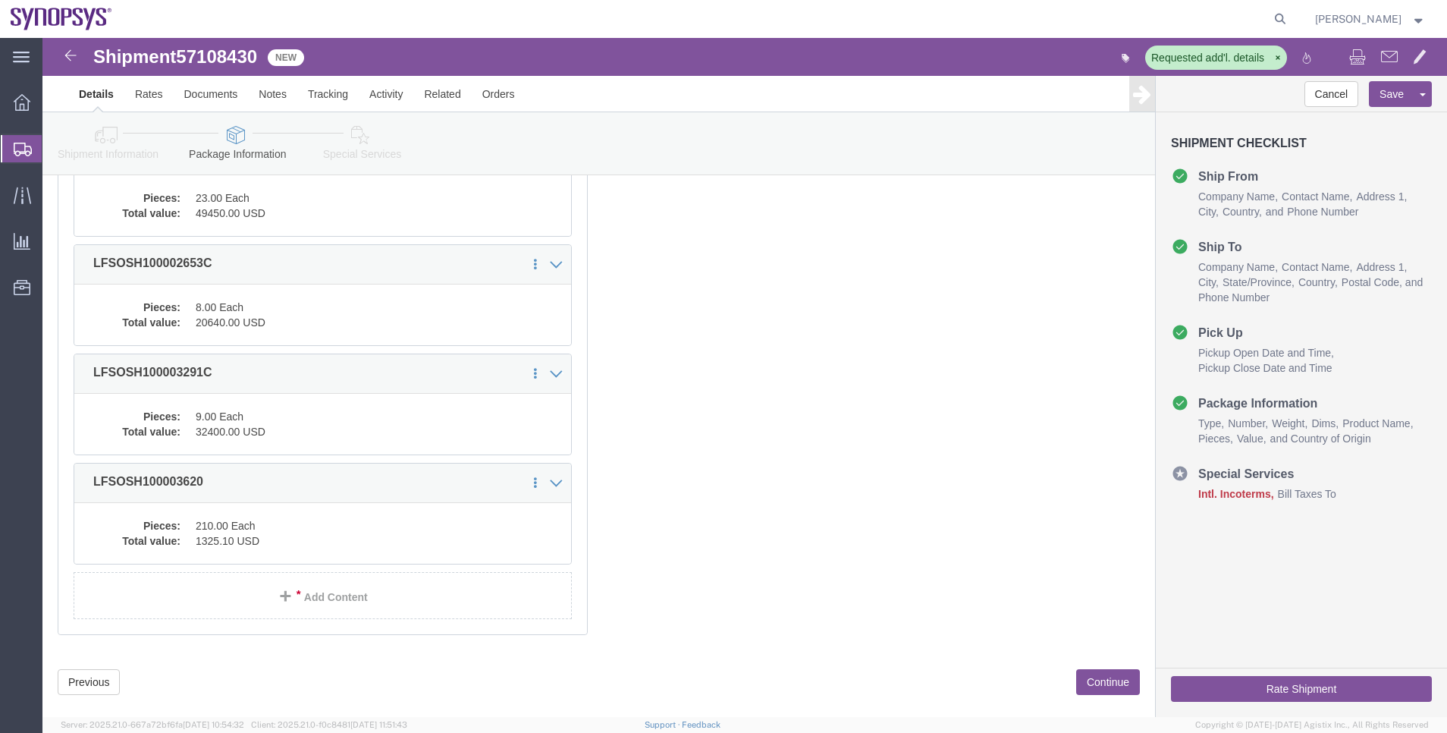
scroll to position [409, 0]
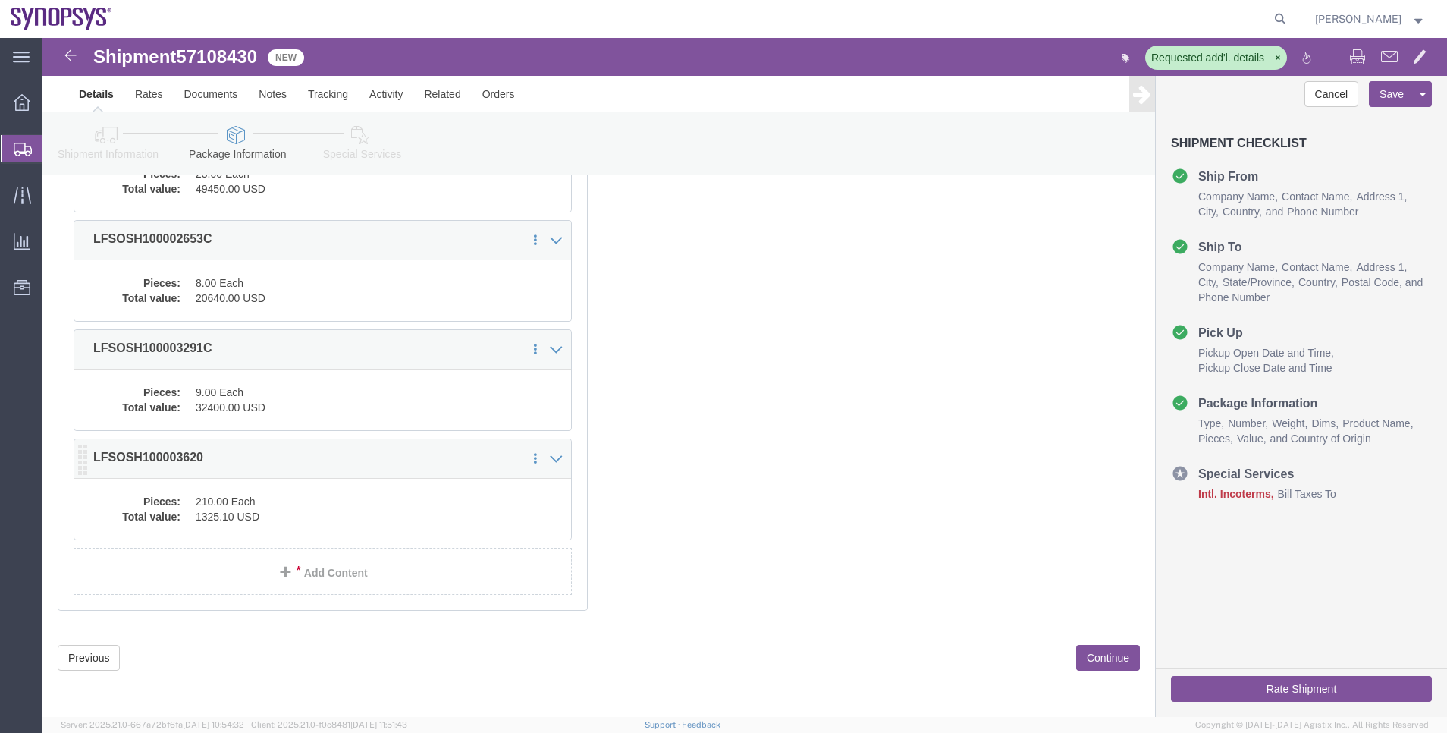
click dd "210.00 Each"
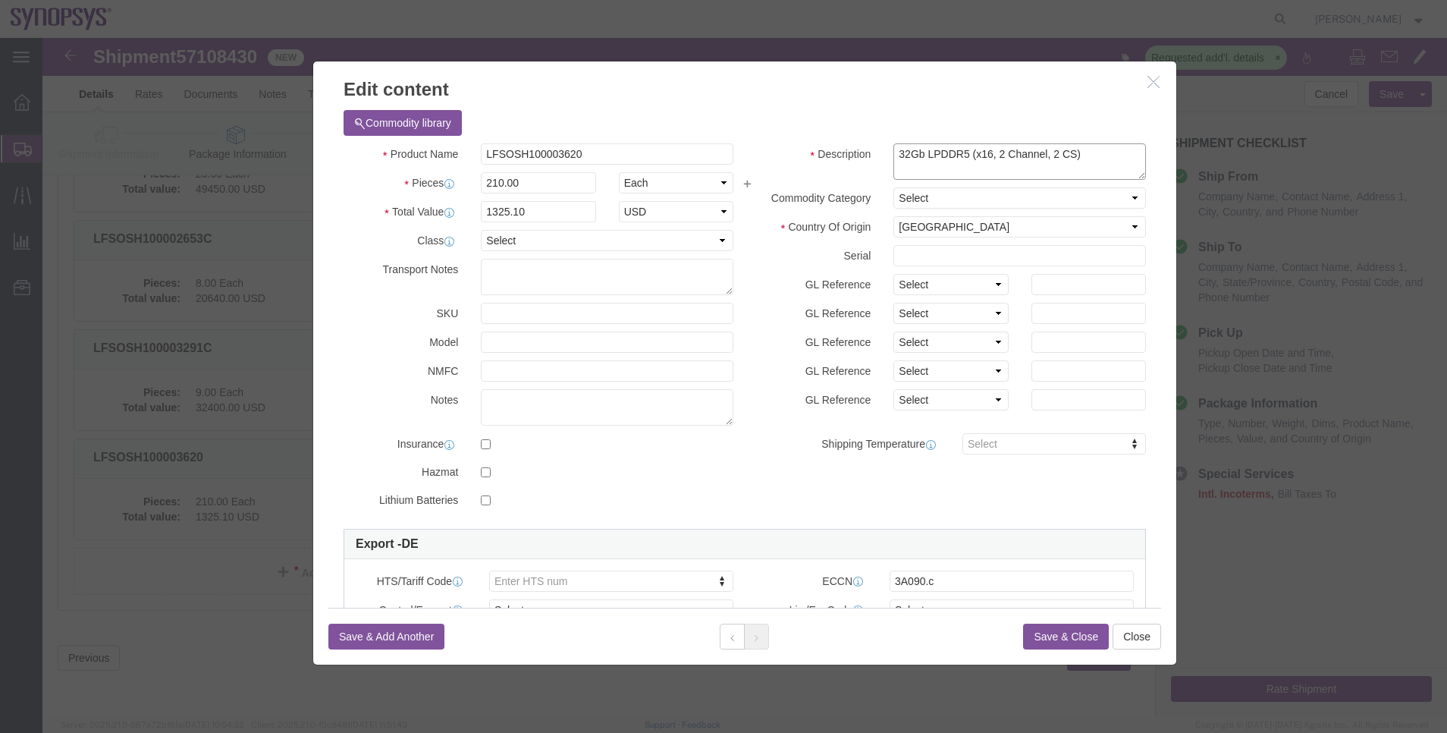
click textarea "32Gb LPDDR5 (x16, 2 Channel, 2 CS)"
paste textarea "EU dual-use items – exported under Union General Export Authorization EU001 (Re…"
type textarea "32Gb LPDDR5 (x16, 2 Channel, 2 CS) -EU dual-use items – exported under Union Ge…"
click button "Save & Close"
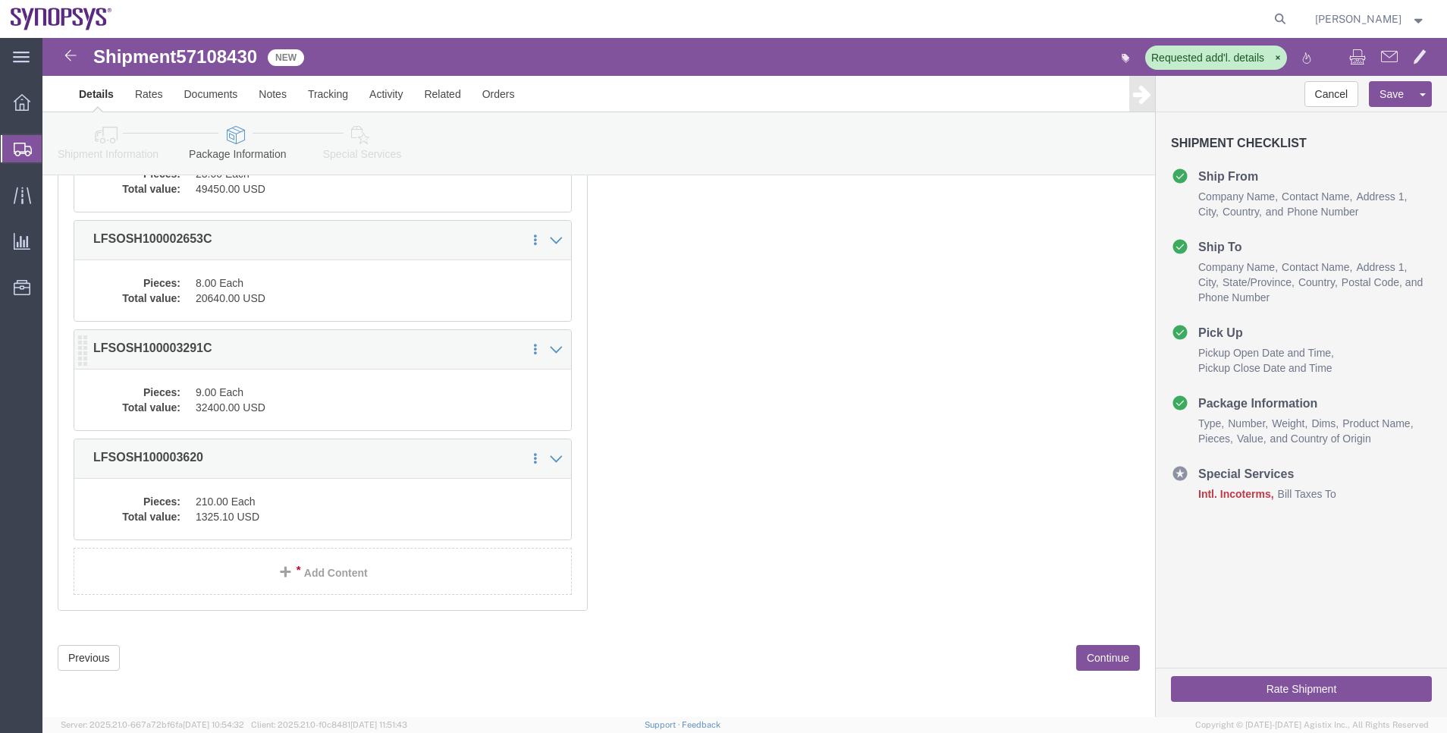
click dd "32400.00 USD"
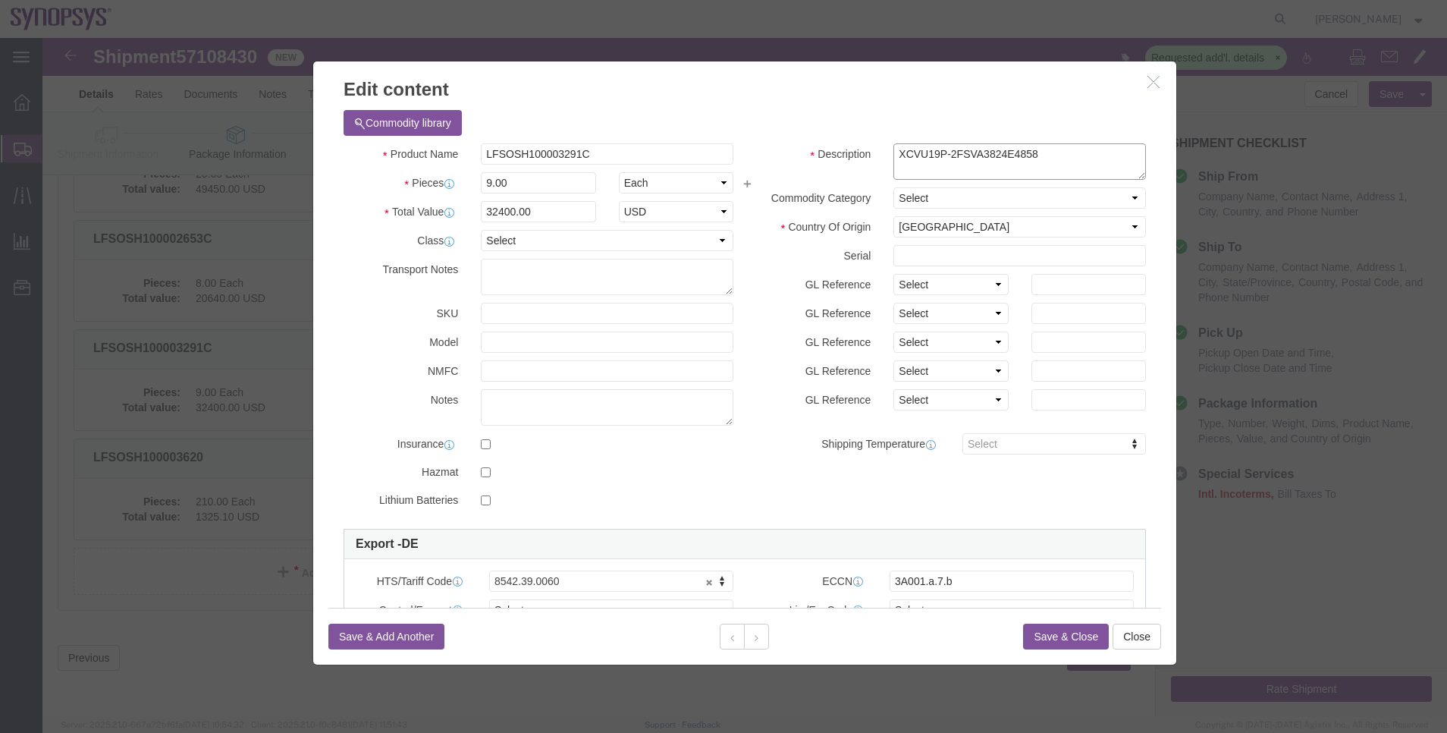
click textarea "XCVU19P-2FSVA3824E4858"
paste textarea "EU dual-use items – exported under Union General Export Authorization EU001 (Re…"
type textarea "XCVU19P-2FSVA3824E4858 -EU dual-use items – exported under Union General Export…"
click button "Save & Close"
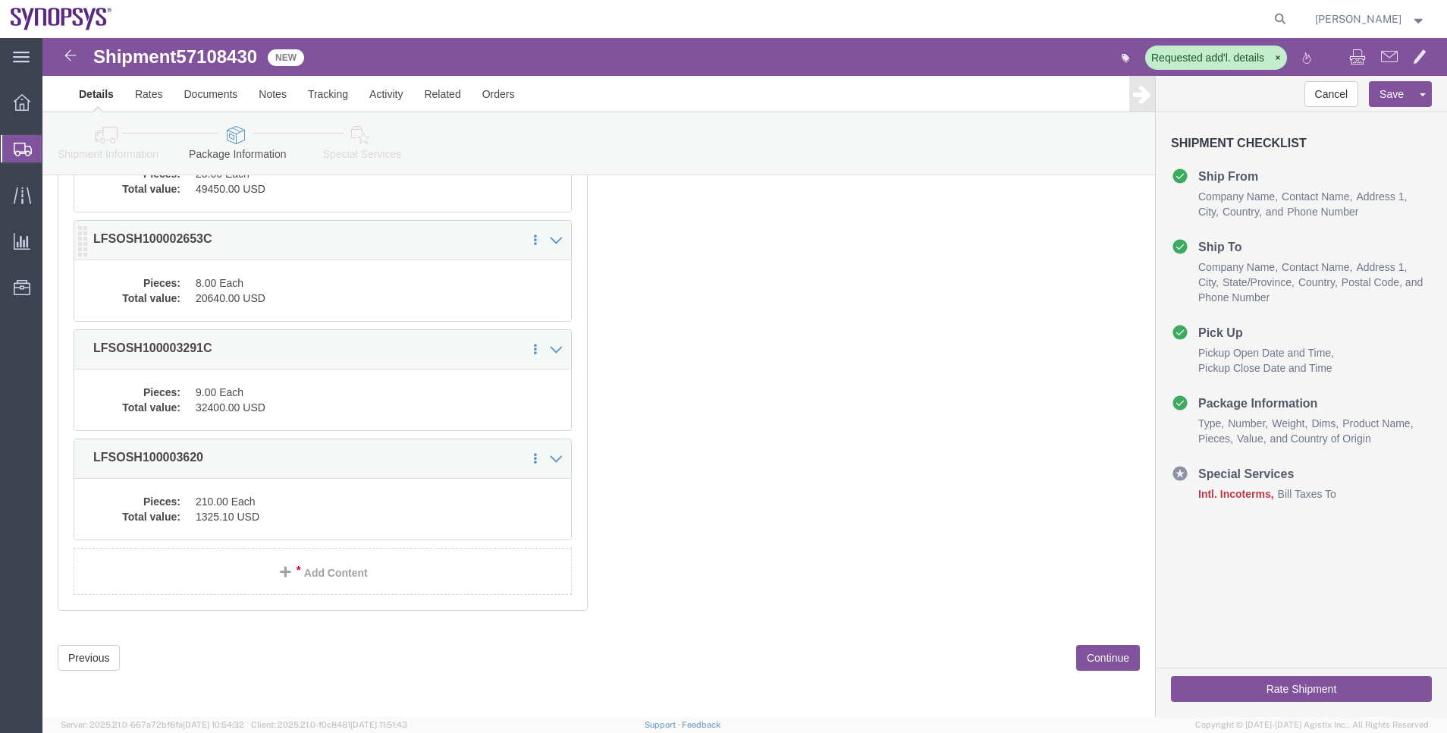
click dd "8.00 Each"
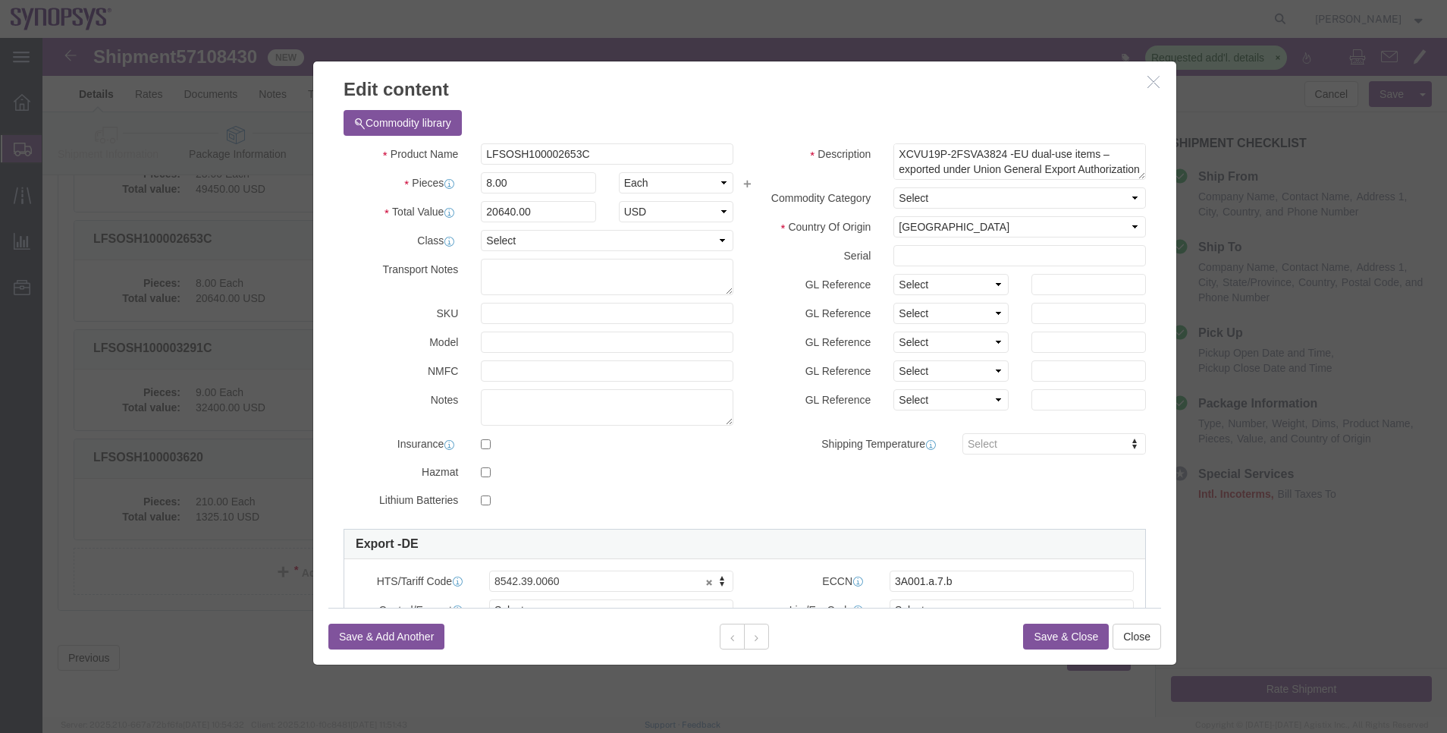
click h3 "Edit content"
click icon "button"
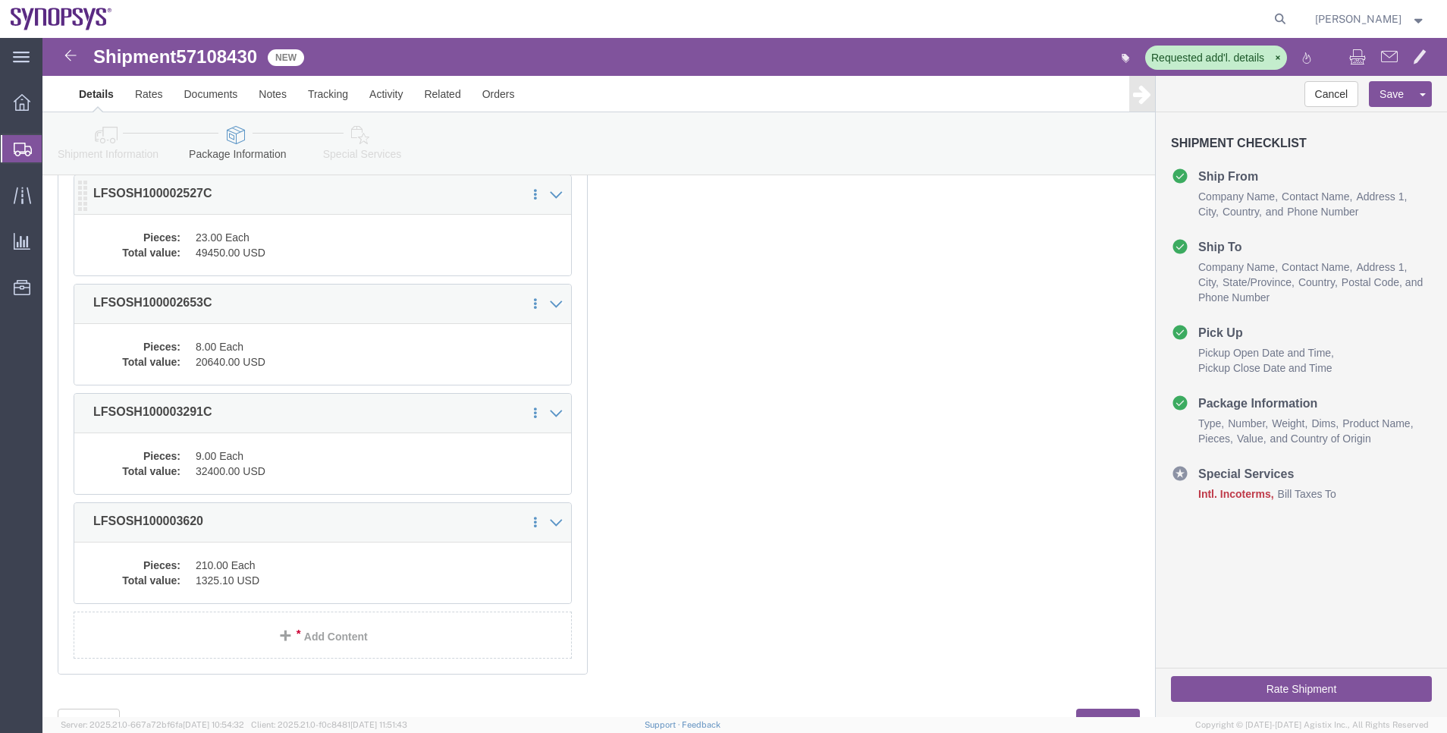
scroll to position [296, 0]
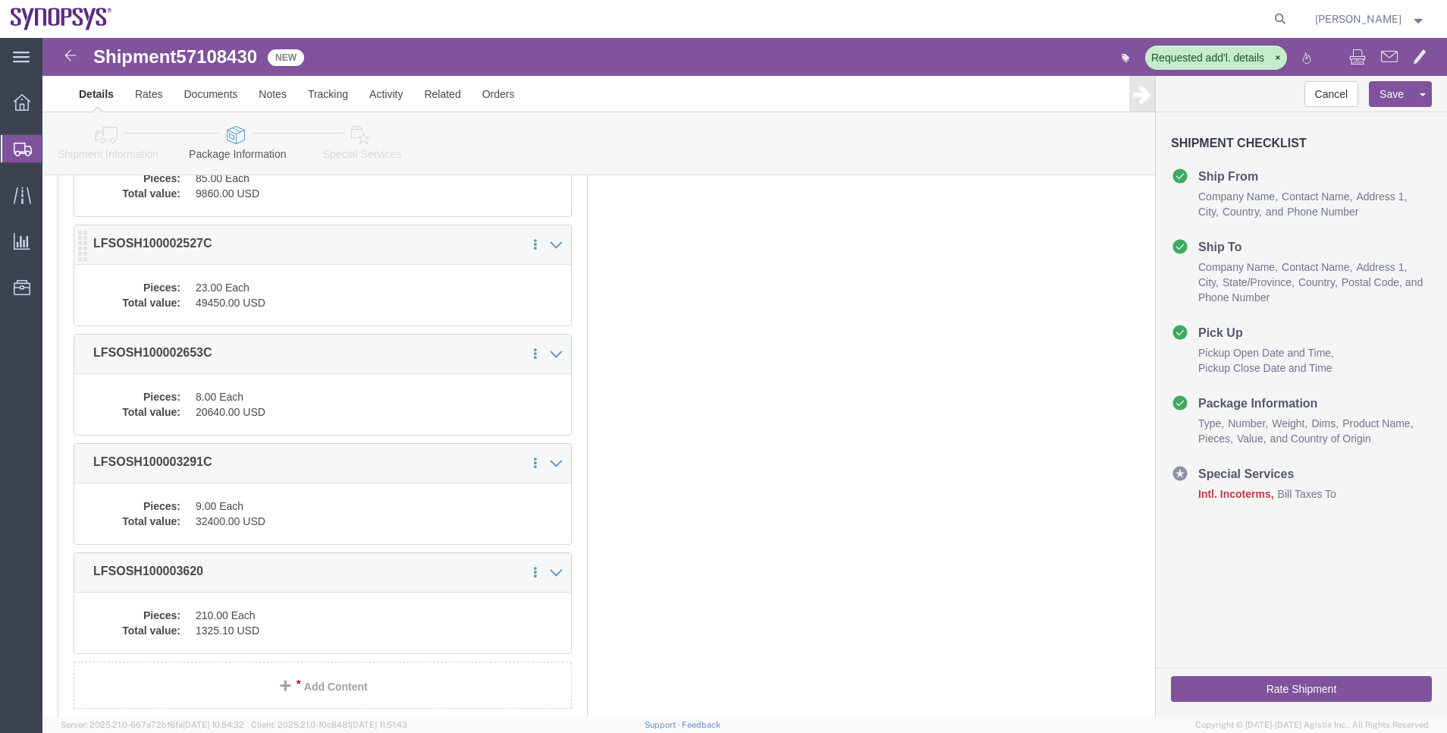
click dd "49450.00 USD"
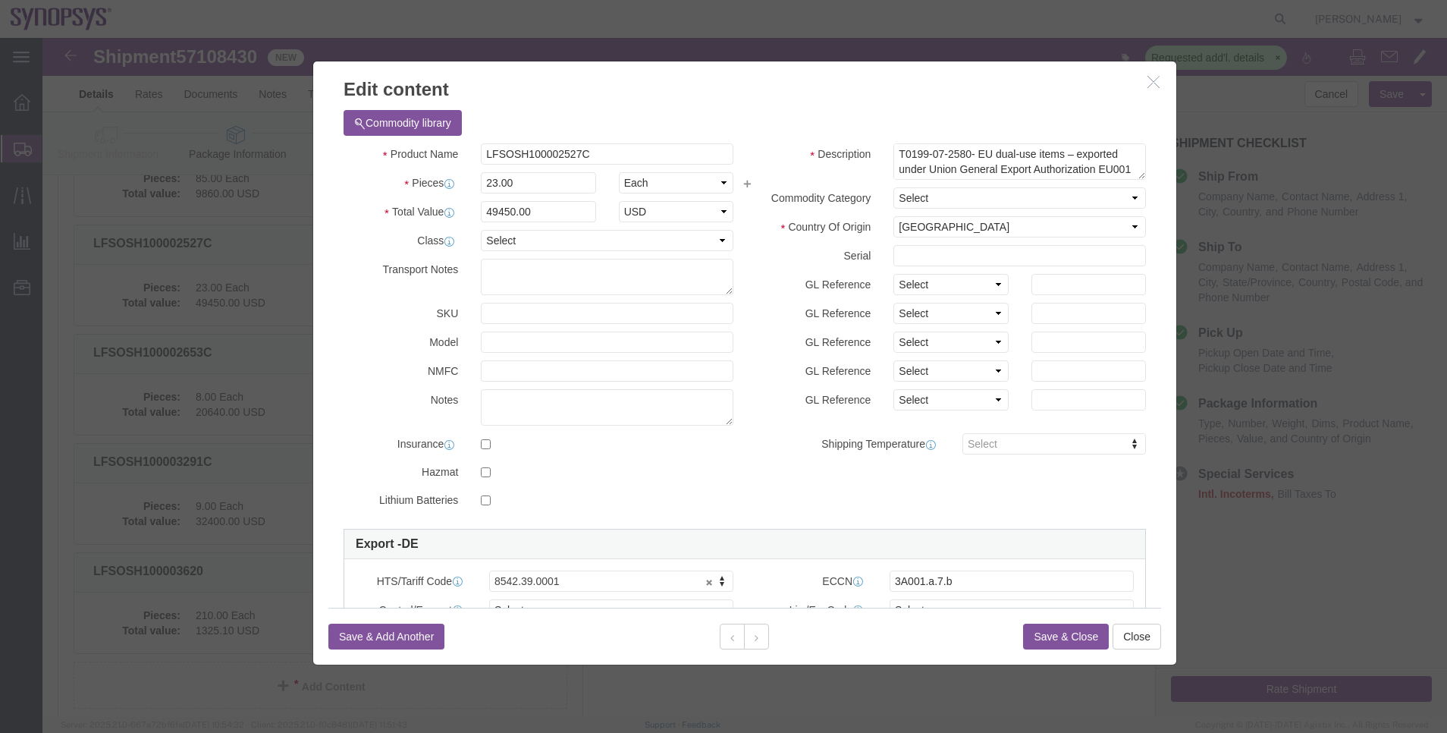
click icon "button"
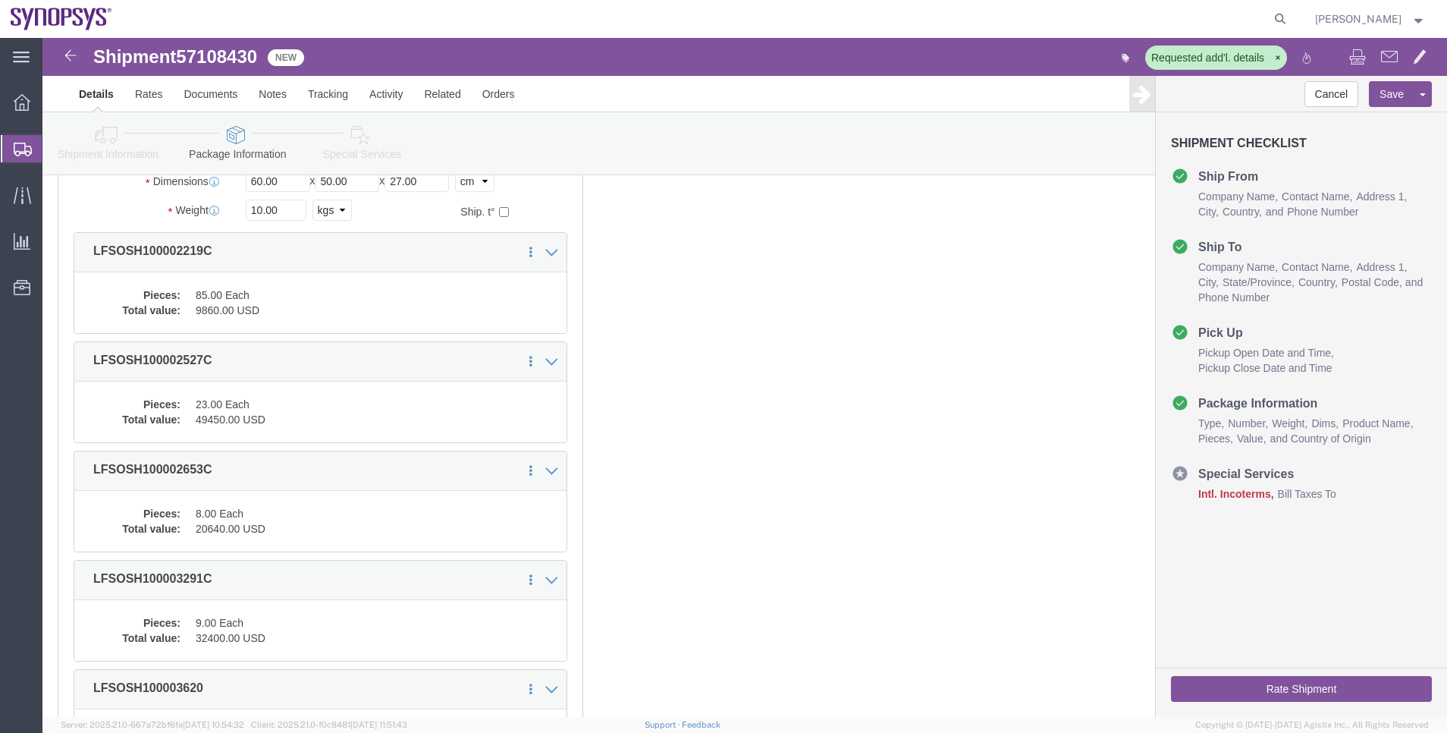
scroll to position [68, 0]
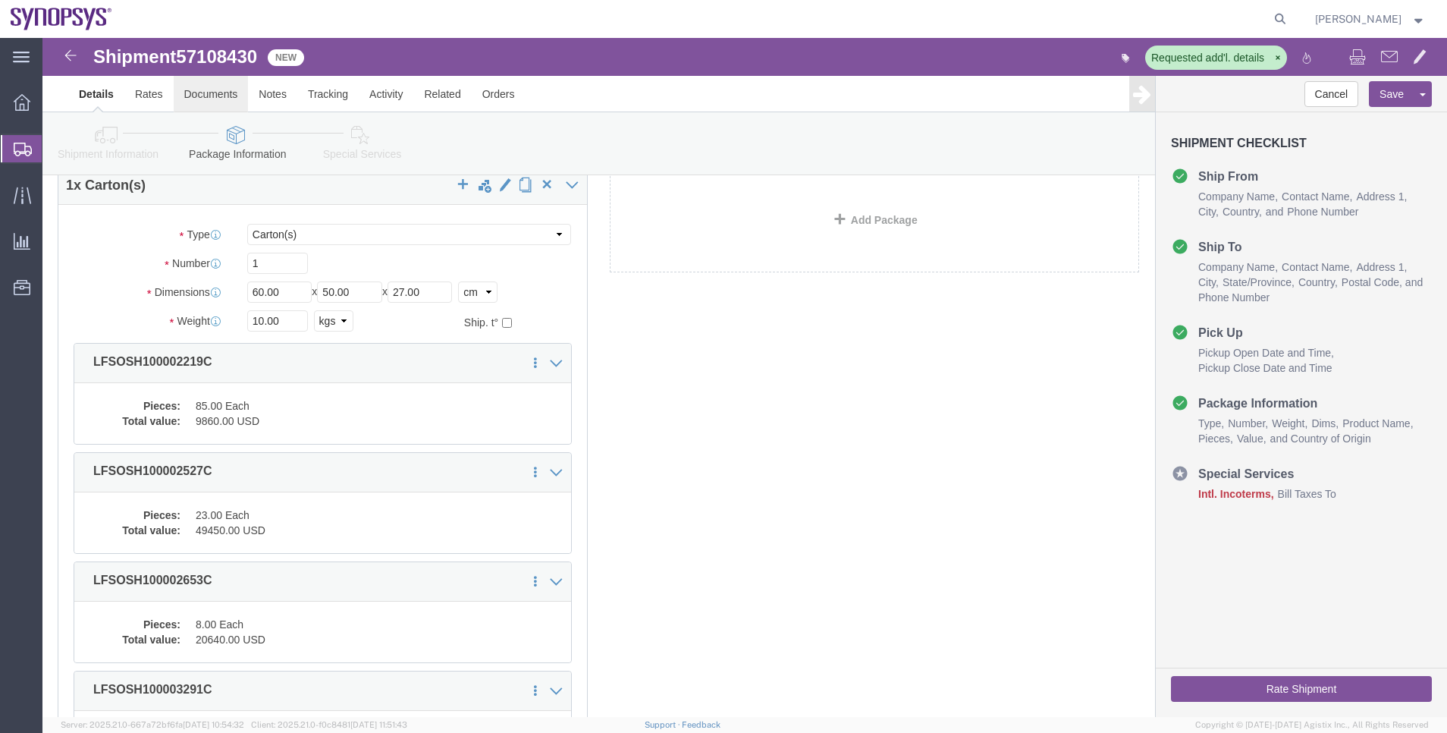
click link "Documents"
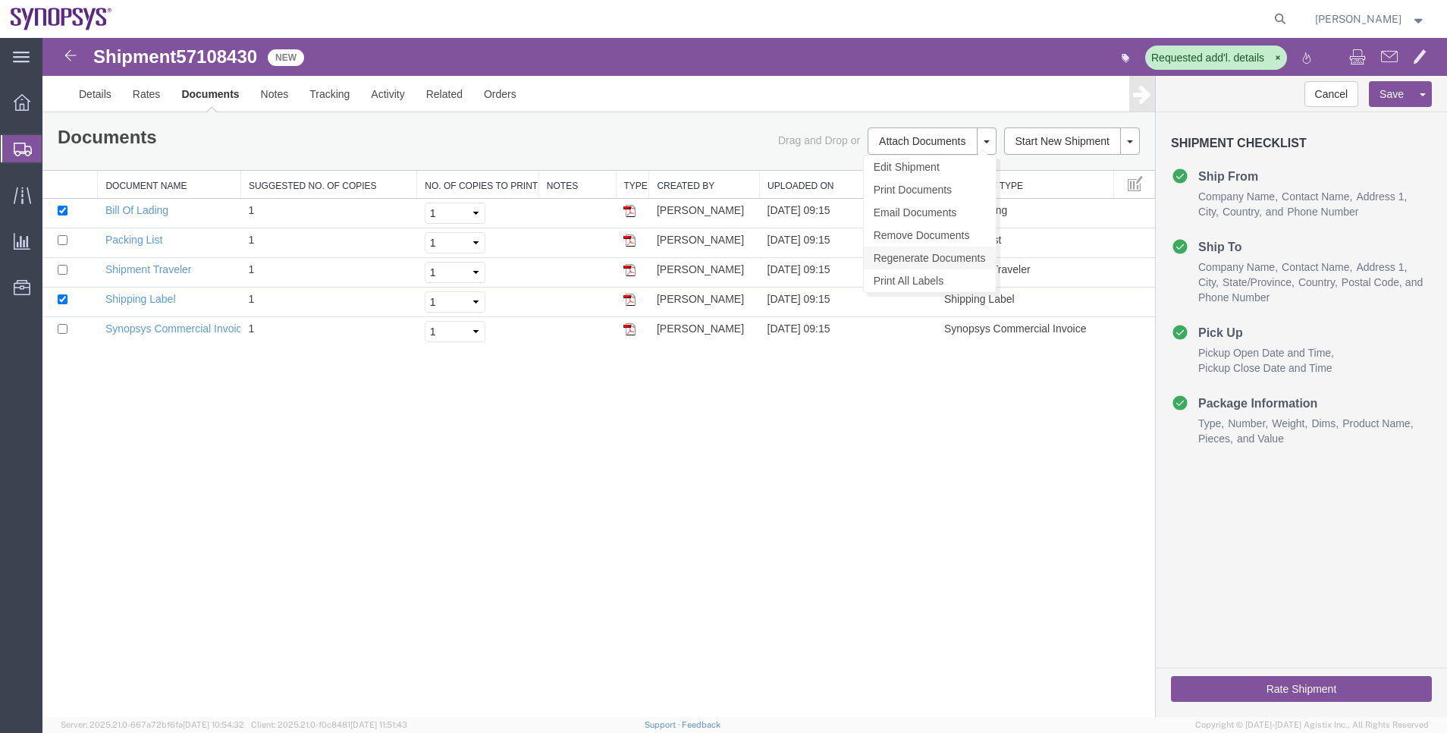
click at [965, 253] on link "Regenerate Documents" at bounding box center [930, 257] width 132 height 23
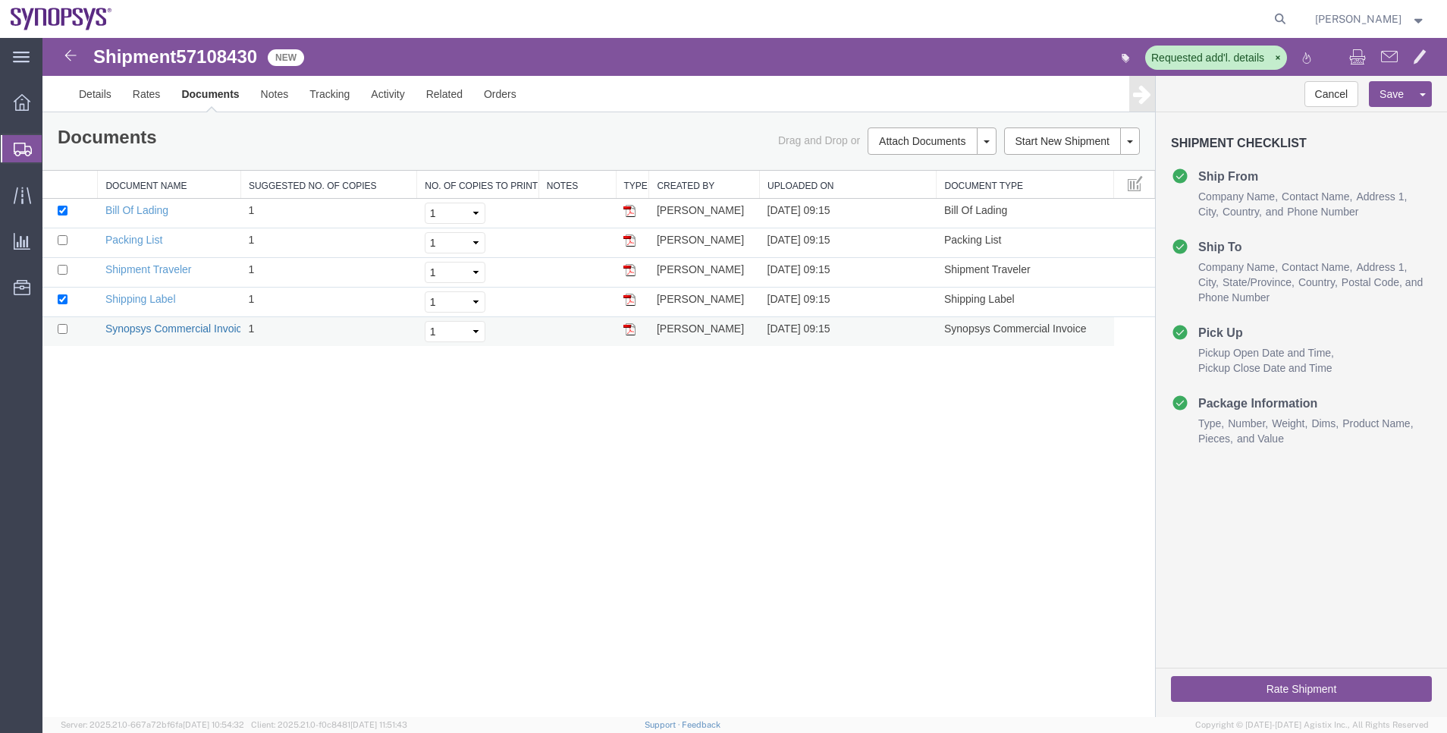
click at [170, 324] on link "Synopsys Commercial Invoice" at bounding box center [176, 328] width 143 height 12
